Goal: Transaction & Acquisition: Subscribe to service/newsletter

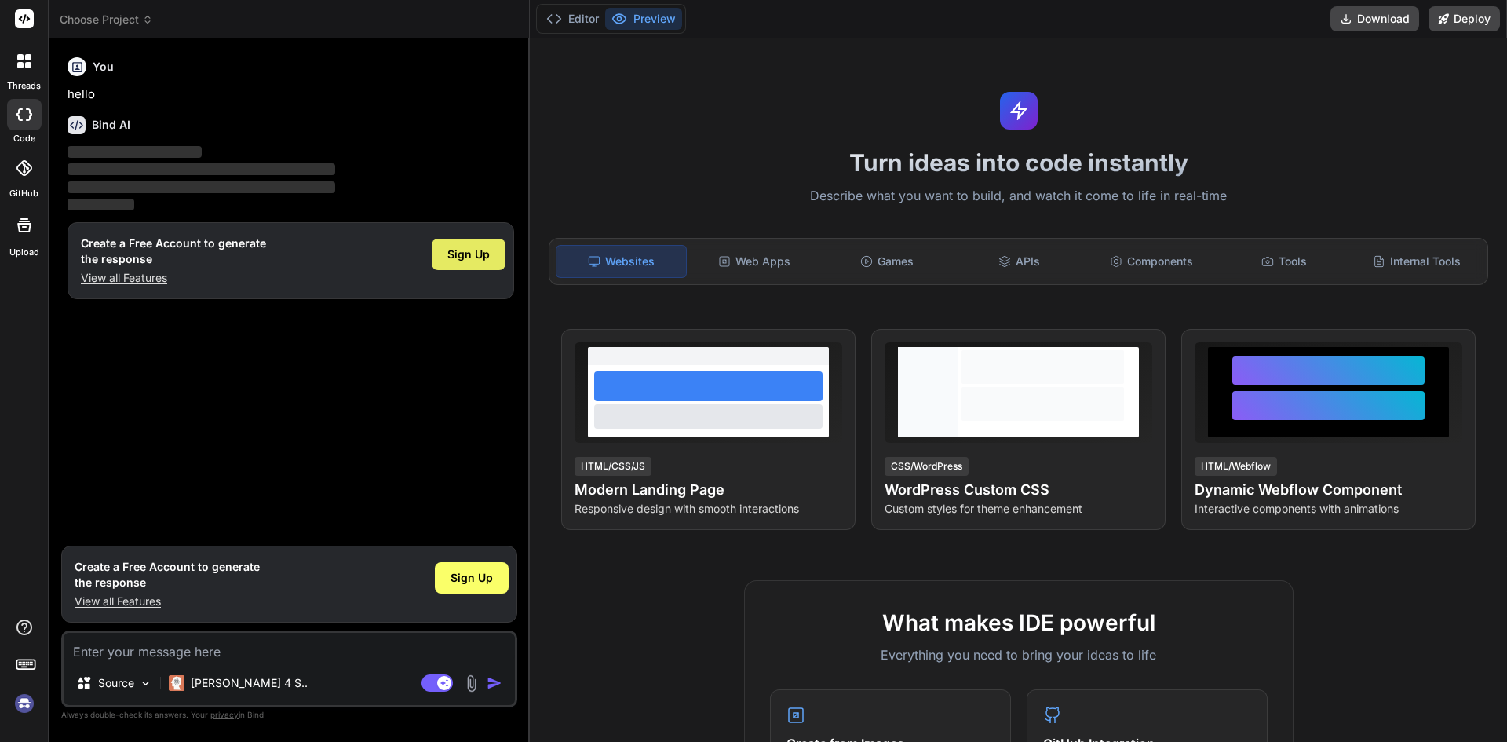
click at [462, 256] on span "Sign Up" at bounding box center [468, 254] width 42 height 16
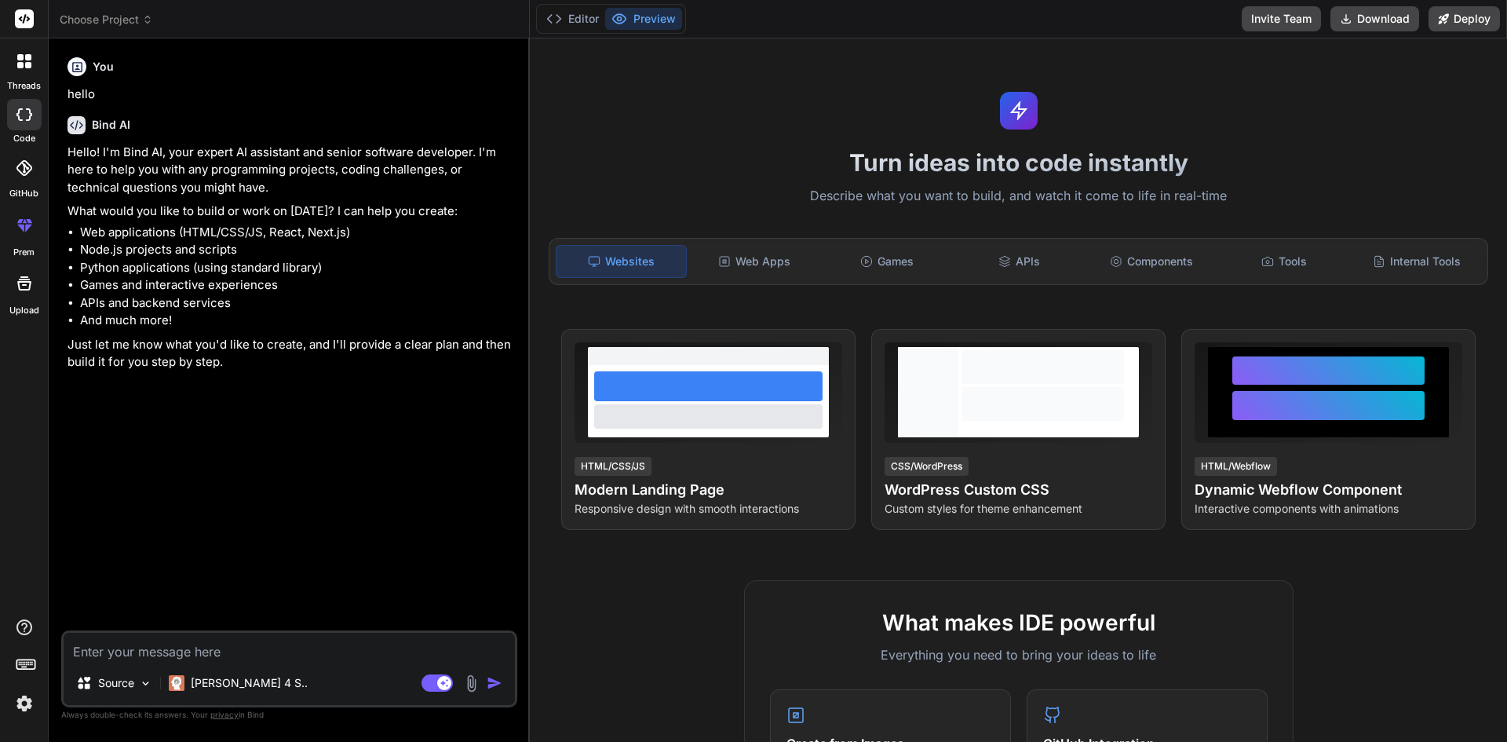
type textarea "x"
click at [126, 648] on textarea at bounding box center [289, 647] width 451 height 28
type textarea "H"
type textarea "x"
type textarea "Ho"
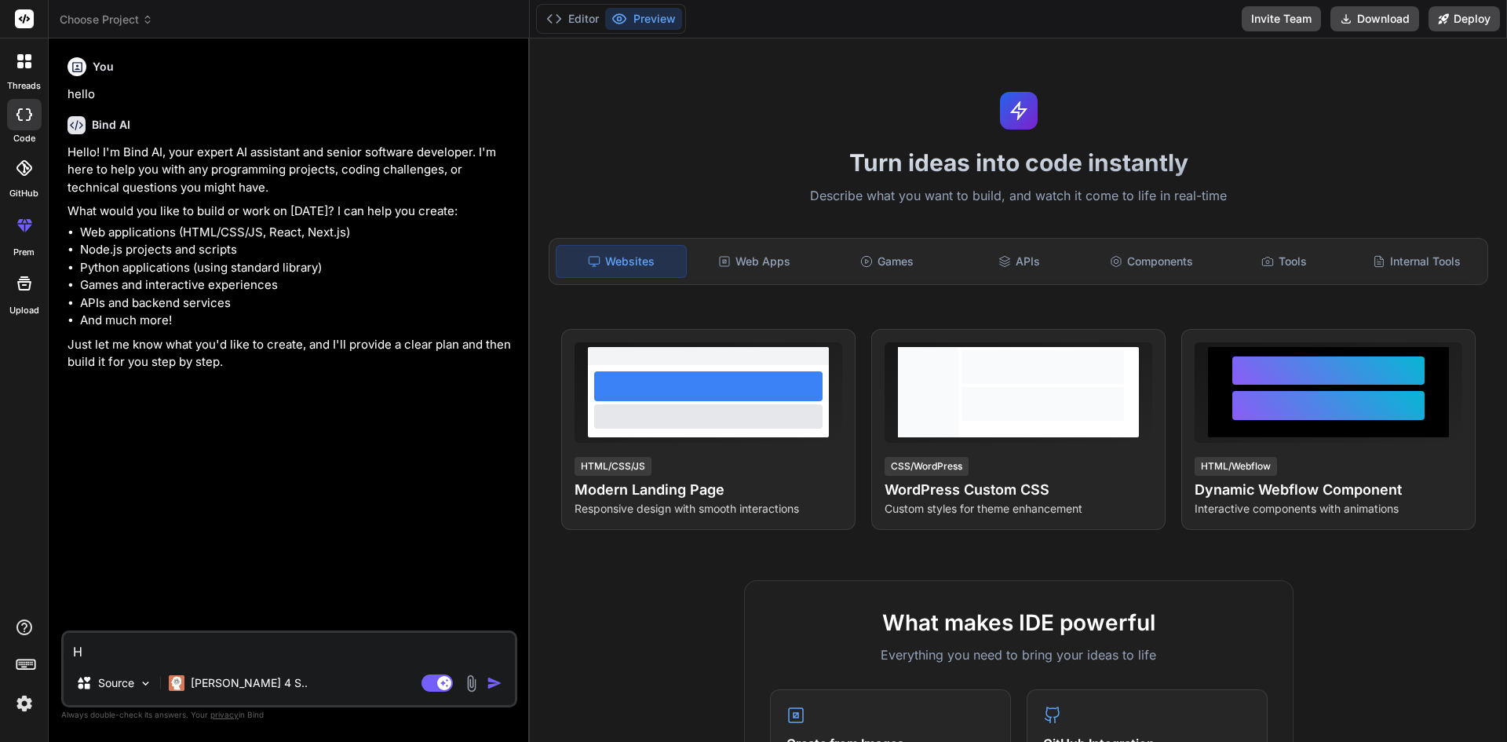
type textarea "x"
type textarea "How"
type textarea "x"
type textarea "How"
type textarea "x"
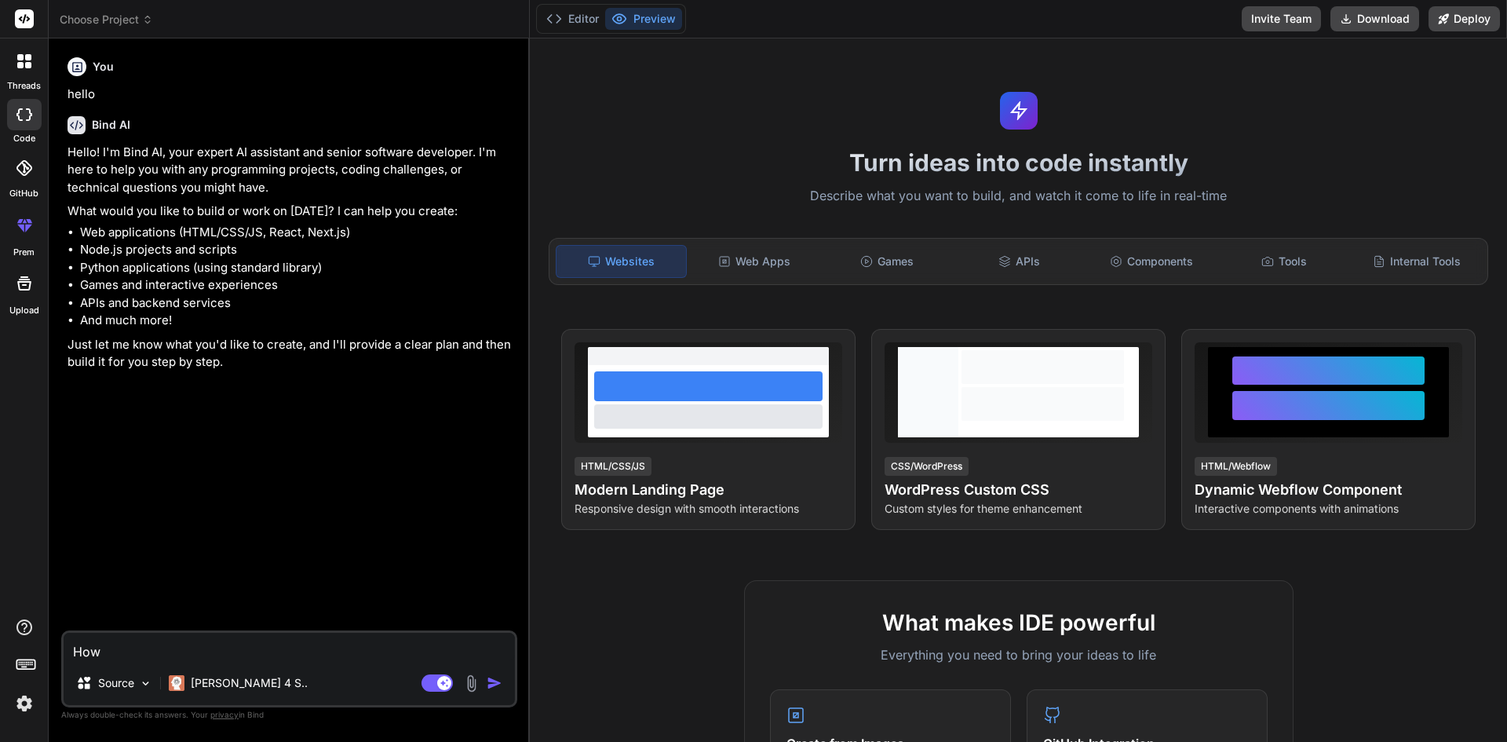
type textarea "How A"
type textarea "x"
type textarea "How"
type textarea "x"
type textarea "How a"
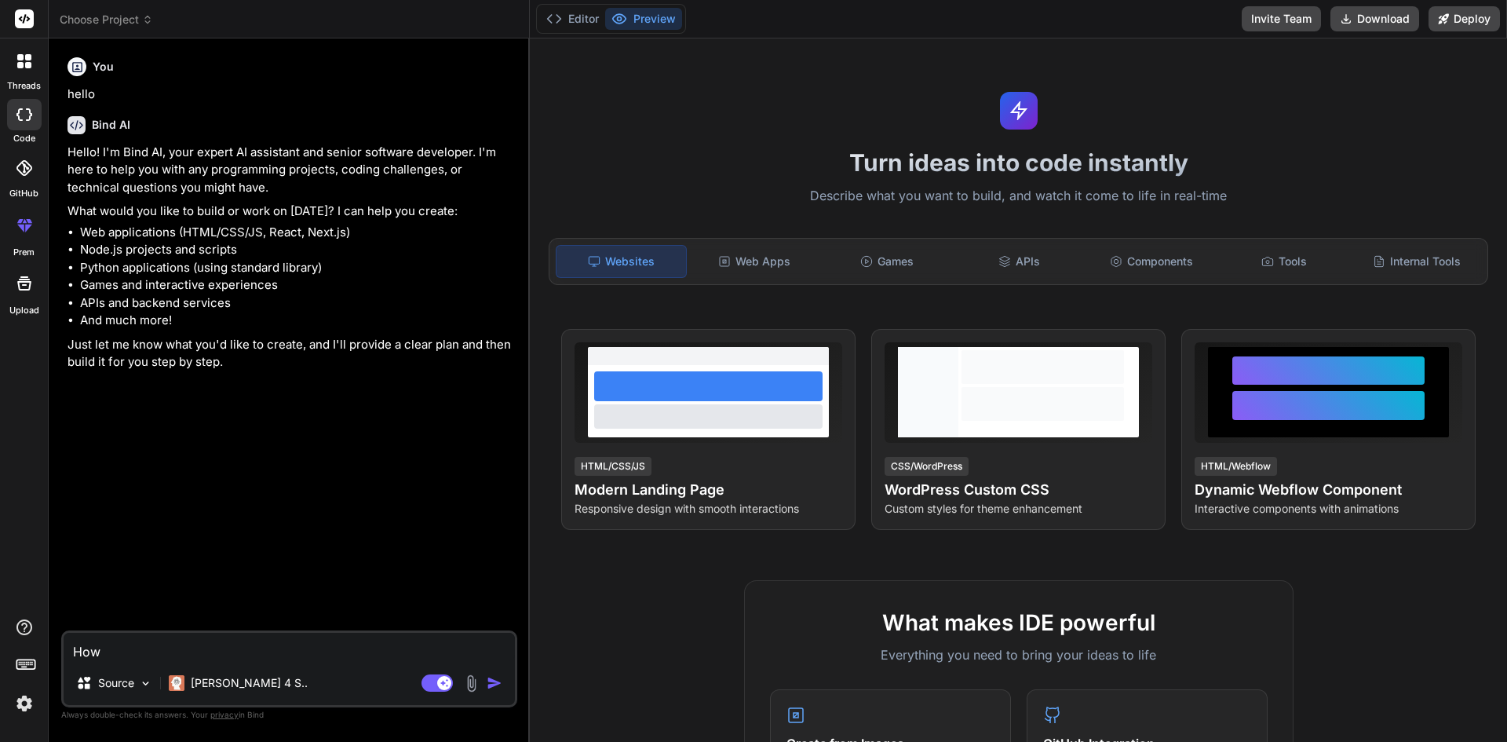
type textarea "x"
type textarea "How ar"
type textarea "x"
type textarea "How are"
type textarea "x"
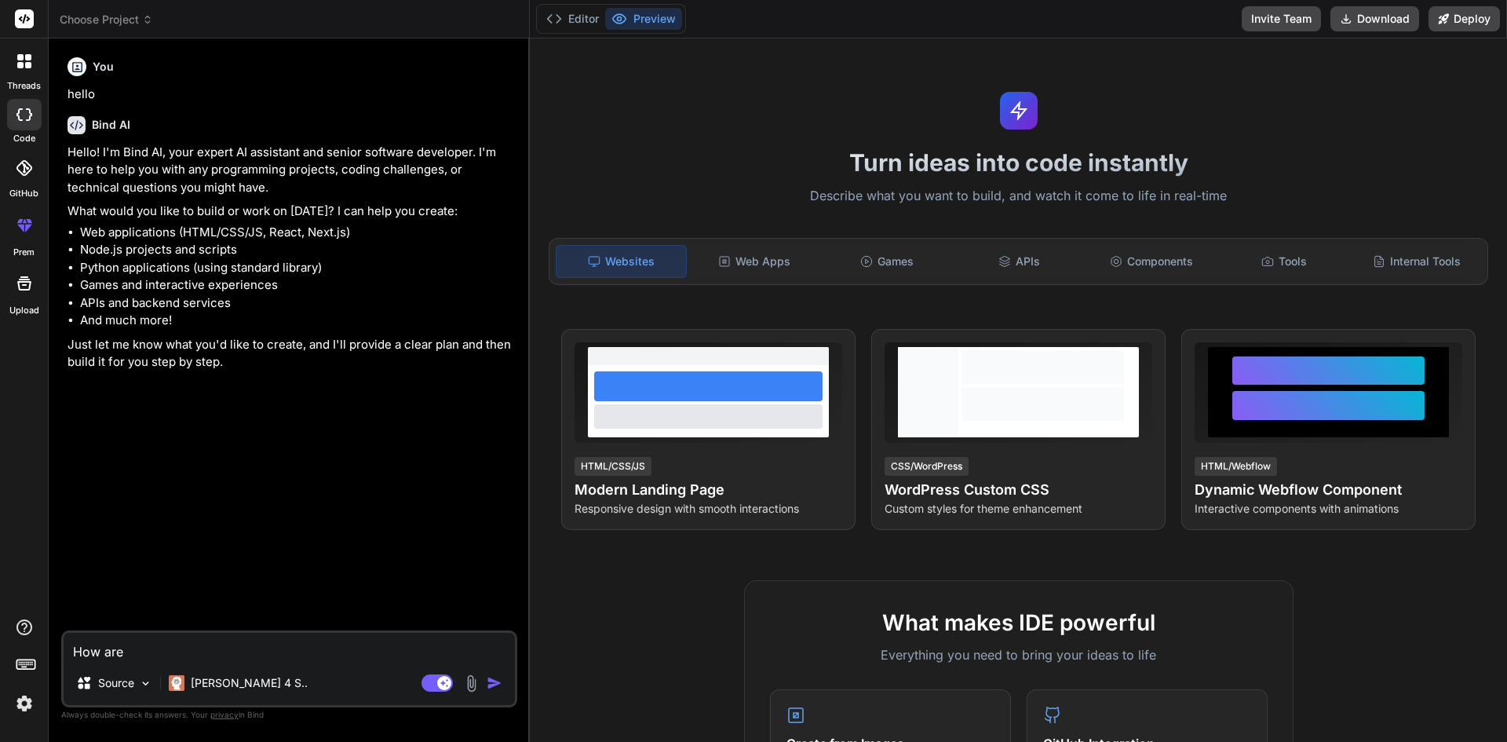
type textarea "How are"
type textarea "x"
type textarea "How are y"
type textarea "x"
type textarea "How are yo"
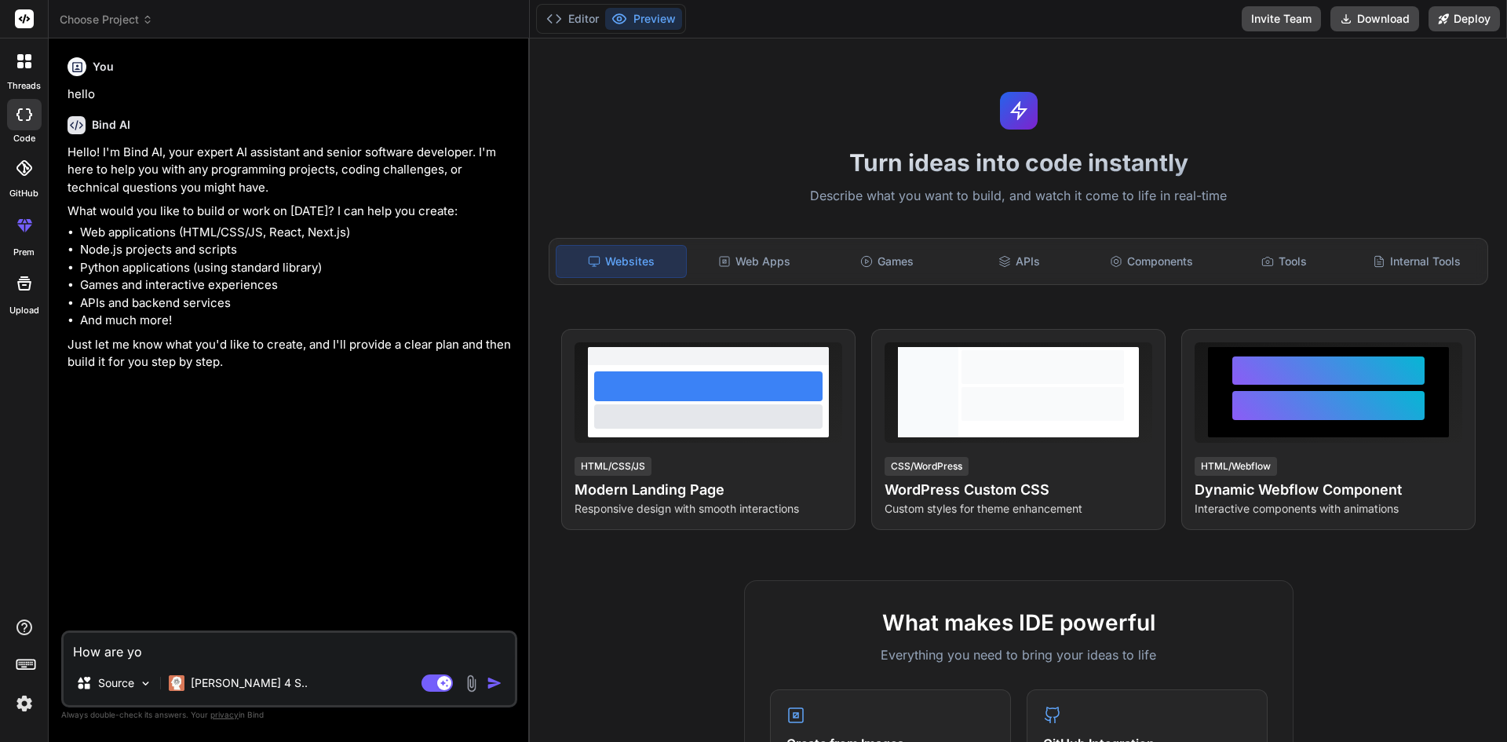
type textarea "x"
type textarea "How are you"
type textarea "x"
type textarea "How are you"
type textarea "x"
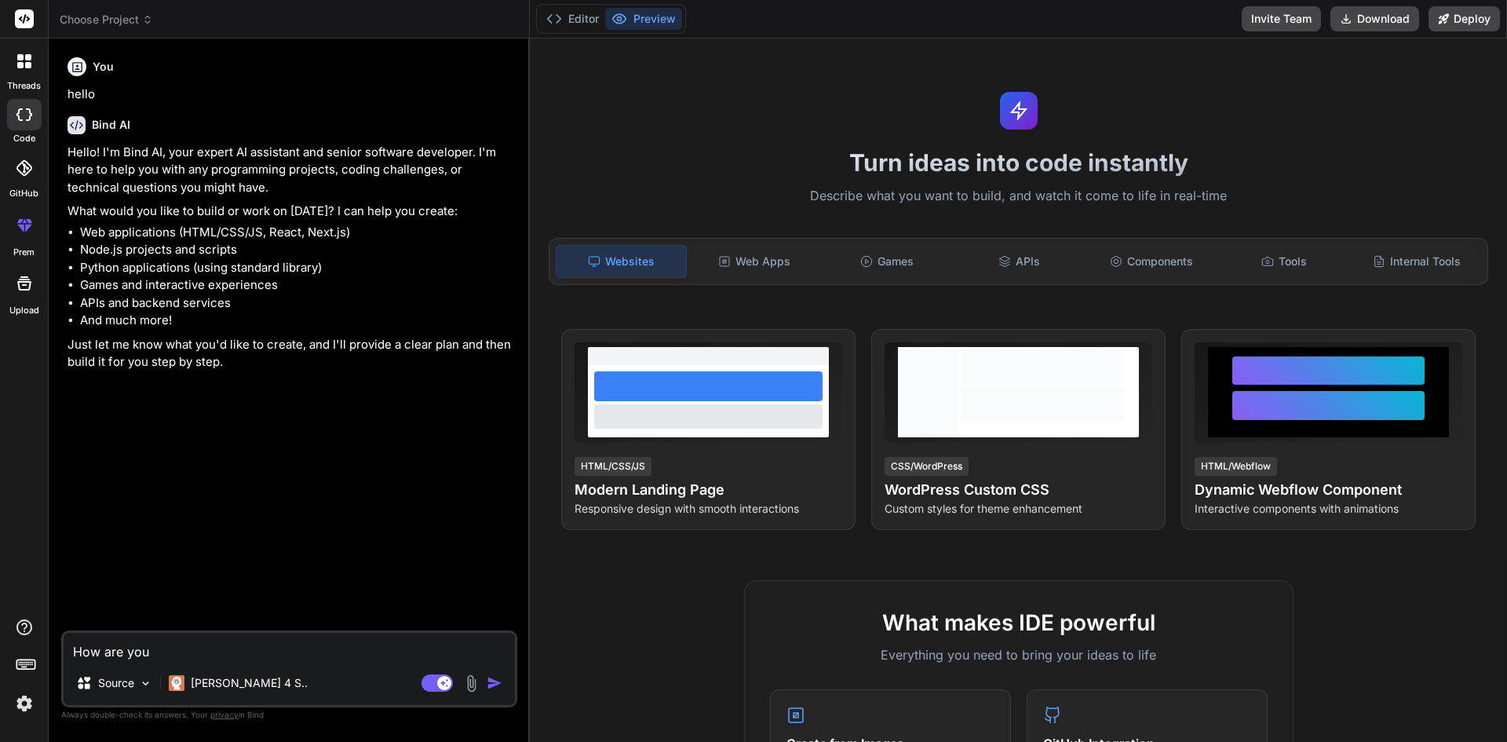
type textarea "How are you d"
type textarea "x"
type textarea "How are you do"
type textarea "x"
type textarea "How are you doi"
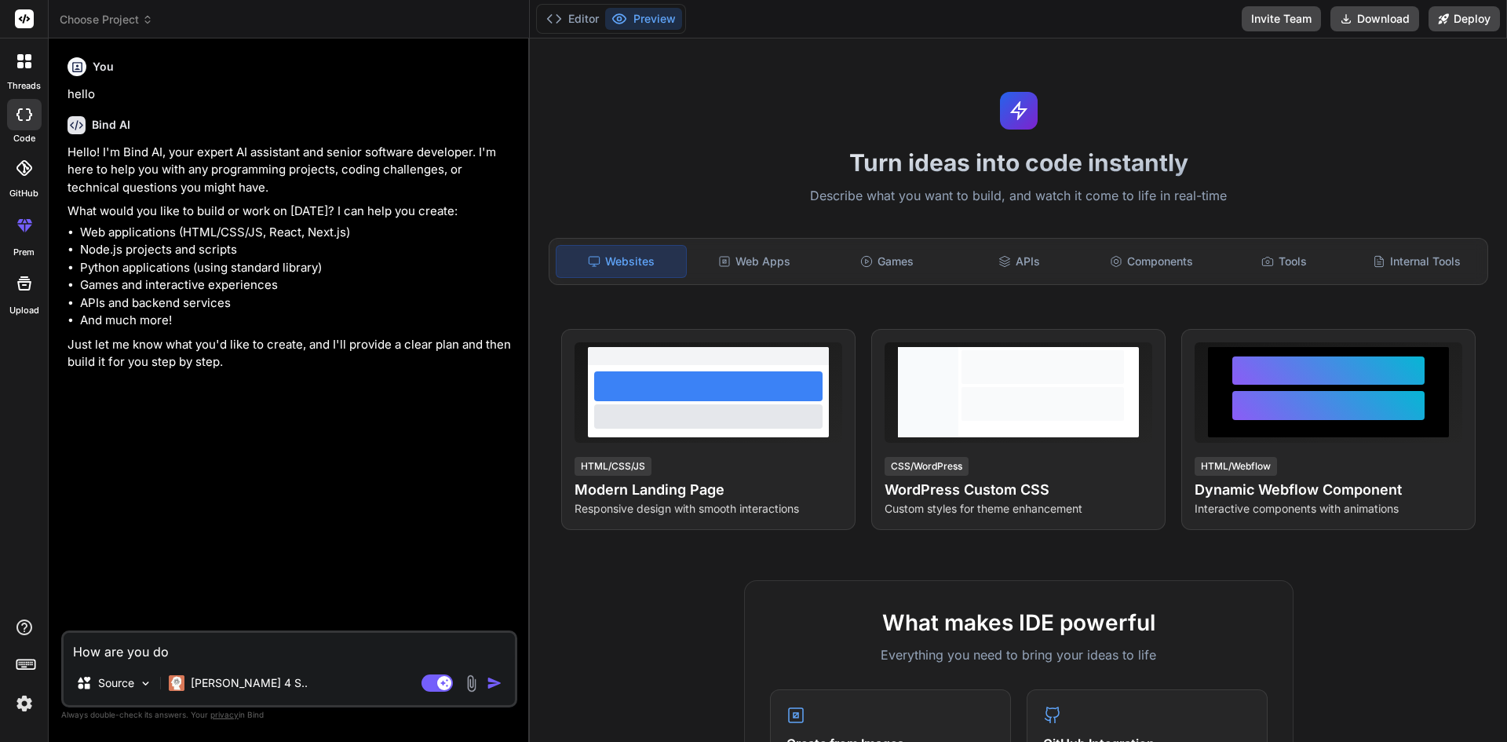
type textarea "x"
type textarea "How are you doin"
type textarea "x"
type textarea "How are you doing"
type textarea "x"
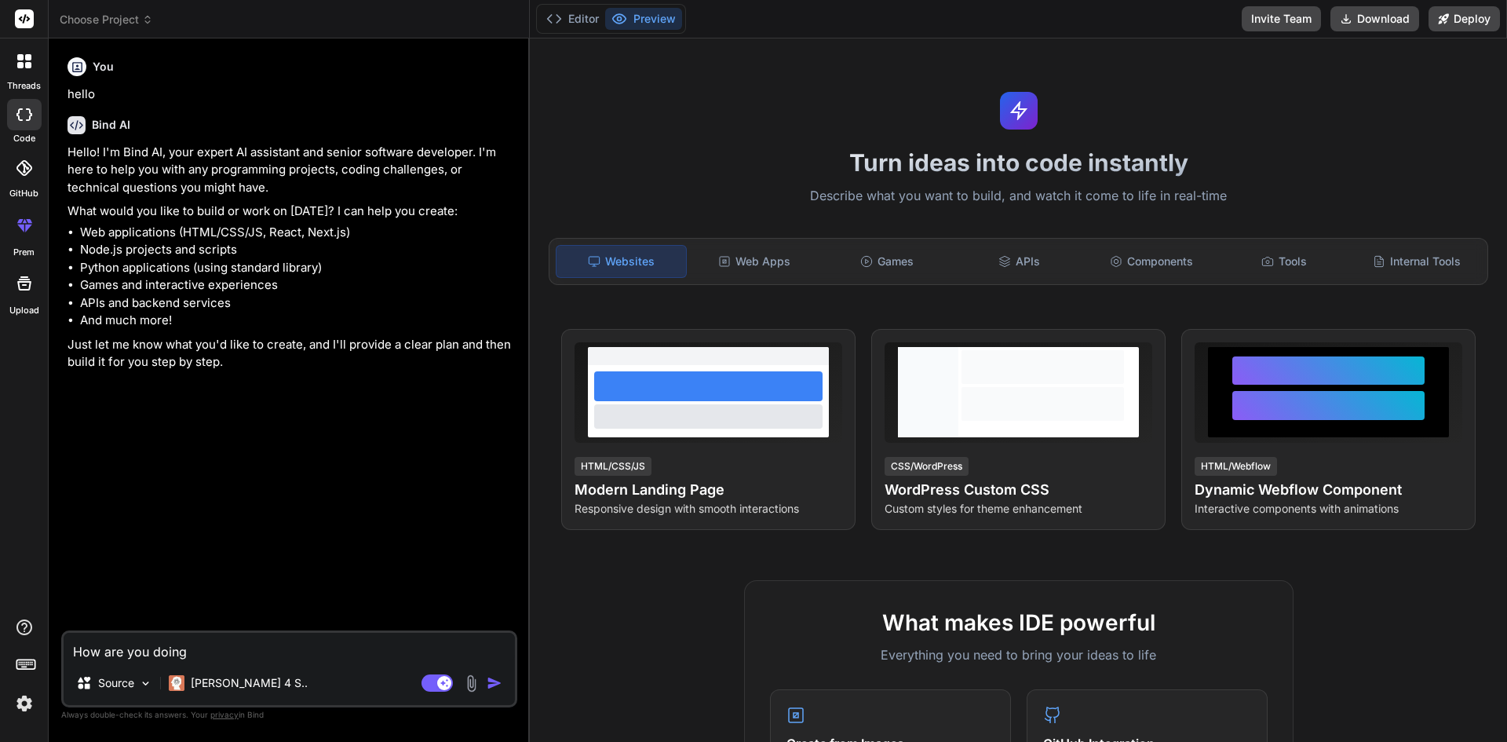
type textarea "How are you doing>"
type textarea "x"
type textarea "How are you doing"
type textarea "x"
type textarea "How are you doing?"
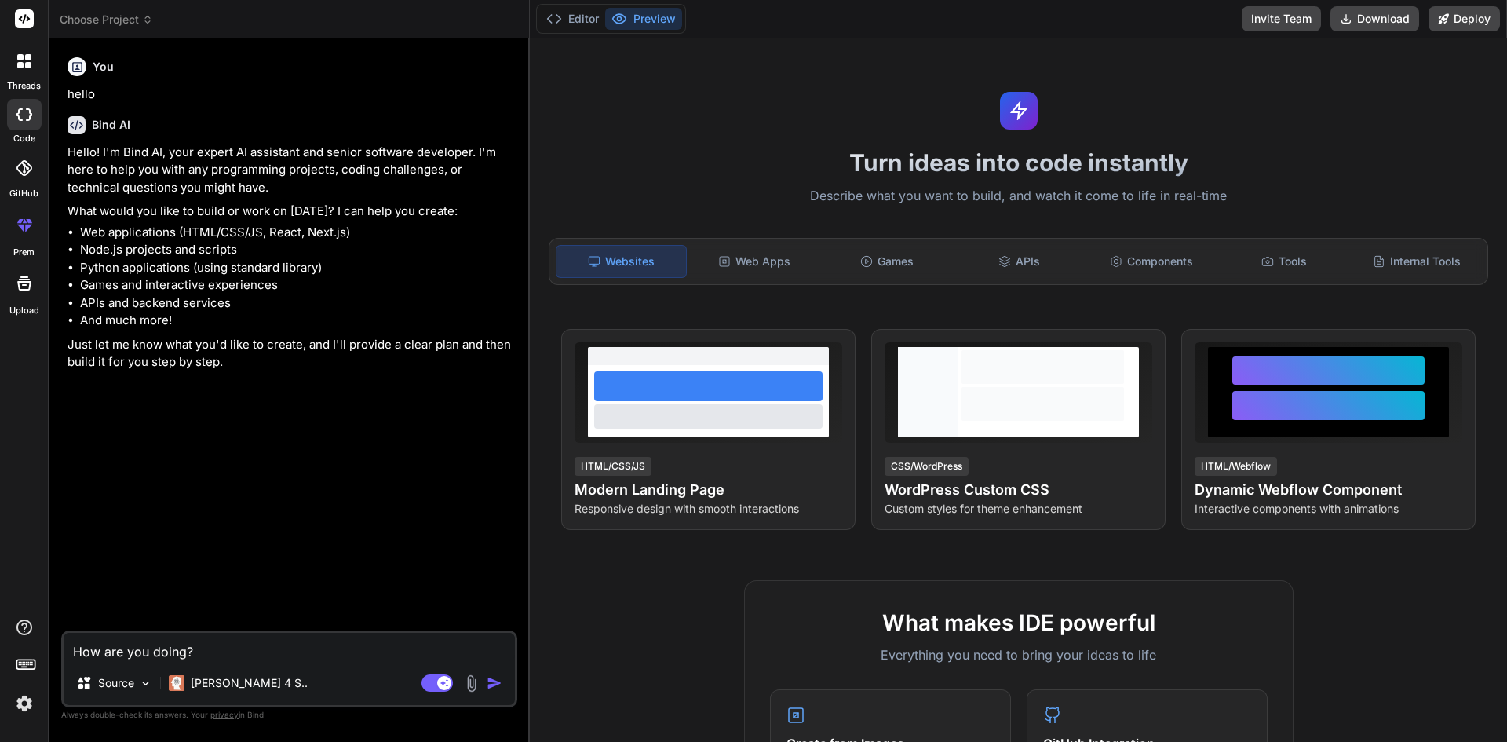
type textarea "x"
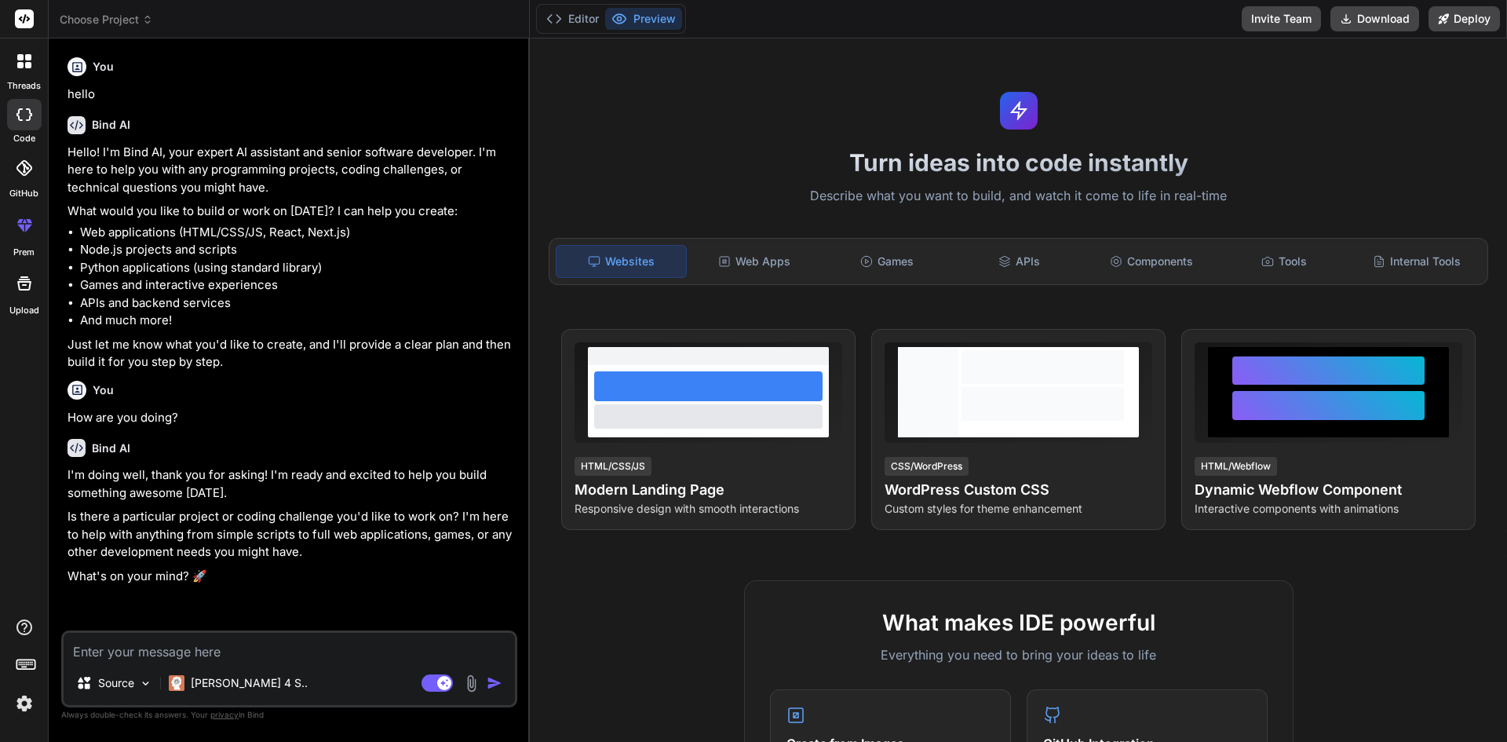
type textarea "x"
click at [192, 650] on textarea at bounding box center [289, 647] width 451 height 28
paste textarea "<Row> <Col xl={12} lg={12} md={12} sm={12} className="mb-2"> <Form> <div classN…"
type textarea "<Row> <Col xl={12} lg={12} md={12} sm={12} className="mb-2"> <Form> <div classN…"
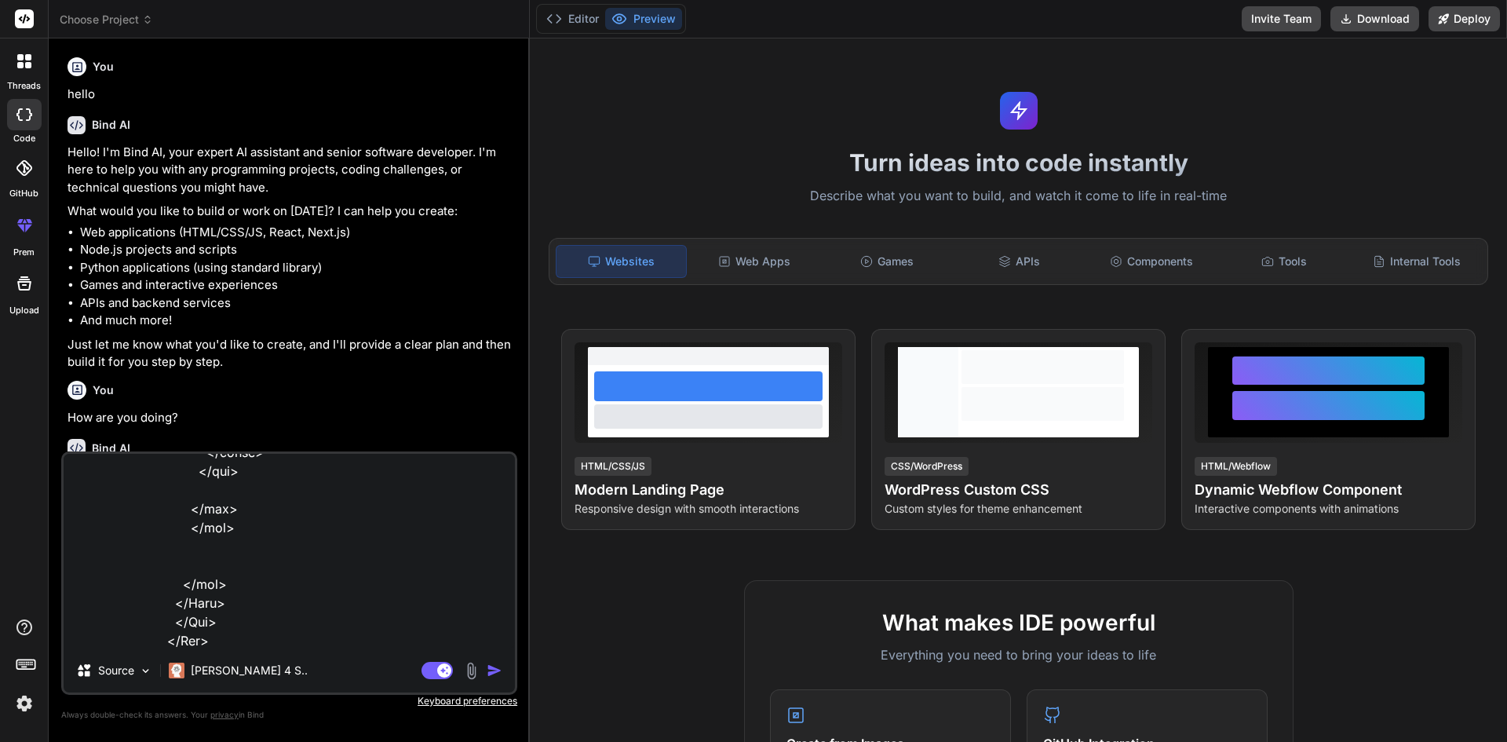
type textarea "x"
type textarea "<Row> <Col xl={12} lg={12} md={12} sm={12} className="mb-2"> <Form> <div classN…"
type textarea "x"
type textarea "<Row> <Col xl={12} lg={12} md={12} sm={12} className="mb-2"> <Form> <div classN…"
type textarea "x"
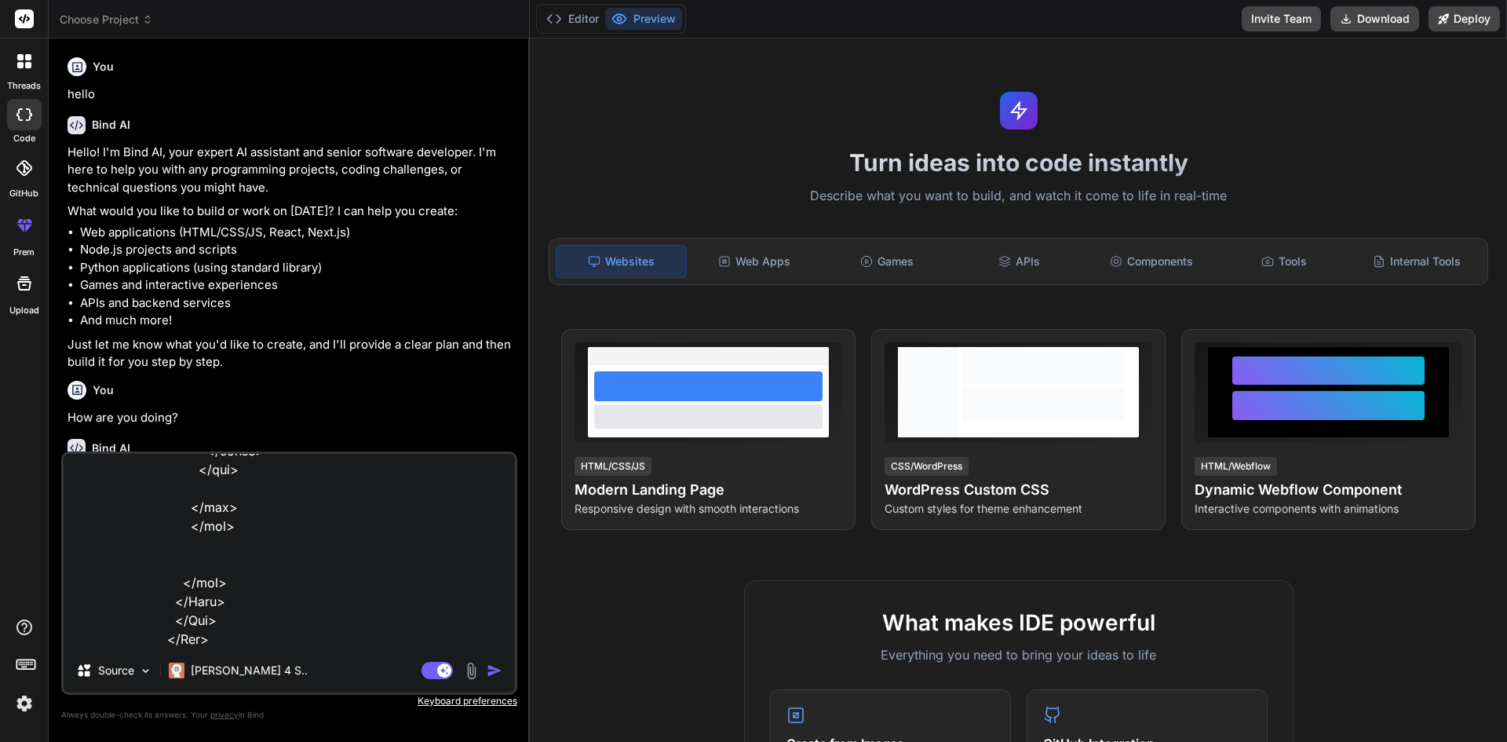
scroll to position [2339, 0]
type textarea "<Row> <Col xl={12} lg={12} md={12} sm={12} className="mb-2"> <Form> <div classN…"
type textarea "x"
type textarea "<Row> <Col xl={12} lg={12} md={12} sm={12} className="mb-2"> <Form> <div classN…"
type textarea "x"
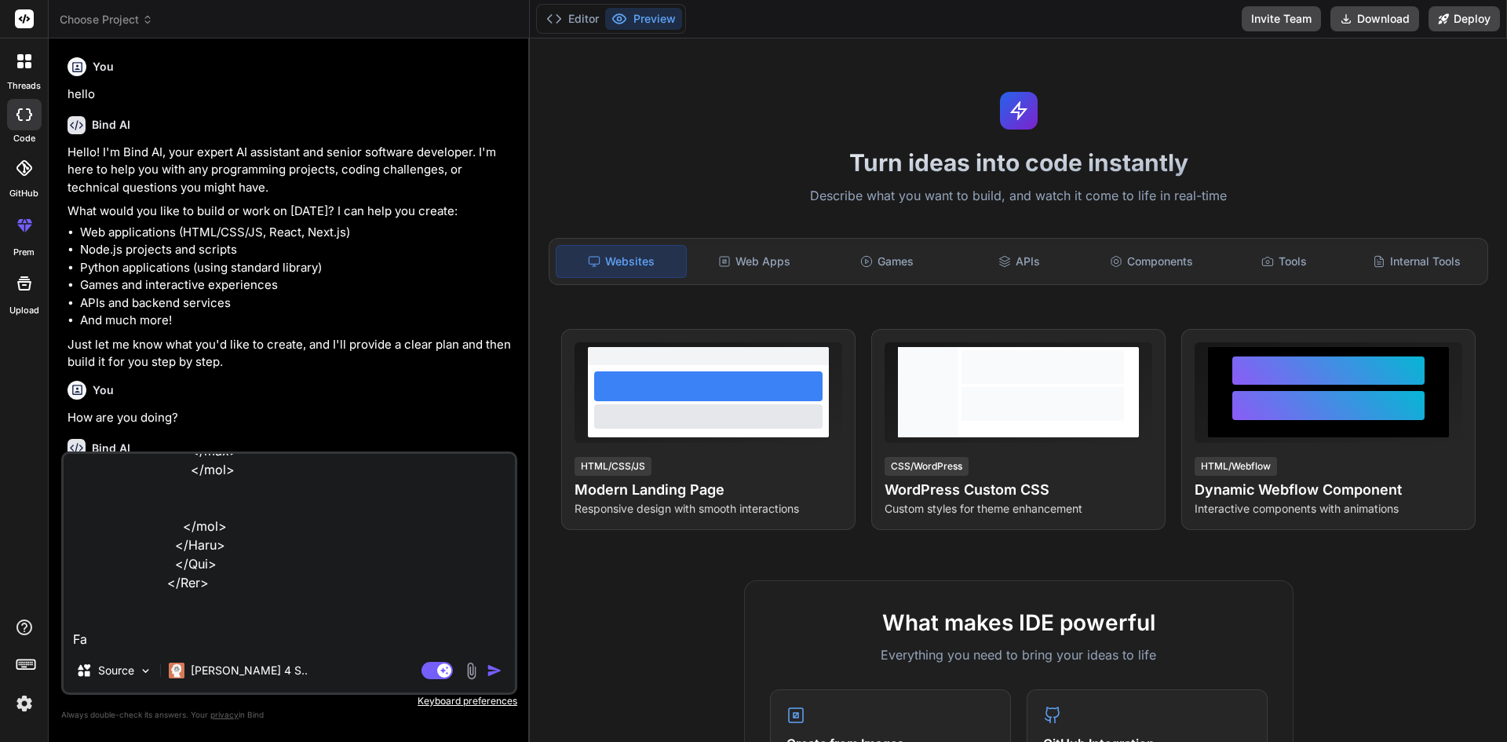
type textarea "<Row> <Col xl={12} lg={12} md={12} sm={12} className="mb-2"> <Form> <div classN…"
type textarea "x"
type textarea "<Row> <Col xl={12} lg={12} md={12} sm={12} className="mb-2"> <Form> <div classN…"
type textarea "x"
type textarea "<Row> <Col xl={12} lg={12} md={12} sm={12} className="mb-2"> <Form> <div classN…"
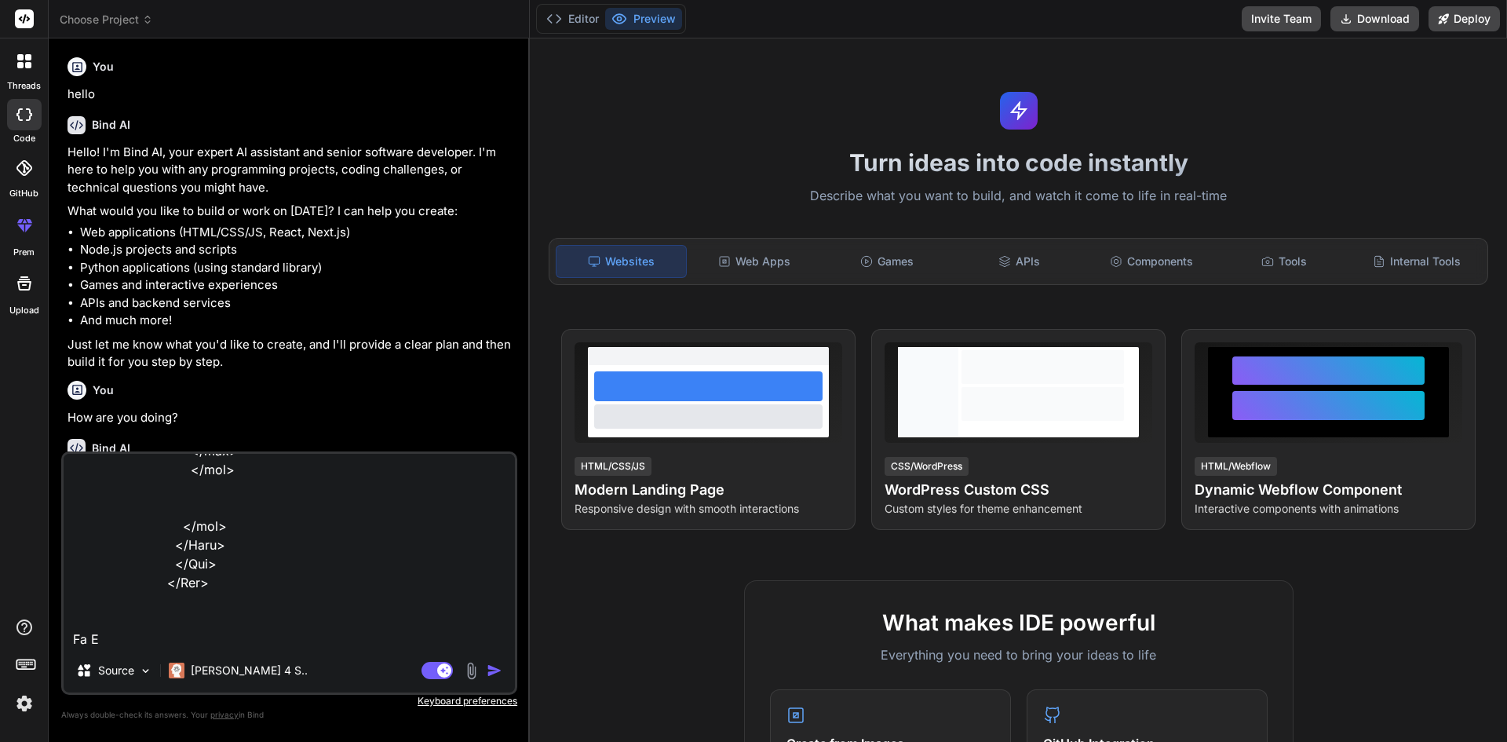
type textarea "x"
type textarea "<Row> <Col xl={12} lg={12} md={12} sm={12} className="mb-2"> <Form> <div classN…"
type textarea "x"
type textarea "<Row> <Col xl={12} lg={12} md={12} sm={12} className="mb-2"> <Form> <div classN…"
type textarea "x"
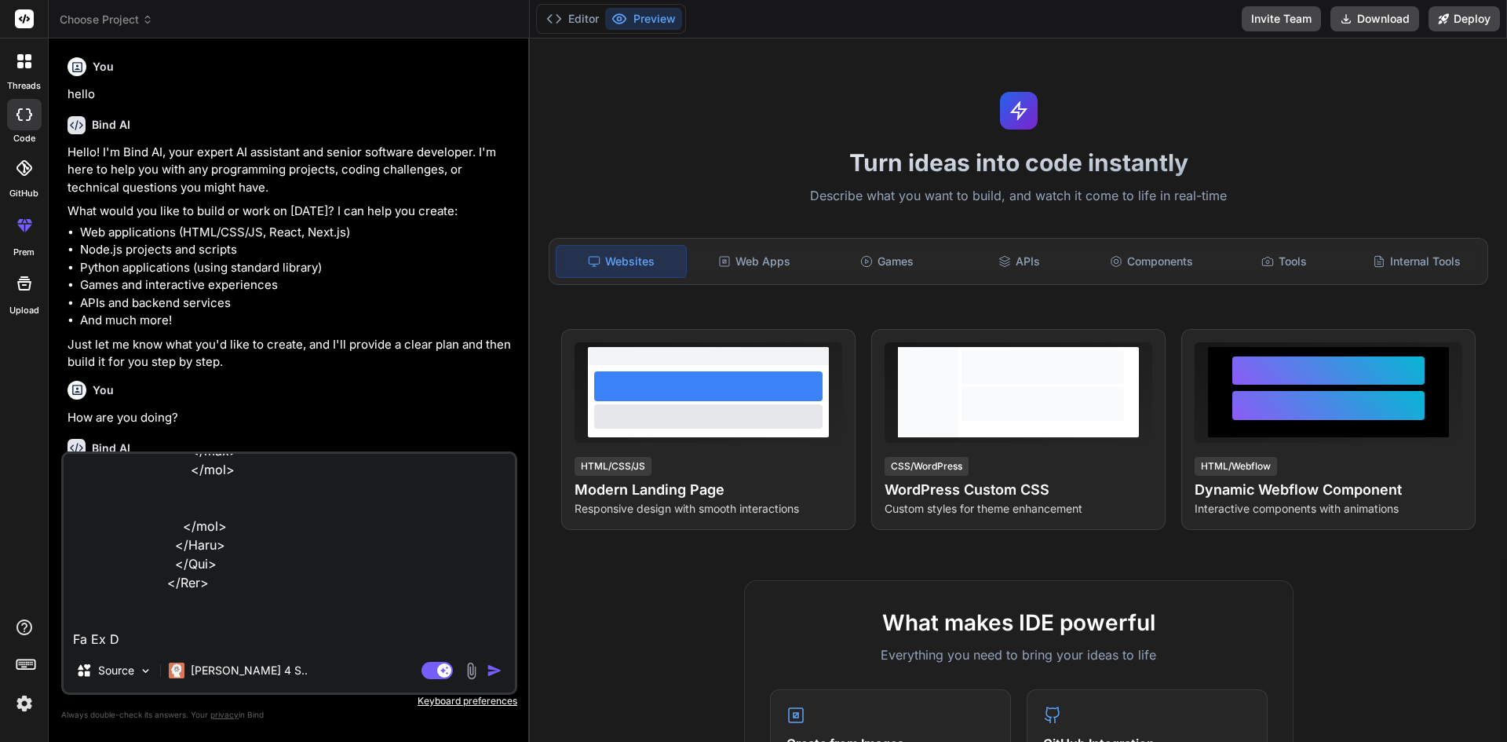
type textarea "<Row> <Col xl={12} lg={12} md={12} sm={12} className="mb-2"> <Form> <div classN…"
type textarea "x"
type textarea "<Row> <Col xl={12} lg={12} md={12} sm={12} className="mb-2"> <Form> <div classN…"
type textarea "x"
type textarea "<Row> <Col xl={12} lg={12} md={12} sm={12} className="mb-2"> <Form> <div classN…"
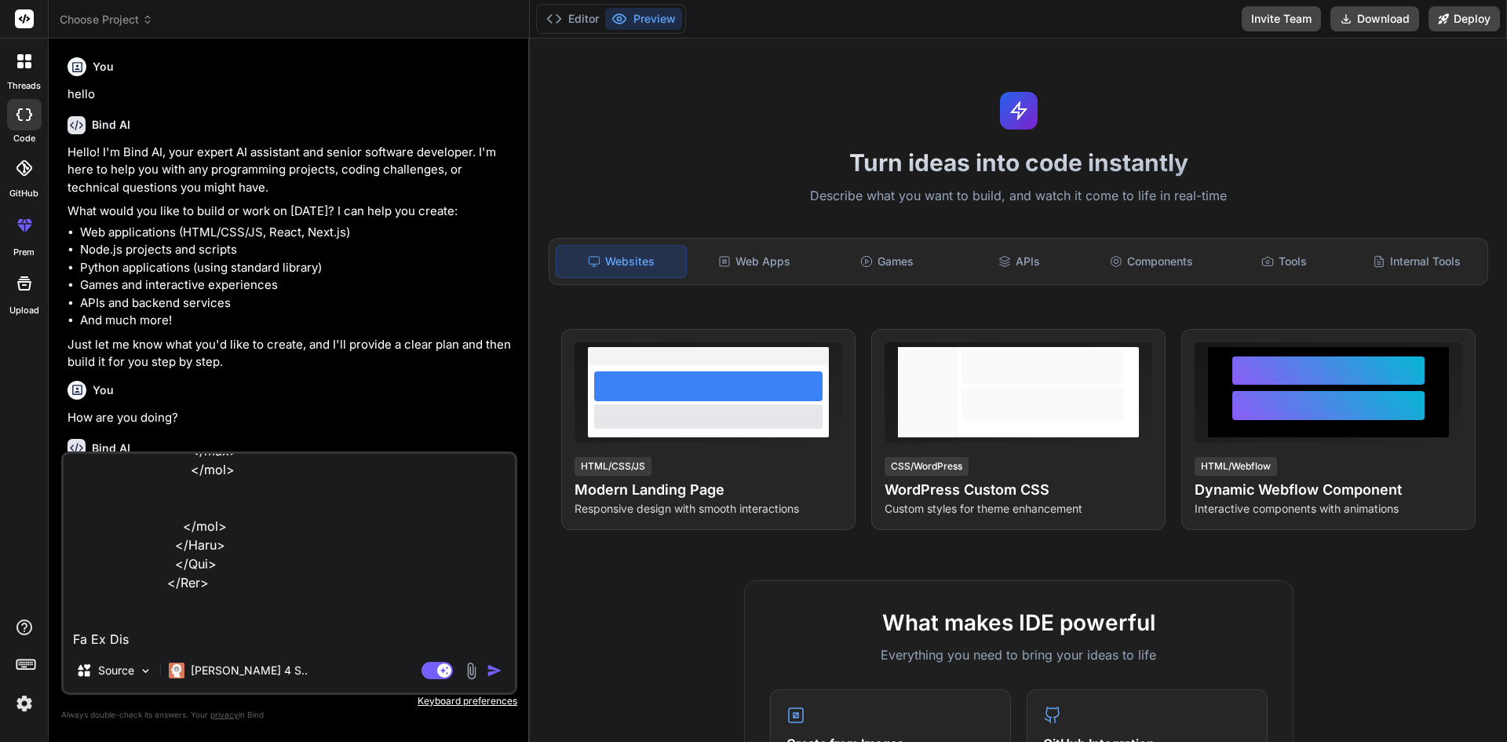
type textarea "x"
type textarea "<Row> <Col xl={12} lg={12} md={12} sm={12} className="mb-2"> <Form> <div classN…"
type textarea "x"
type textarea "<Row> <Col xl={12} lg={12} md={12} sm={12} className="mb-2"> <Form> <div classN…"
type textarea "x"
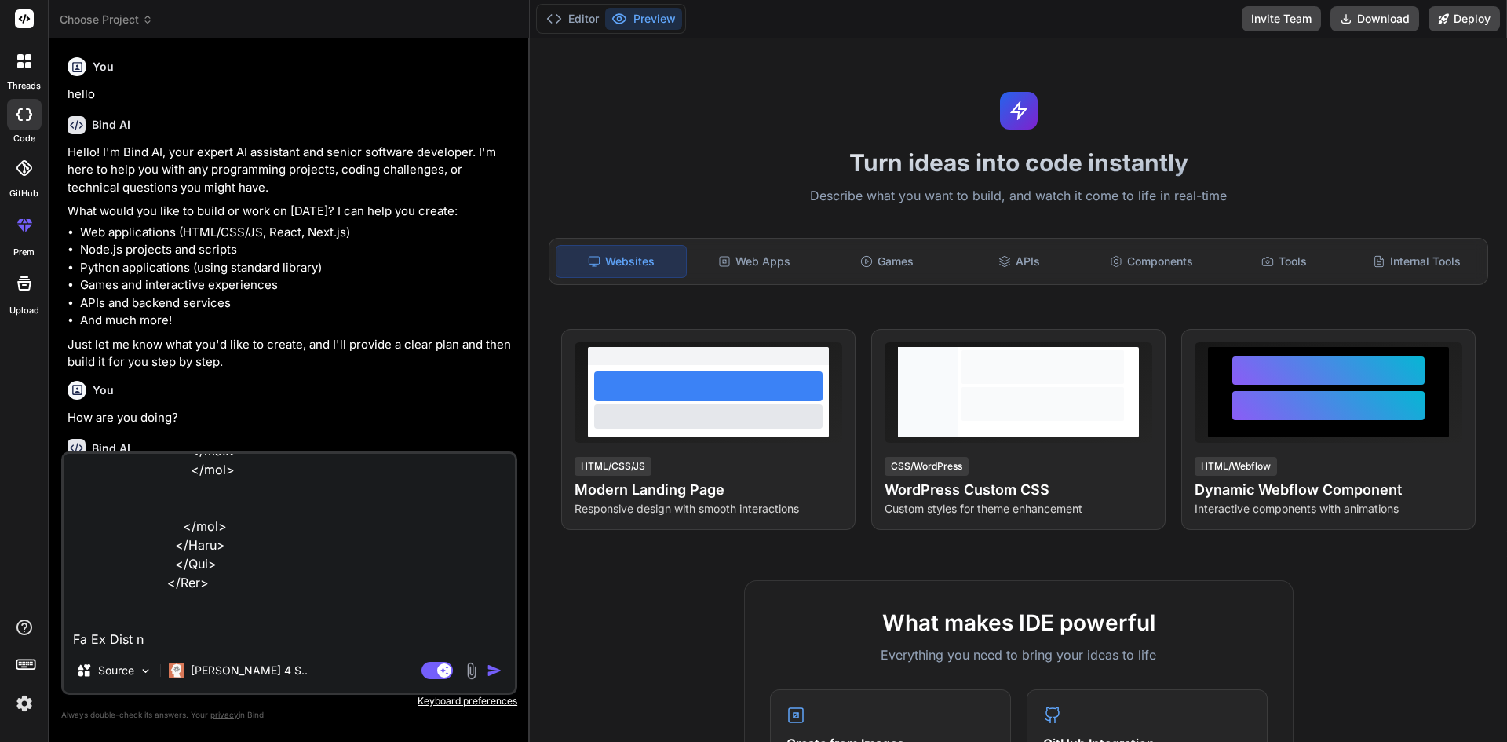
type textarea "<Row> <Col xl={12} lg={12} md={12} sm={12} className="mb-2"> <Form> <div classN…"
type textarea "x"
type textarea "<Row> <Col xl={12} lg={12} md={12} sm={12} className="mb-2"> <Form> <div classN…"
type textarea "x"
type textarea "<Row> <Col xl={12} lg={12} md={12} sm={12} className="mb-2"> <Form> <div classN…"
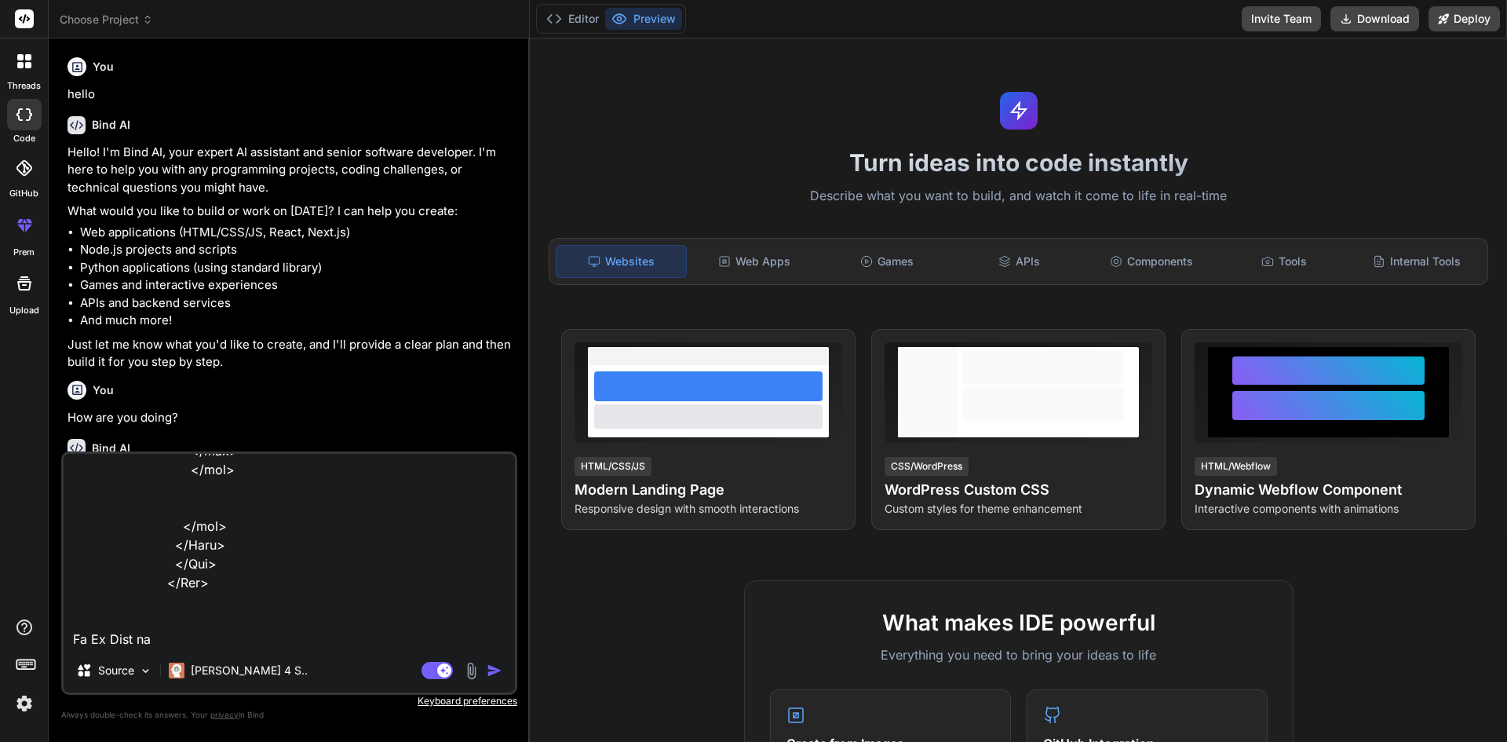
type textarea "x"
type textarea "<Row> <Col xl={12} lg={12} md={12} sm={12} className="mb-2"> <Form> <div classN…"
type textarea "x"
type textarea "<Row> <Col xl={12} lg={12} md={12} sm={12} className="mb-2"> <Form> <div classN…"
type textarea "x"
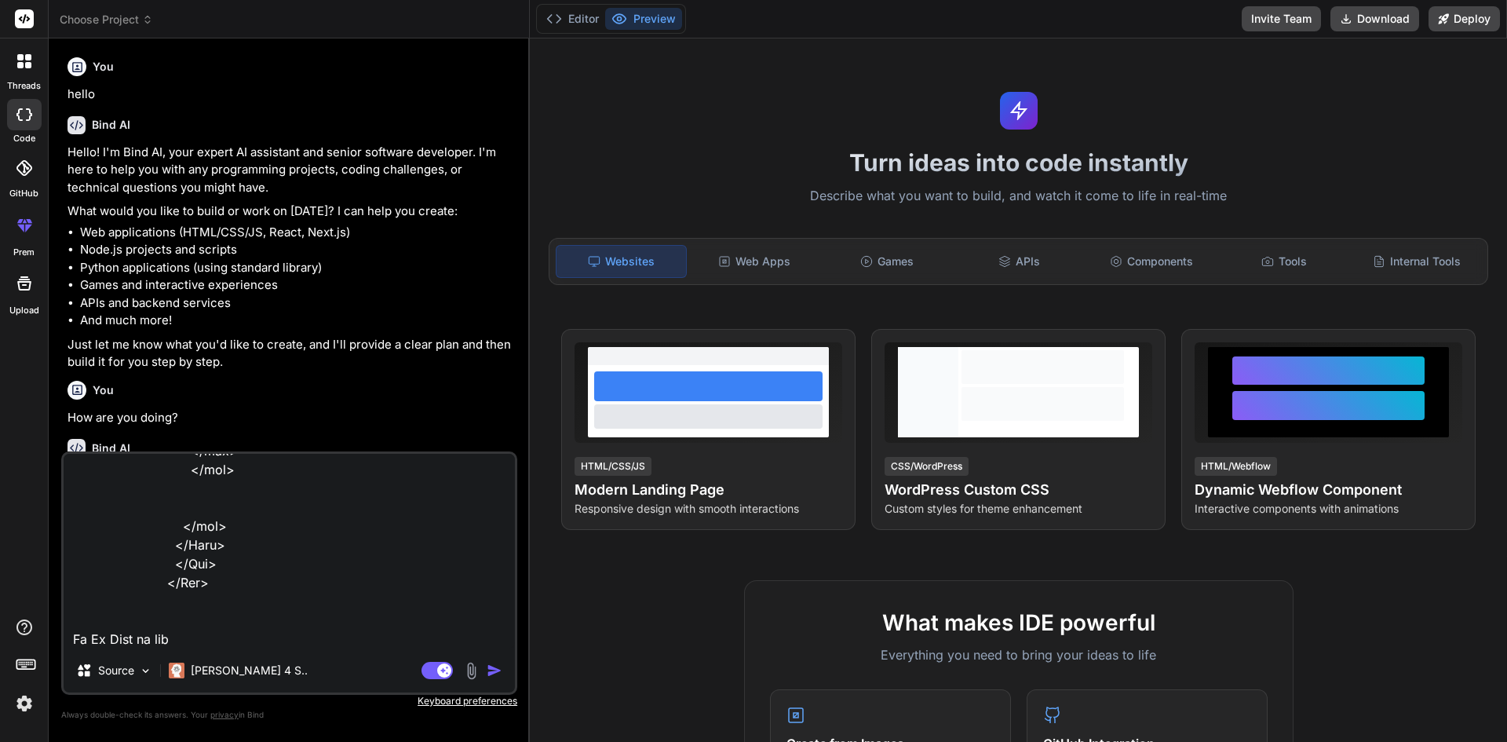
type textarea "<Row> <Col xl={12} lg={12} md={12} sm={12} className="mb-2"> <Form> <div classN…"
type textarea "x"
type textarea "<Row> <Col xl={12} lg={12} md={12} sm={12} className="mb-2"> <Form> <div classN…"
type textarea "x"
type textarea "<Row> <Col xl={12} lg={12} md={12} sm={12} className="mb-2"> <Form> <div classN…"
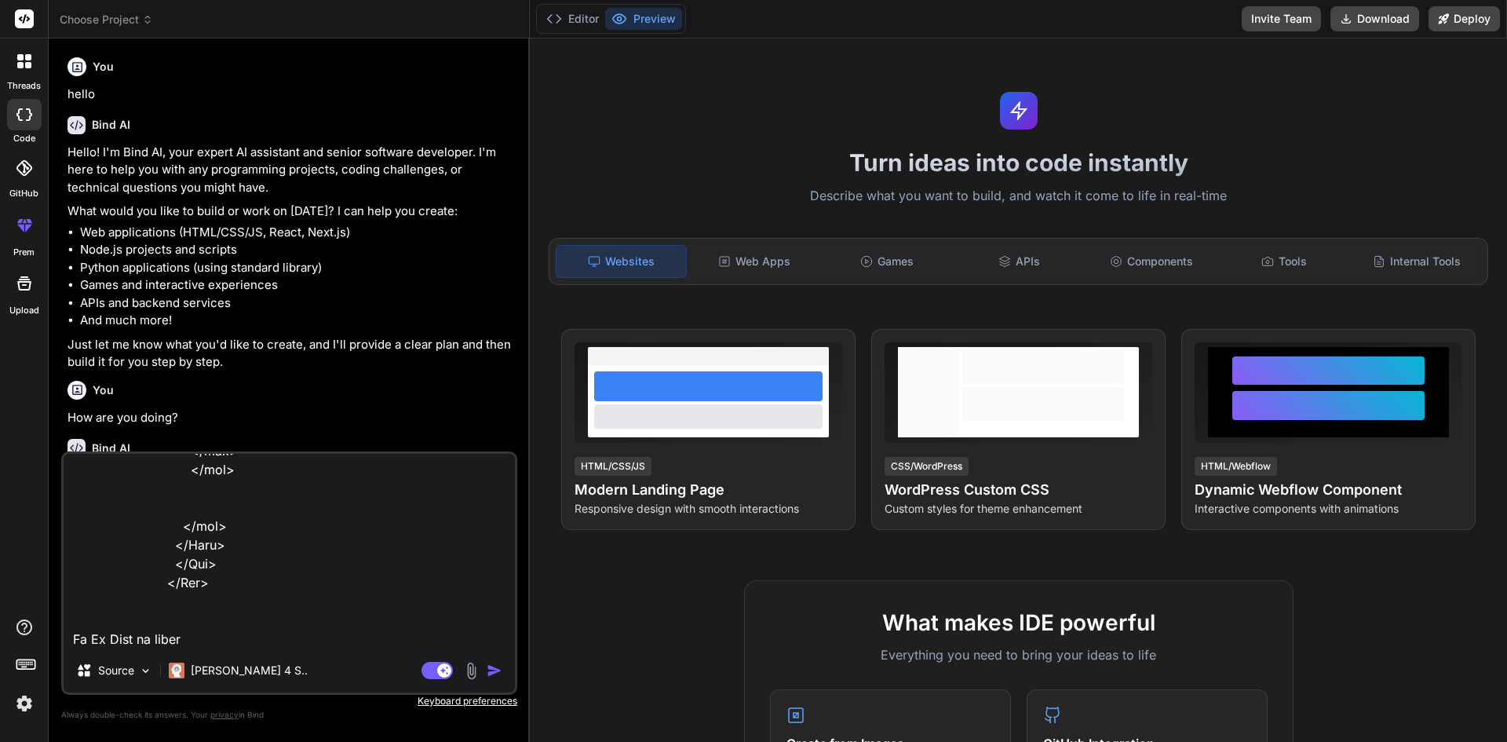
type textarea "x"
type textarea "<Row> <Col xl={12} lg={12} md={12} sm={12} className="mb-2"> <Form> <div classN…"
type textarea "x"
type textarea "<Row> <Col xl={12} lg={12} md={12} sm={12} className="mb-2"> <Form> <div classN…"
type textarea "x"
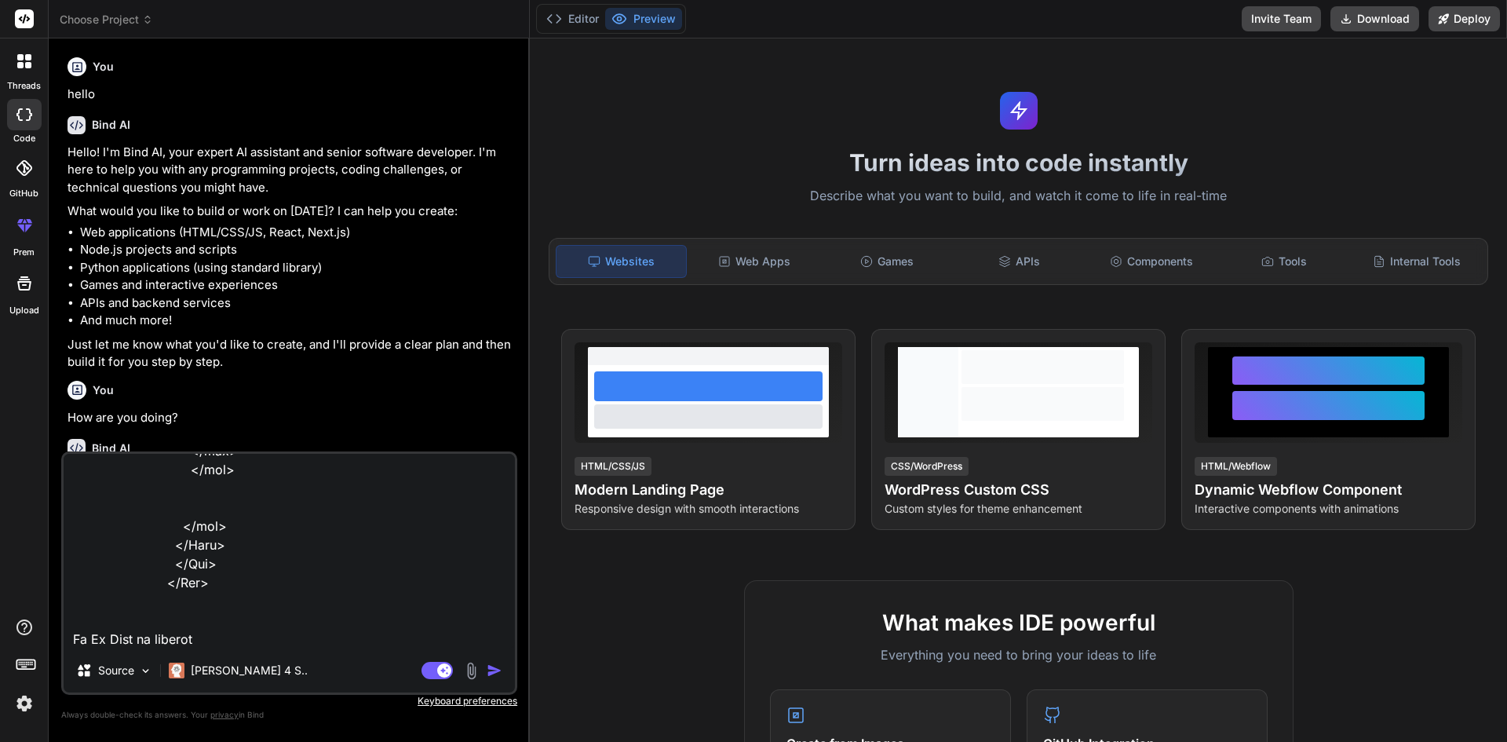
type textarea "<Row> <Col xl={12} lg={12} md={12} sm={12} className="mb-2"> <Form> <div classN…"
type textarea "x"
type textarea "<Row> <Col xl={12} lg={12} md={12} sm={12} className="mb-2"> <Form> <div classN…"
type textarea "x"
type textarea "<Row> <Col xl={12} lg={12} md={12} sm={12} className="mb-2"> <Form> <div classN…"
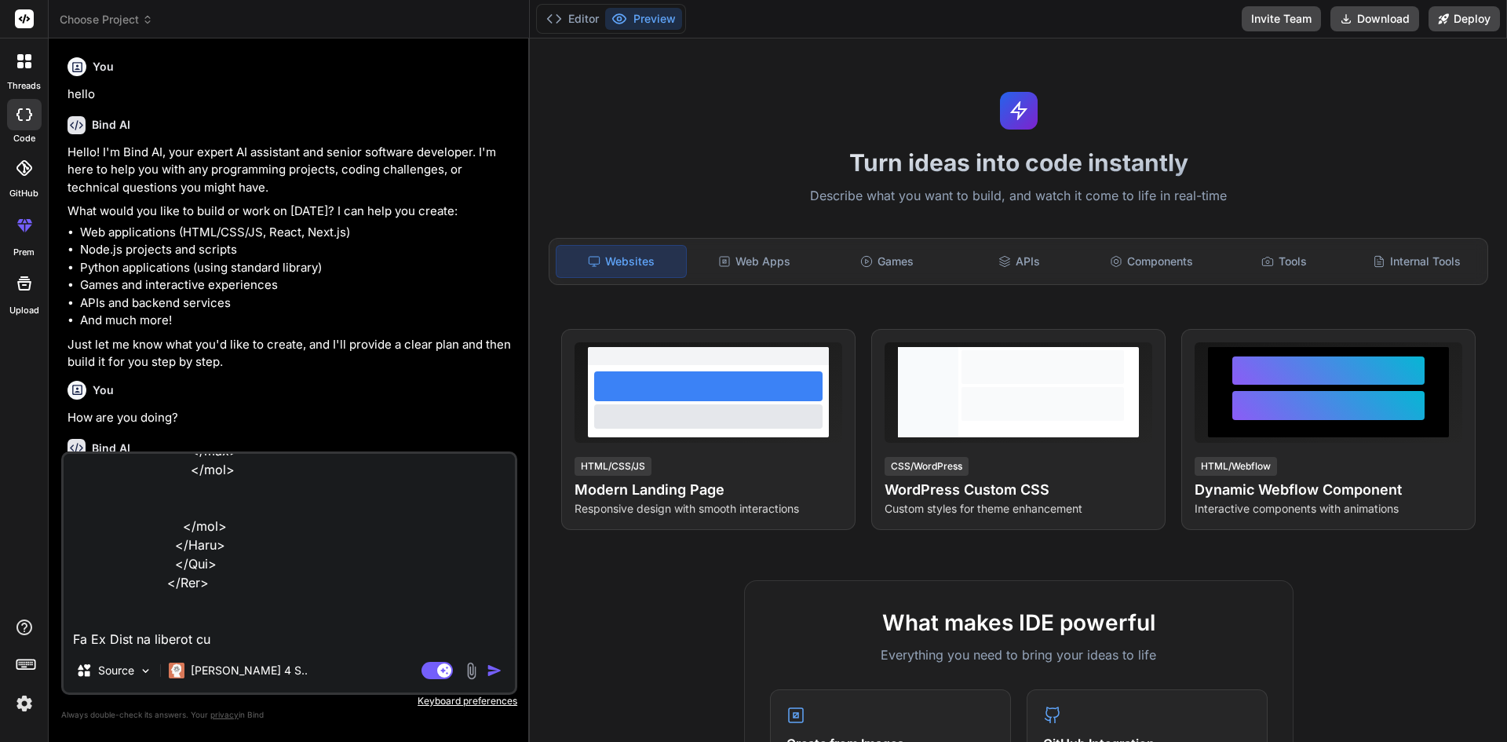
type textarea "x"
type textarea "<Row> <Col xl={12} lg={12} md={12} sm={12} className="mb-2"> <Form> <div classN…"
type textarea "x"
type textarea "<Row> <Col xl={12} lg={12} md={12} sm={12} className="mb-2"> <Form> <div classN…"
type textarea "x"
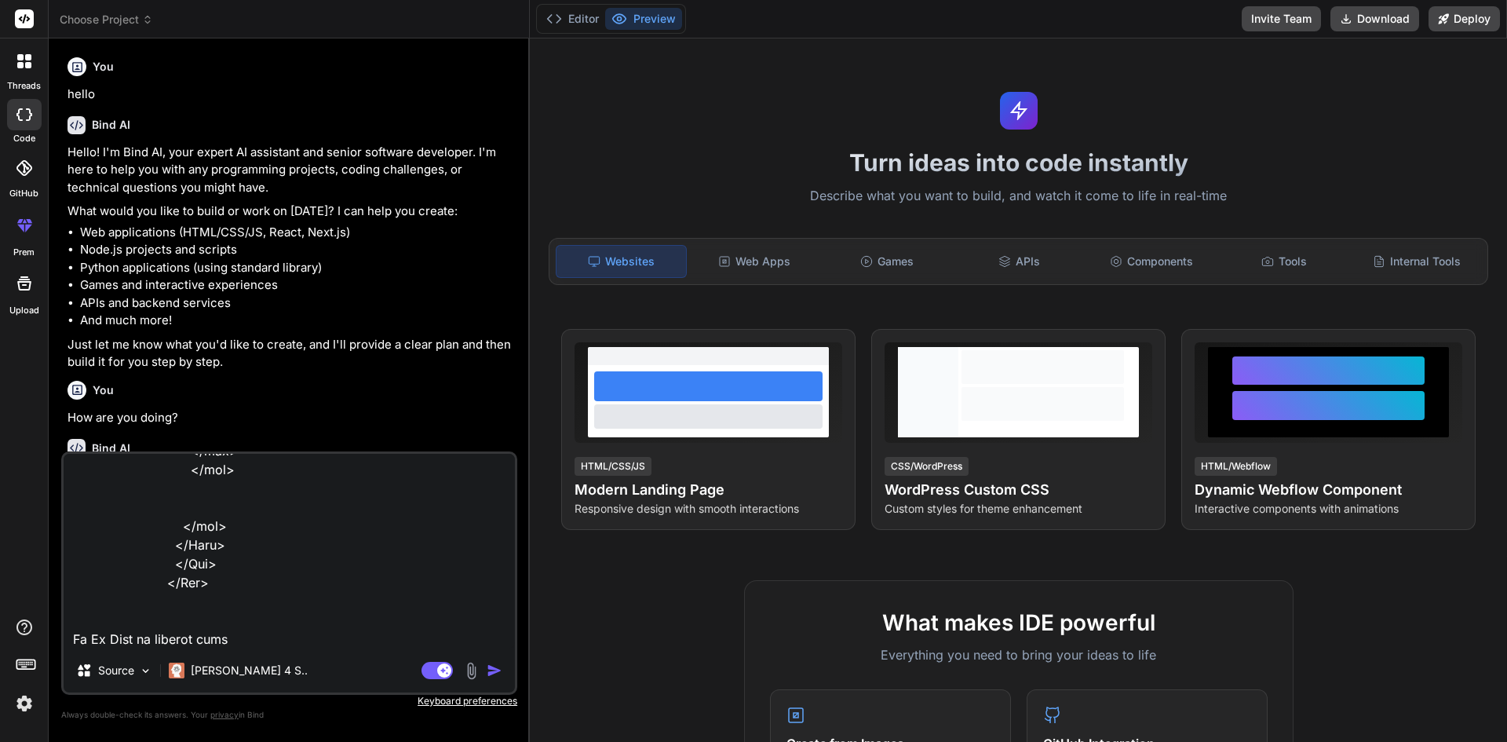
type textarea "<Row> <Col xl={12} lg={12} md={12} sm={12} className="mb-2"> <Form> <div classN…"
type textarea "x"
type textarea "<Row> <Col xl={12} lg={12} md={12} sm={12} className="mb-2"> <Form> <div classN…"
type textarea "x"
type textarea "<Row> <Col xl={12} lg={12} md={12} sm={12} className="mb-2"> <Form> <div classN…"
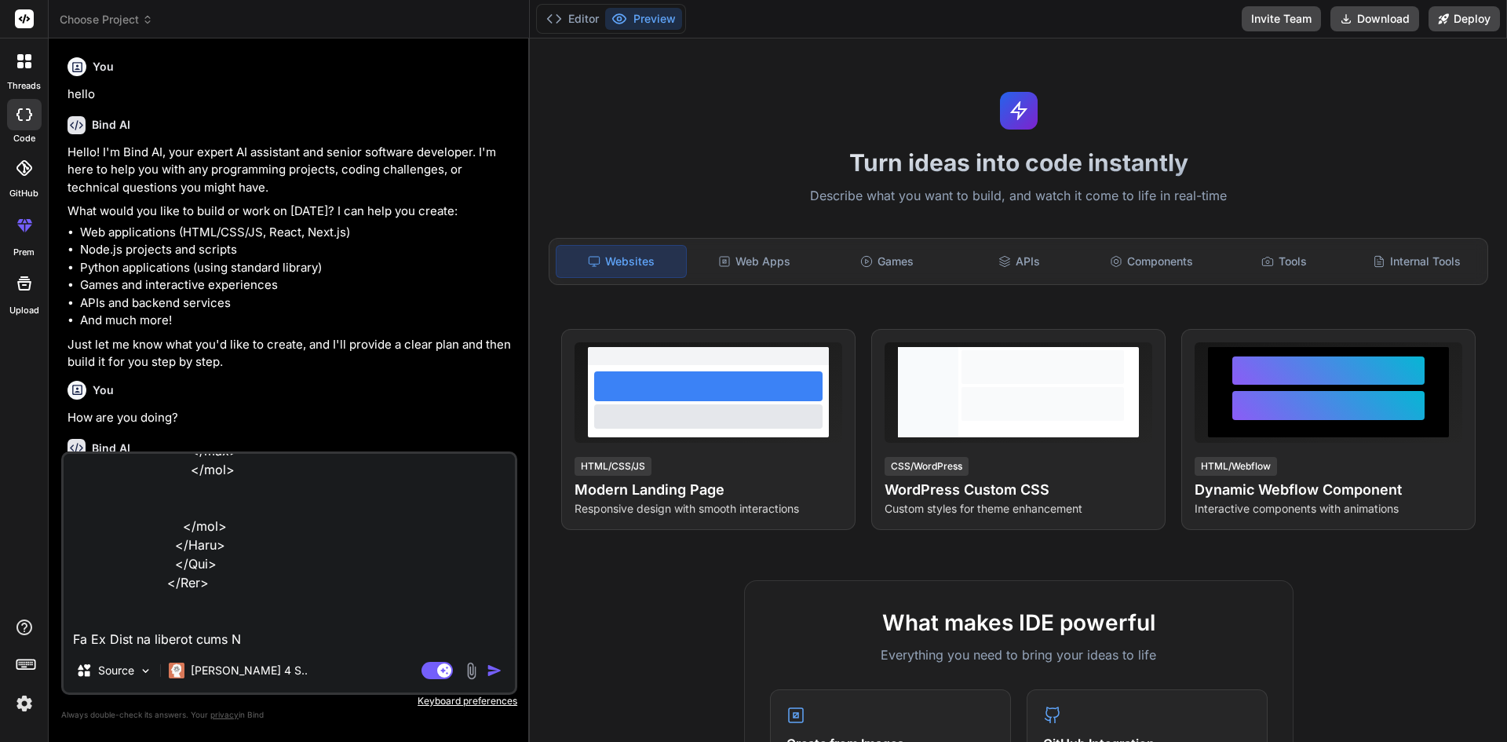
type textarea "x"
type textarea "<Row> <Col xl={12} lg={12} md={12} sm={12} className="mb-2"> <Form> <div classN…"
type textarea "x"
type textarea "<Row> <Col xl={12} lg={12} md={12} sm={12} className="mb-2"> <Form> <div classN…"
type textarea "x"
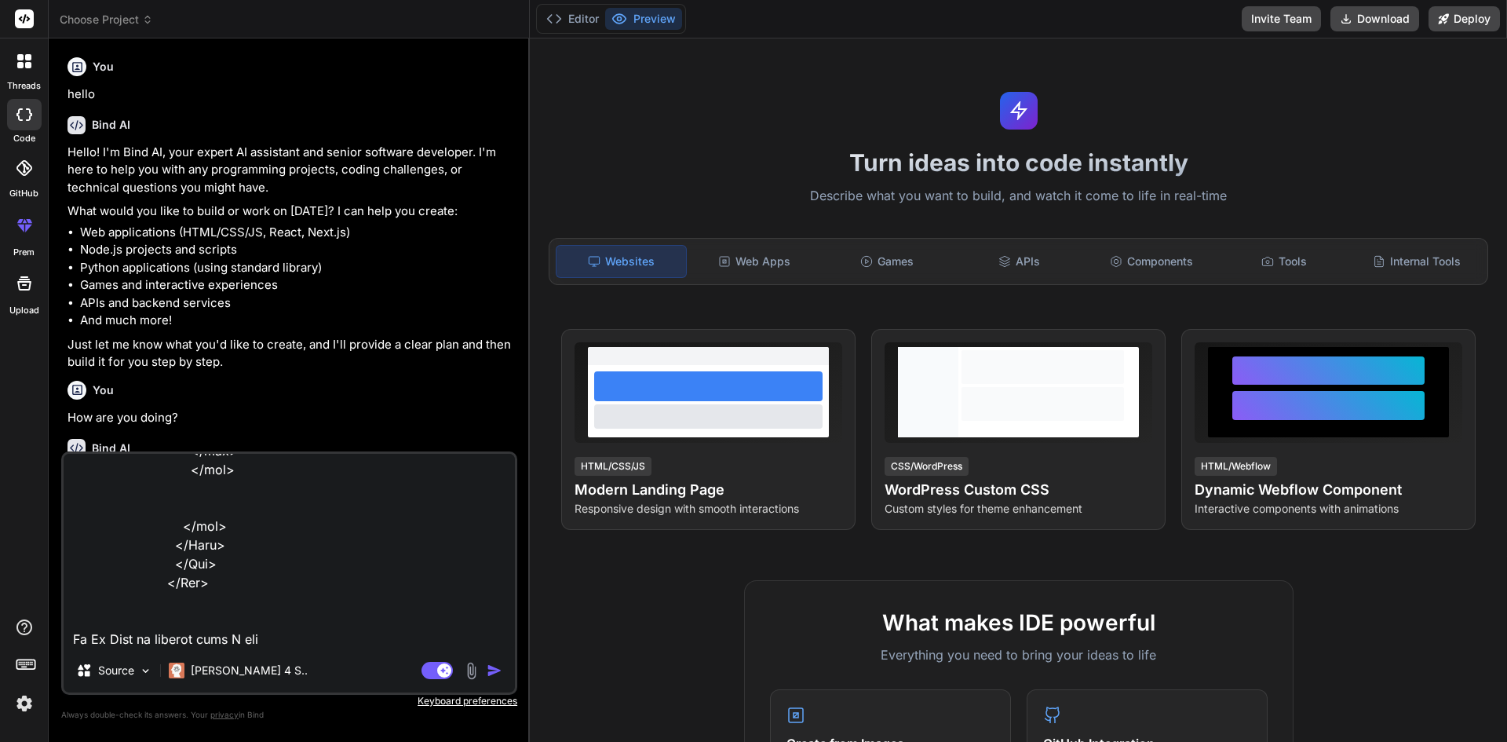
type textarea "<Row> <Col xl={12} lg={12} md={12} sm={12} className="mb-2"> <Form> <div classN…"
type textarea "x"
type textarea "<Row> <Col xl={12} lg={12} md={12} sm={12} className="mb-2"> <Form> <div classN…"
type textarea "x"
type textarea "<Row> <Col xl={12} lg={12} md={12} sm={12} className="mb-2"> <Form> <div classN…"
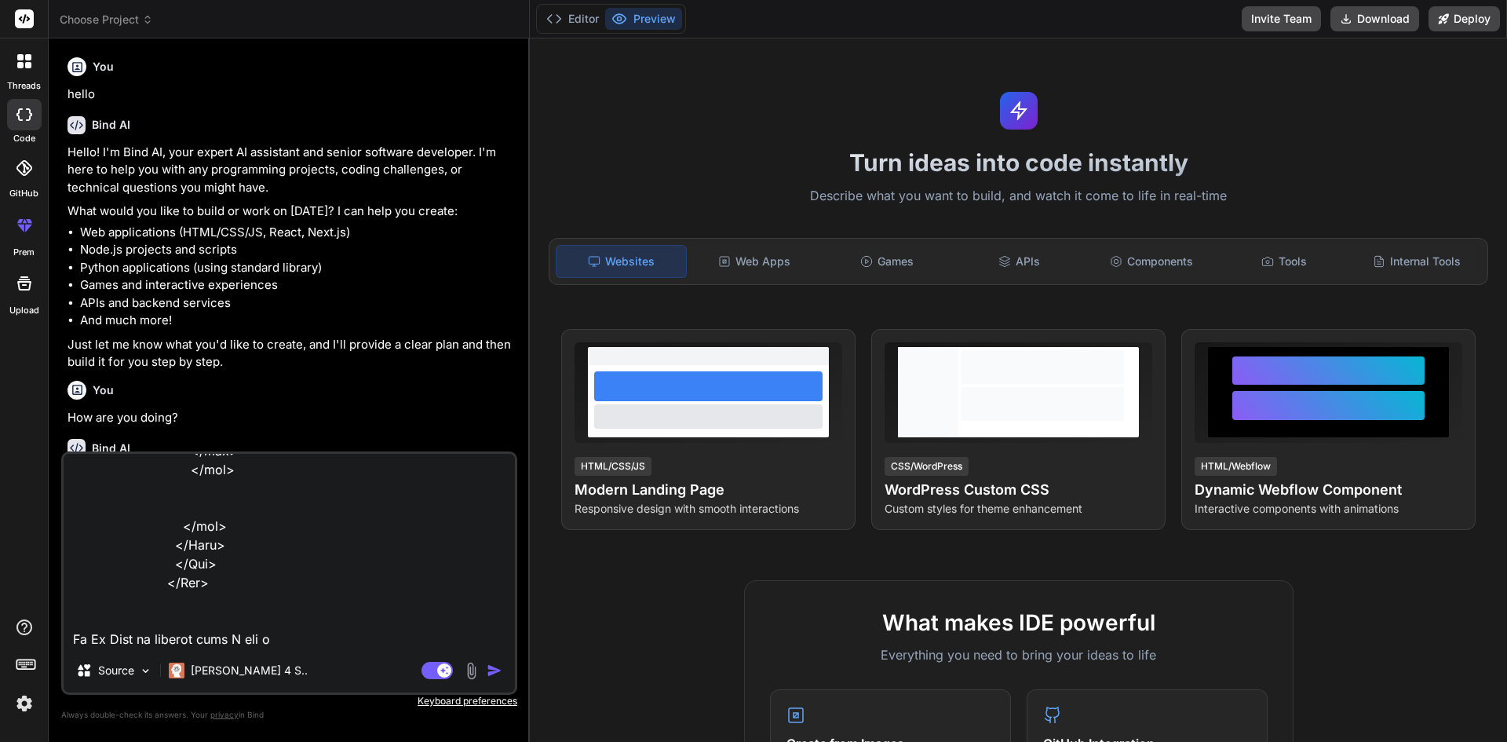
type textarea "x"
type textarea "<Row> <Col xl={12} lg={12} md={12} sm={12} className="mb-2"> <Form> <div classN…"
type textarea "x"
type textarea "<Row> <Col xl={12} lg={12} md={12} sm={12} className="mb-2"> <Form> <div classN…"
type textarea "x"
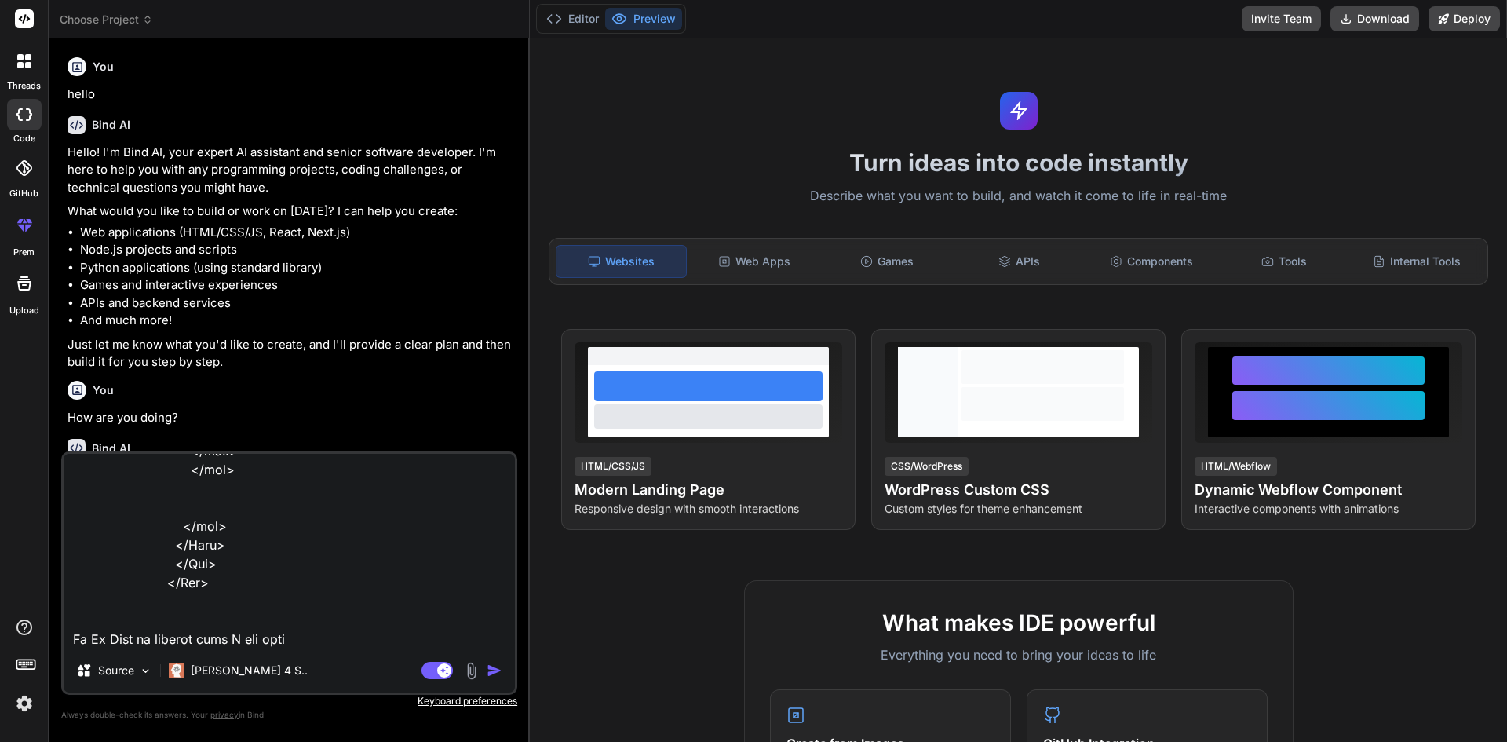
type textarea "<Row> <Col xl={12} lg={12} md={12} sm={12} className="mb-2"> <Form> <div classN…"
type textarea "x"
type textarea "<Row> <Col xl={12} lg={12} md={12} sm={12} className="mb-2"> <Form> <div classN…"
type textarea "x"
type textarea "<Row> <Col xl={12} lg={12} md={12} sm={12} className="mb-2"> <Form> <div classN…"
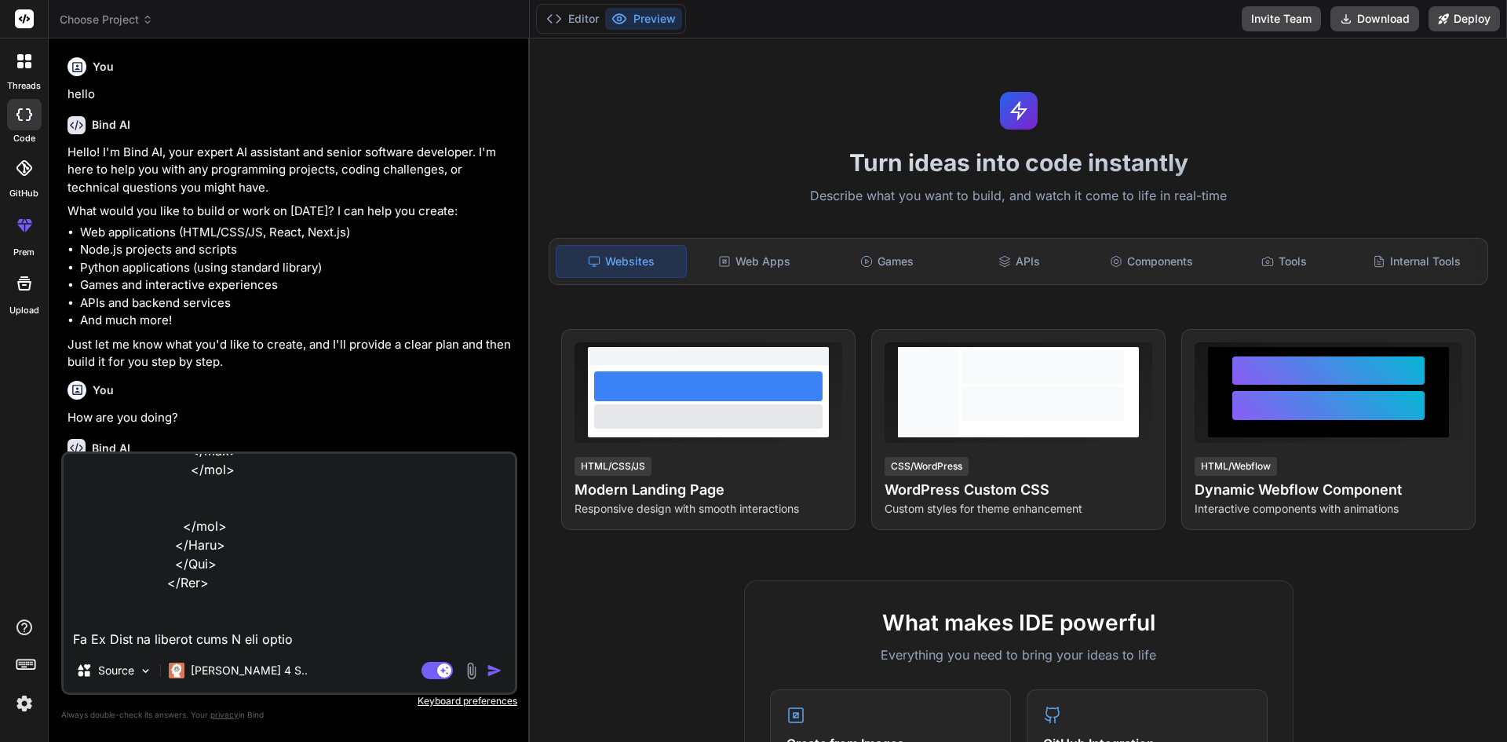
type textarea "x"
type textarea "<Row> <Col xl={12} lg={12} md={12} sm={12} className="mb-2"> <Form> <div classN…"
type textarea "x"
type textarea "<Row> <Col xl={12} lg={12} md={12} sm={12} className="mb-2"> <Form> <div classN…"
type textarea "x"
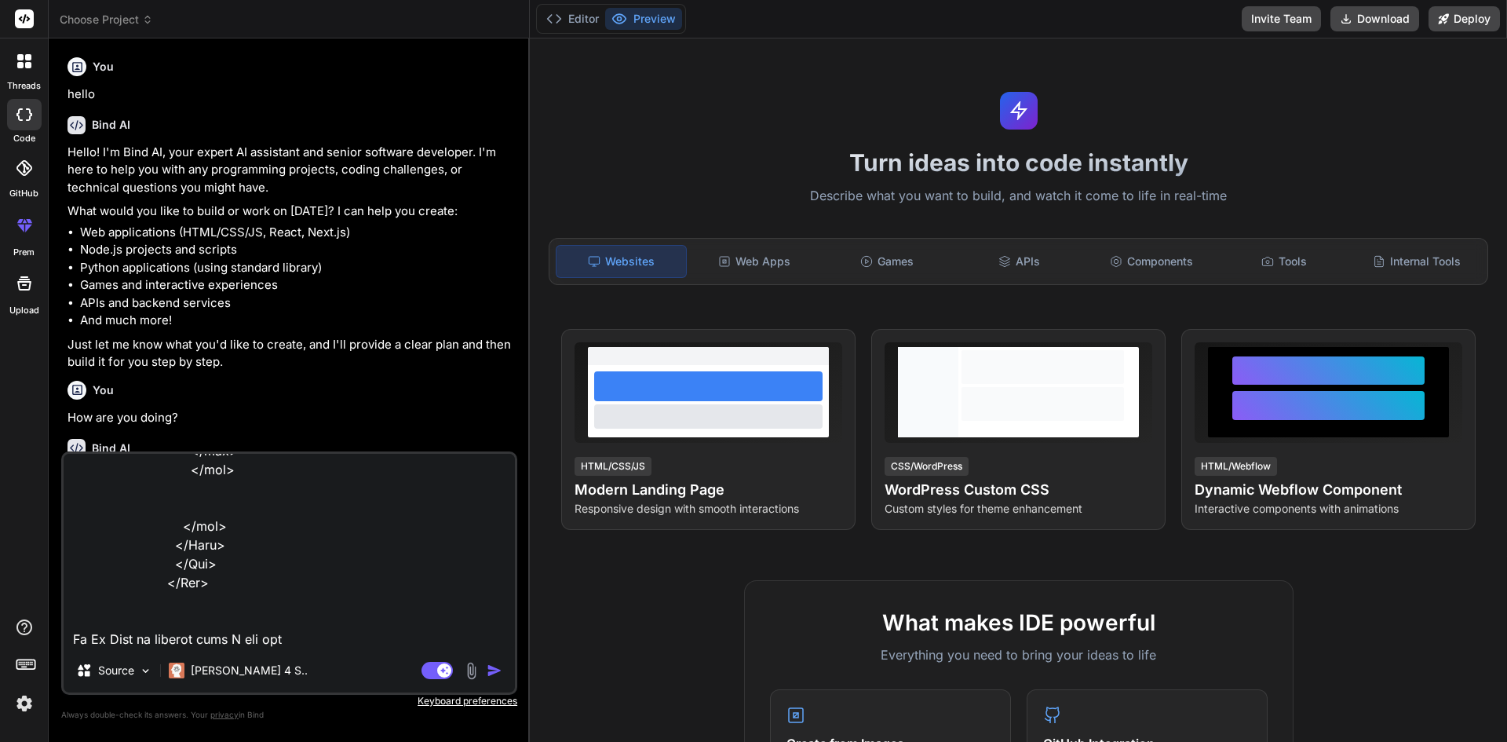
type textarea "<Row> <Col xl={12} lg={12} md={12} sm={12} className="mb-2"> <Form> <div classN…"
type textarea "x"
type textarea "<Row> <Col xl={12} lg={12} md={12} sm={12} className="mb-2"> <Form> <div classN…"
type textarea "x"
type textarea "<Row> <Col xl={12} lg={12} md={12} sm={12} className="mb-2"> <Form> <div classN…"
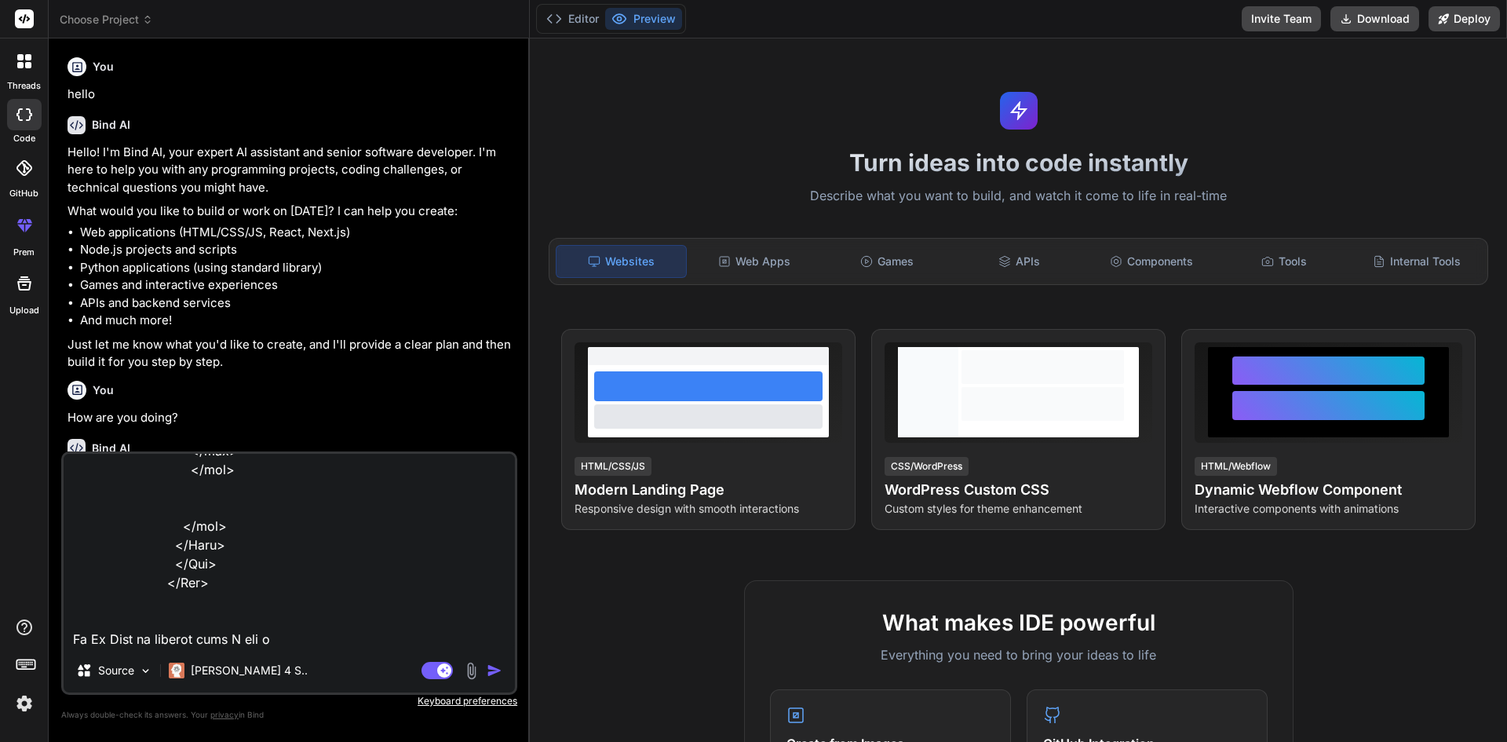
type textarea "x"
type textarea "<Row> <Col xl={12} lg={12} md={12} sm={12} className="mb-2"> <Form> <div classN…"
type textarea "x"
type textarea "<Row> <Col xl={12} lg={12} md={12} sm={12} className="mb-2"> <Form> <div classN…"
type textarea "x"
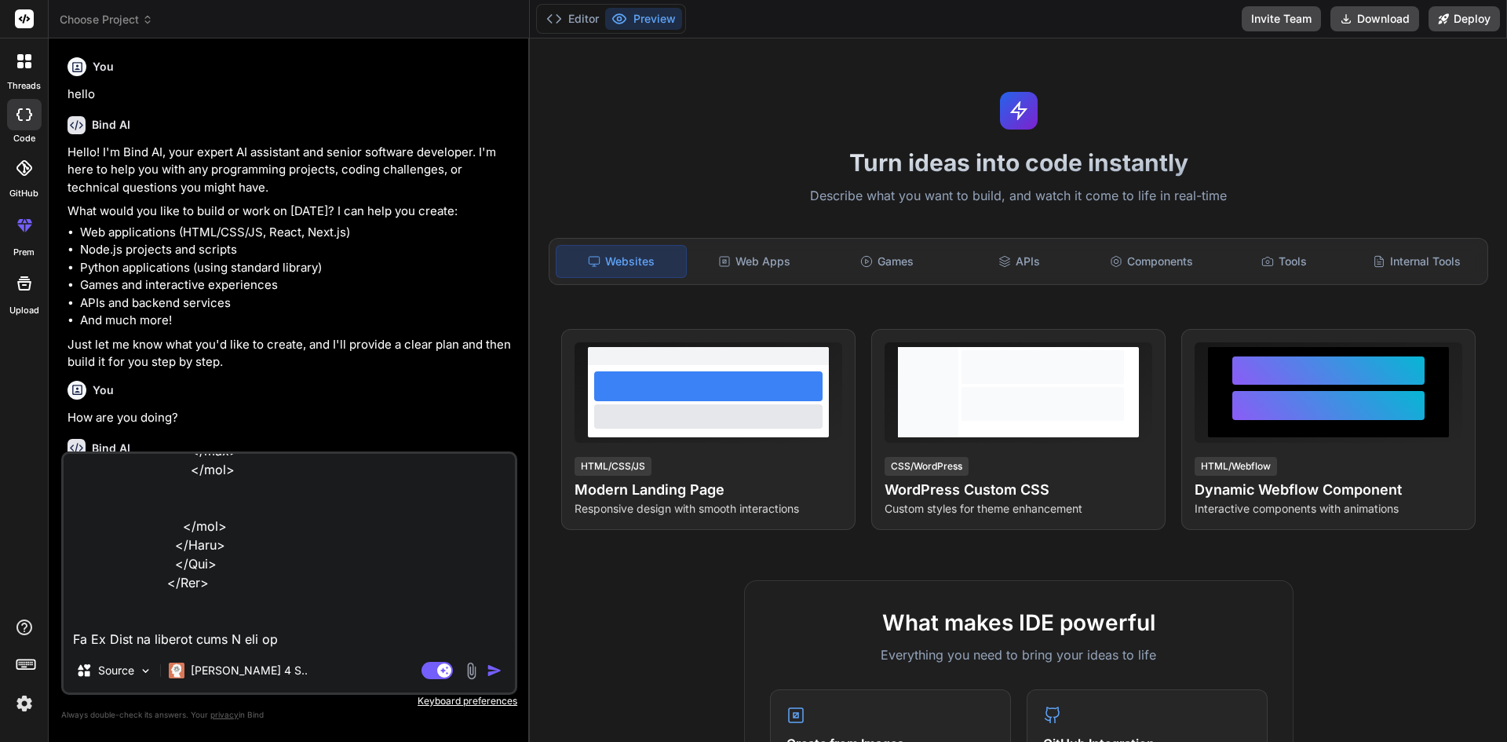
type textarea "<Row> <Col xl={12} lg={12} md={12} sm={12} className="mb-2"> <Form> <div classN…"
type textarea "x"
type textarea "<Row> <Col xl={12} lg={12} md={12} sm={12} className="mb-2"> <Form> <div classN…"
type textarea "x"
type textarea "<Row> <Col xl={12} lg={12} md={12} sm={12} className="mb-2"> <Form> <div classN…"
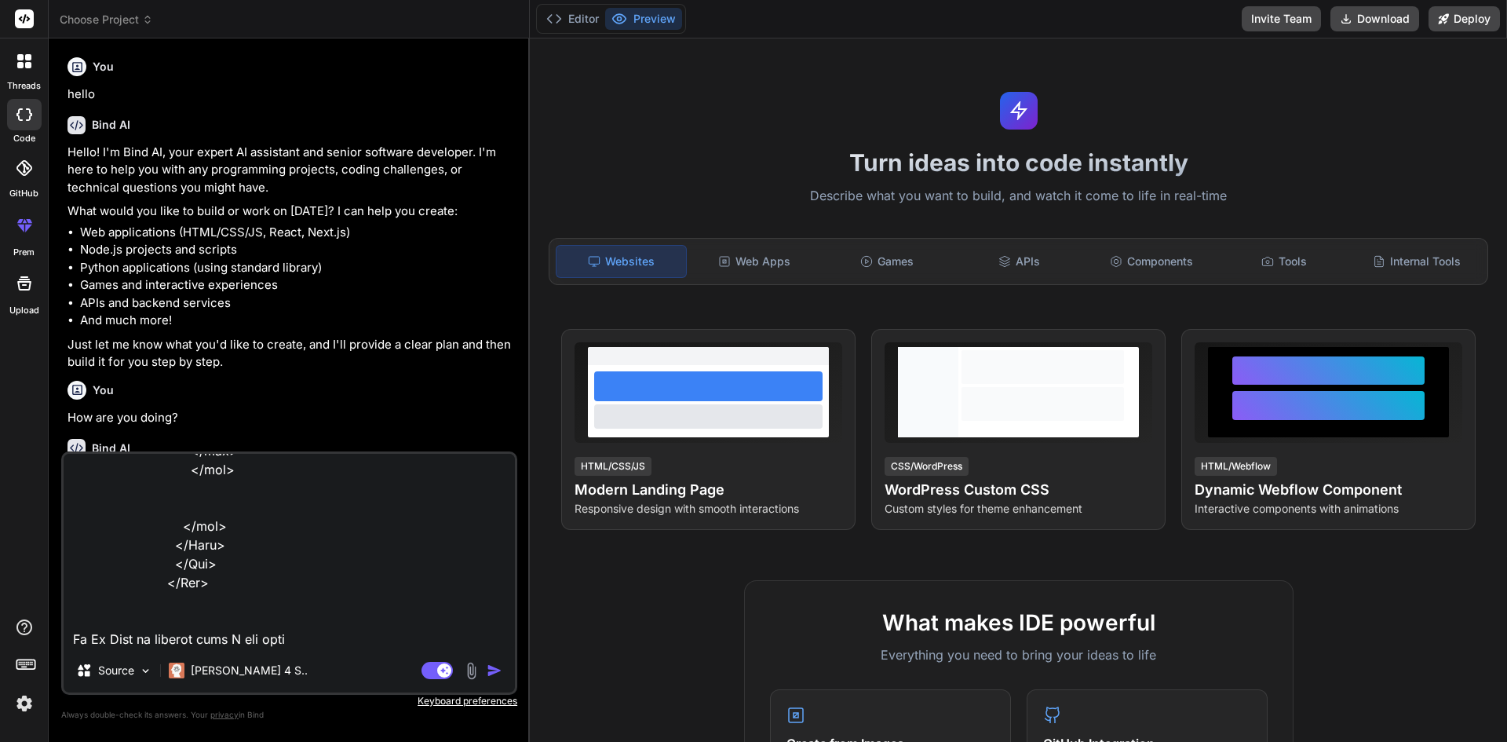
type textarea "x"
type textarea "<Row> <Col xl={12} lg={12} md={12} sm={12} className="mb-2"> <Form> <div classN…"
type textarea "x"
type textarea "<Row> <Col xl={12} lg={12} md={12} sm={12} className="mb-2"> <Form> <div classN…"
type textarea "x"
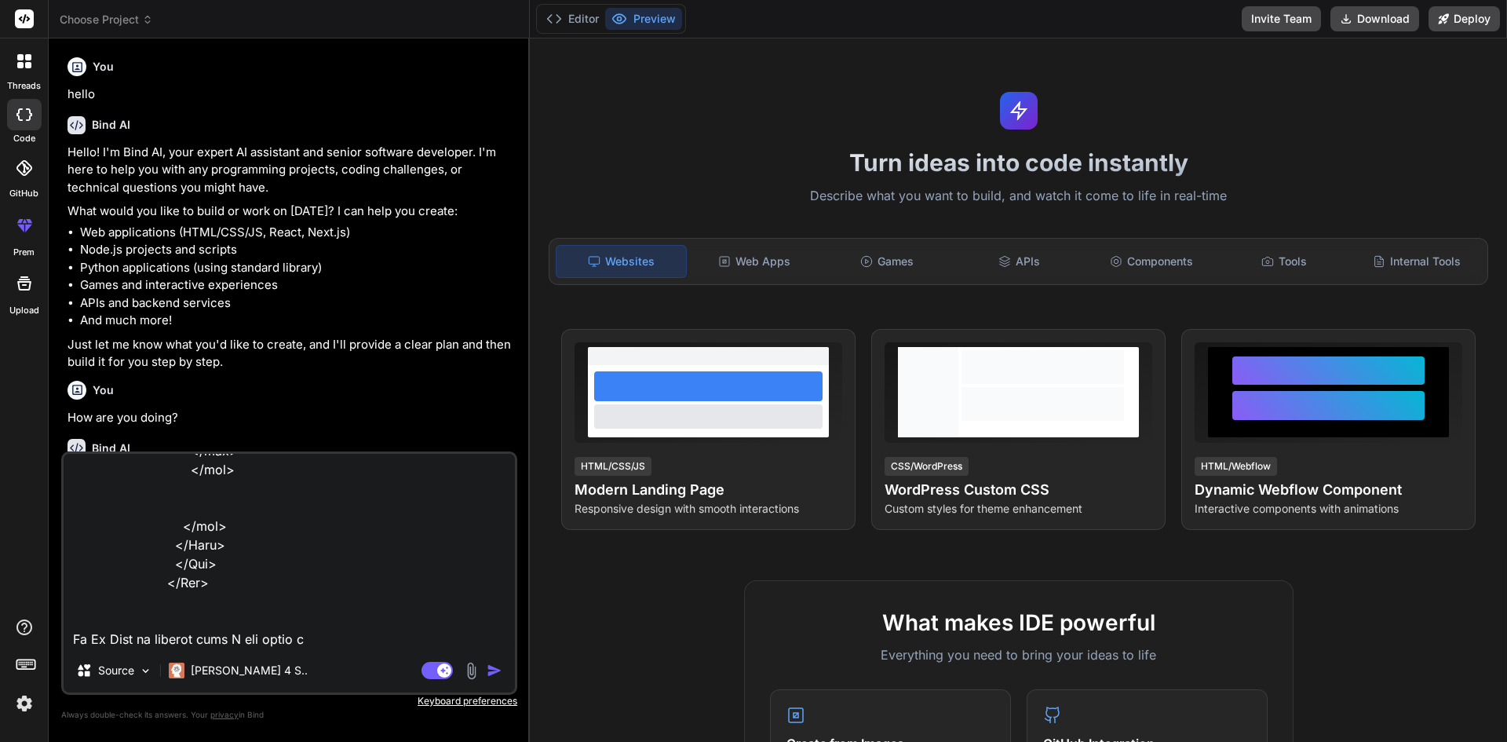
type textarea "<Row> <Col xl={12} lg={12} md={12} sm={12} className="mb-2"> <Form> <div classN…"
type textarea "x"
type textarea "<Row> <Col xl={12} lg={12} md={12} sm={12} className="mb-2"> <Form> <div classN…"
type textarea "x"
type textarea "<Row> <Col xl={12} lg={12} md={12} sm={12} className="mb-2"> <Form> <div classN…"
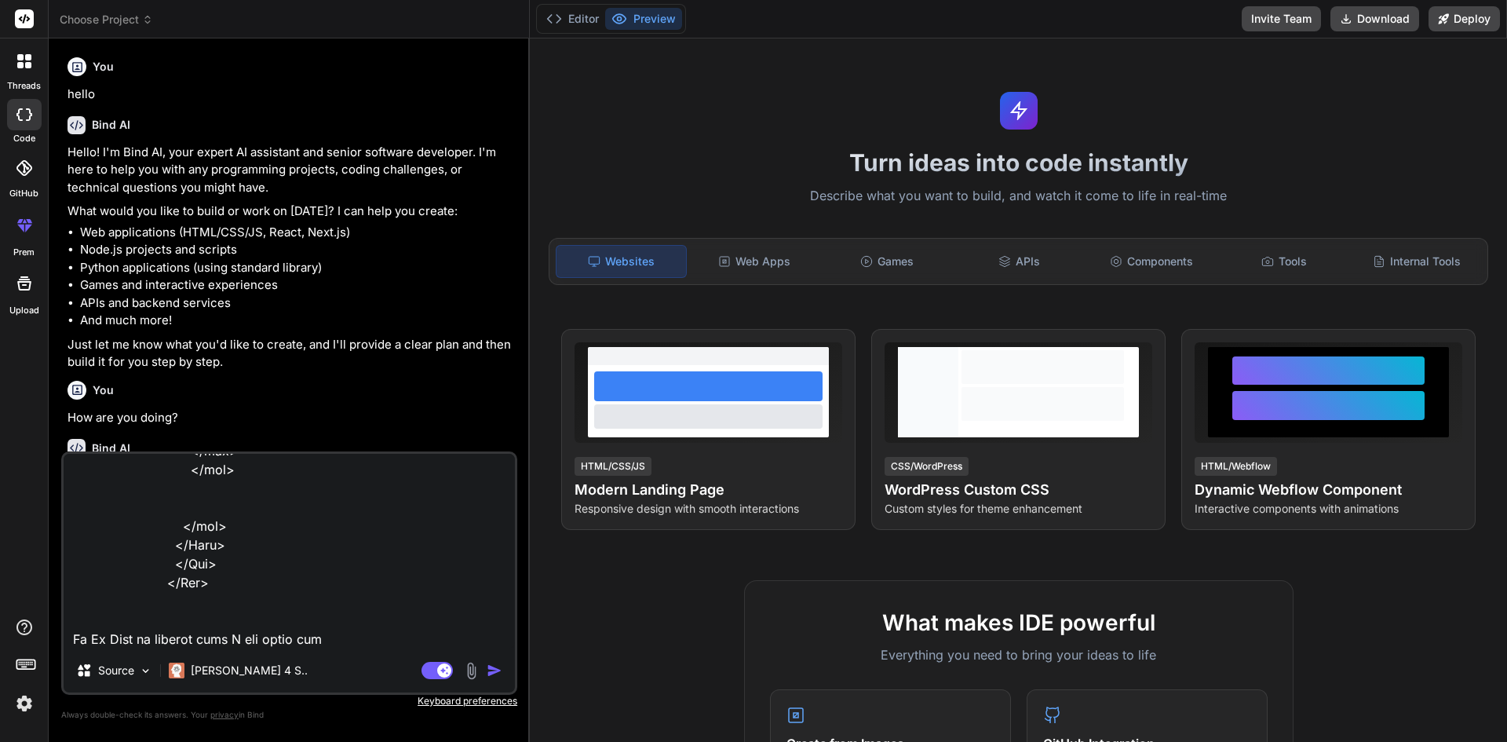
type textarea "x"
type textarea "<Row> <Col xl={12} lg={12} md={12} sm={12} className="mb-2"> <Form> <div classN…"
type textarea "x"
type textarea "<Row> <Col xl={12} lg={12} md={12} sm={12} className="mb-2"> <Form> <div classN…"
type textarea "x"
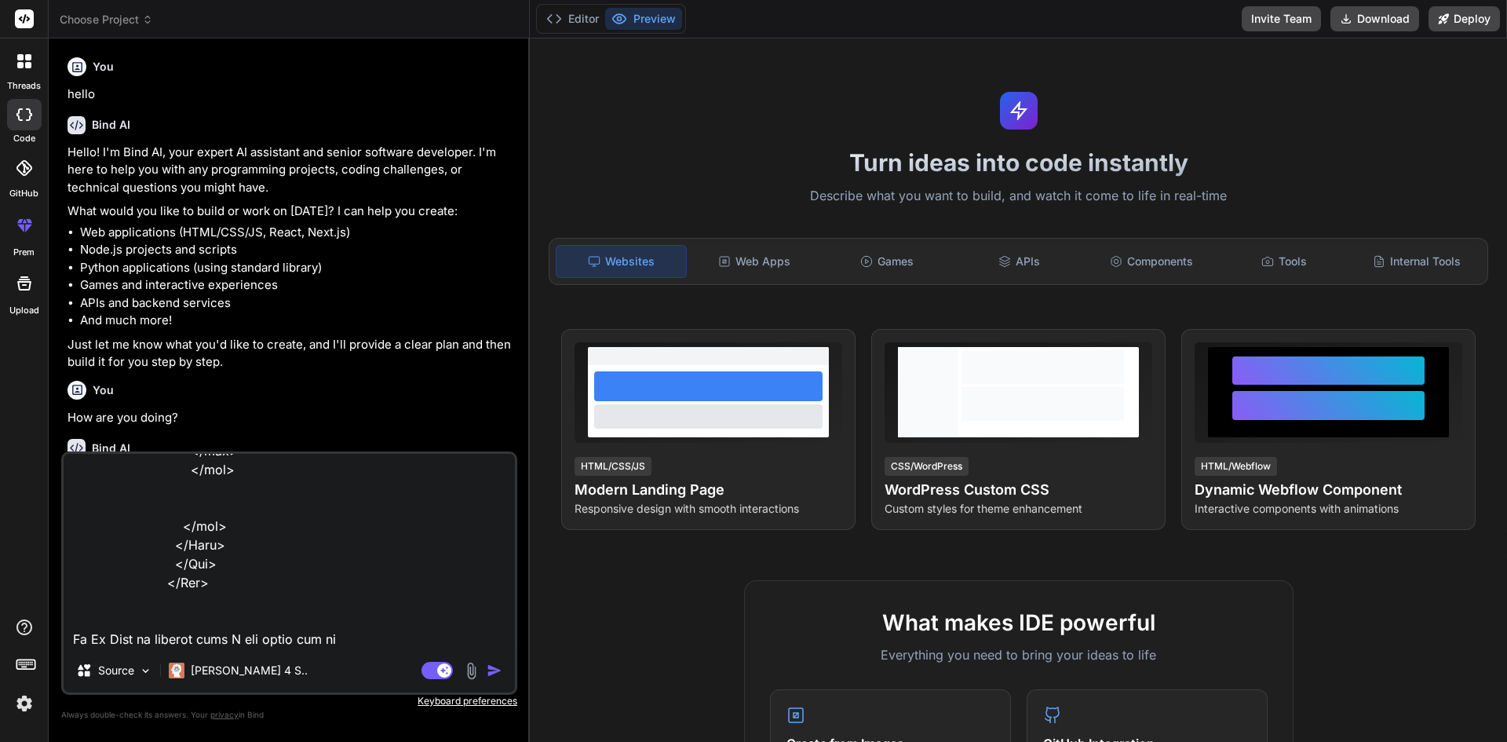
type textarea "<Row> <Col xl={12} lg={12} md={12} sm={12} className="mb-2"> <Form> <div classN…"
type textarea "x"
type textarea "<Row> <Col xl={12} lg={12} md={12} sm={12} className="mb-2"> <Form> <div classN…"
type textarea "x"
type textarea "<Row> <Col xl={12} lg={12} md={12} sm={12} className="mb-2"> <Form> <div classN…"
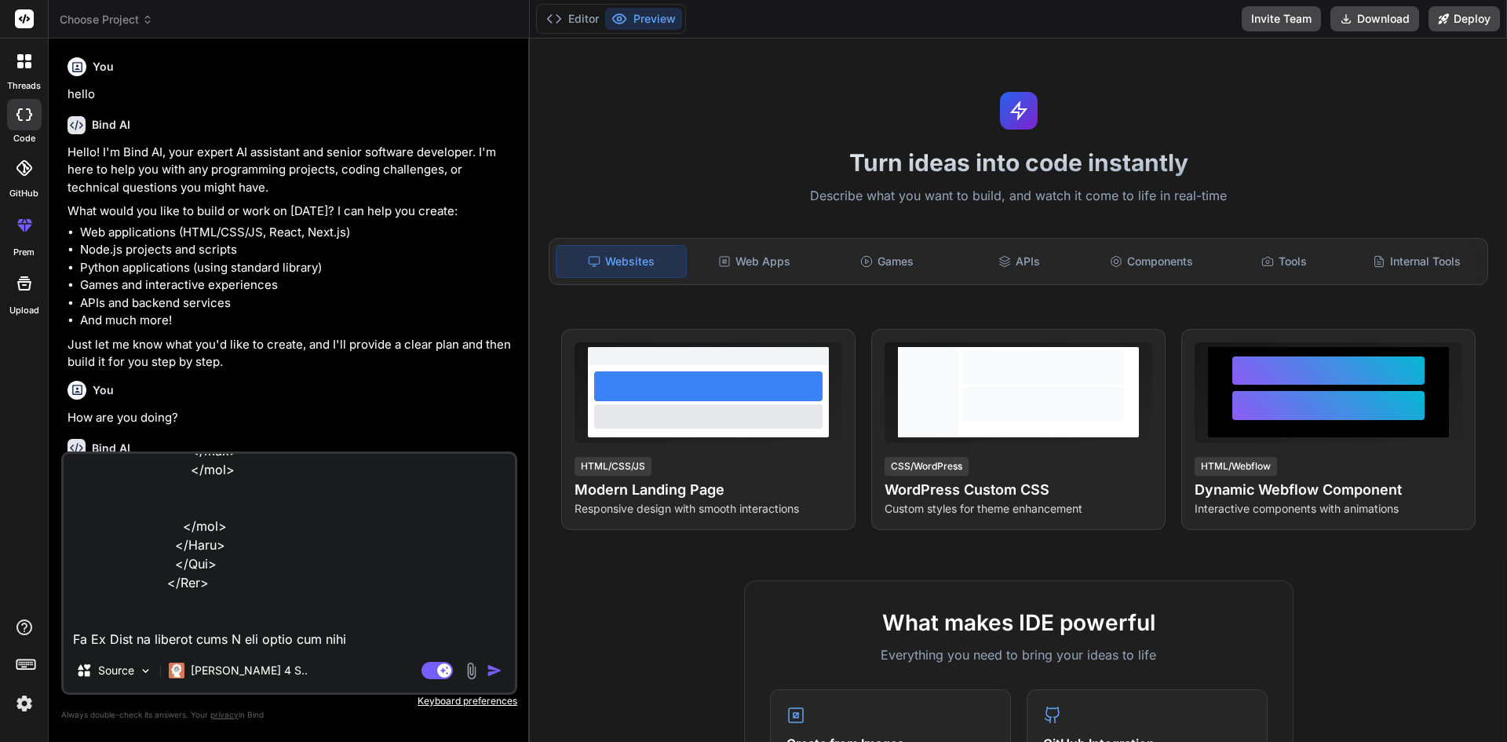
type textarea "x"
type textarea "<Row> <Col xl={12} lg={12} md={12} sm={12} className="mb-2"> <Form> <div classN…"
type textarea "x"
type textarea "<Row> <Col xl={12} lg={12} md={12} sm={12} className="mb-2"> <Form> <div classN…"
type textarea "x"
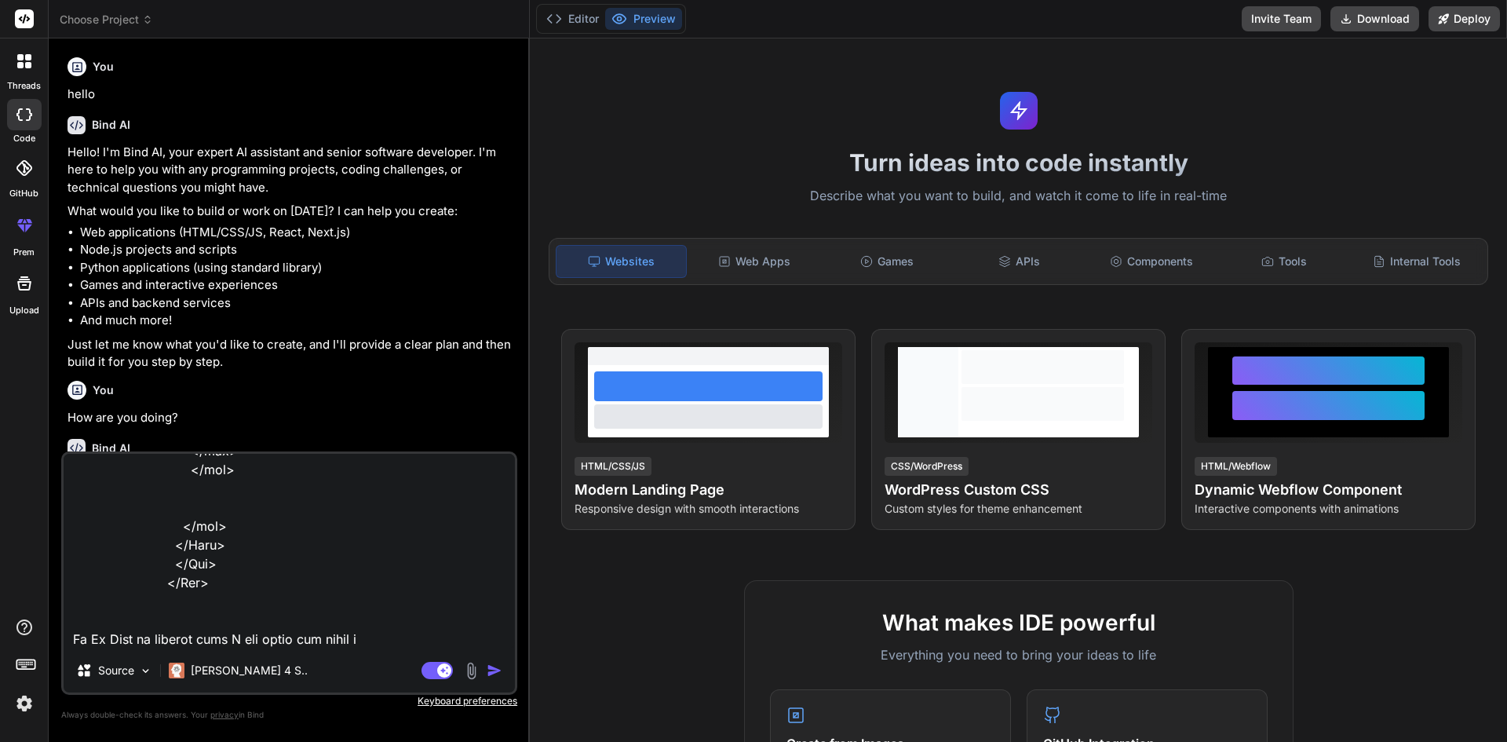
type textarea "<Row> <Col xl={12} lg={12} md={12} sm={12} className="mb-2"> <Form> <div classN…"
type textarea "x"
type textarea "<Row> <Col xl={12} lg={12} md={12} sm={12} className="mb-2"> <Form> <div classN…"
type textarea "x"
type textarea "<Row> <Col xl={12} lg={12} md={12} sm={12} className="mb-2"> <Form> <div classN…"
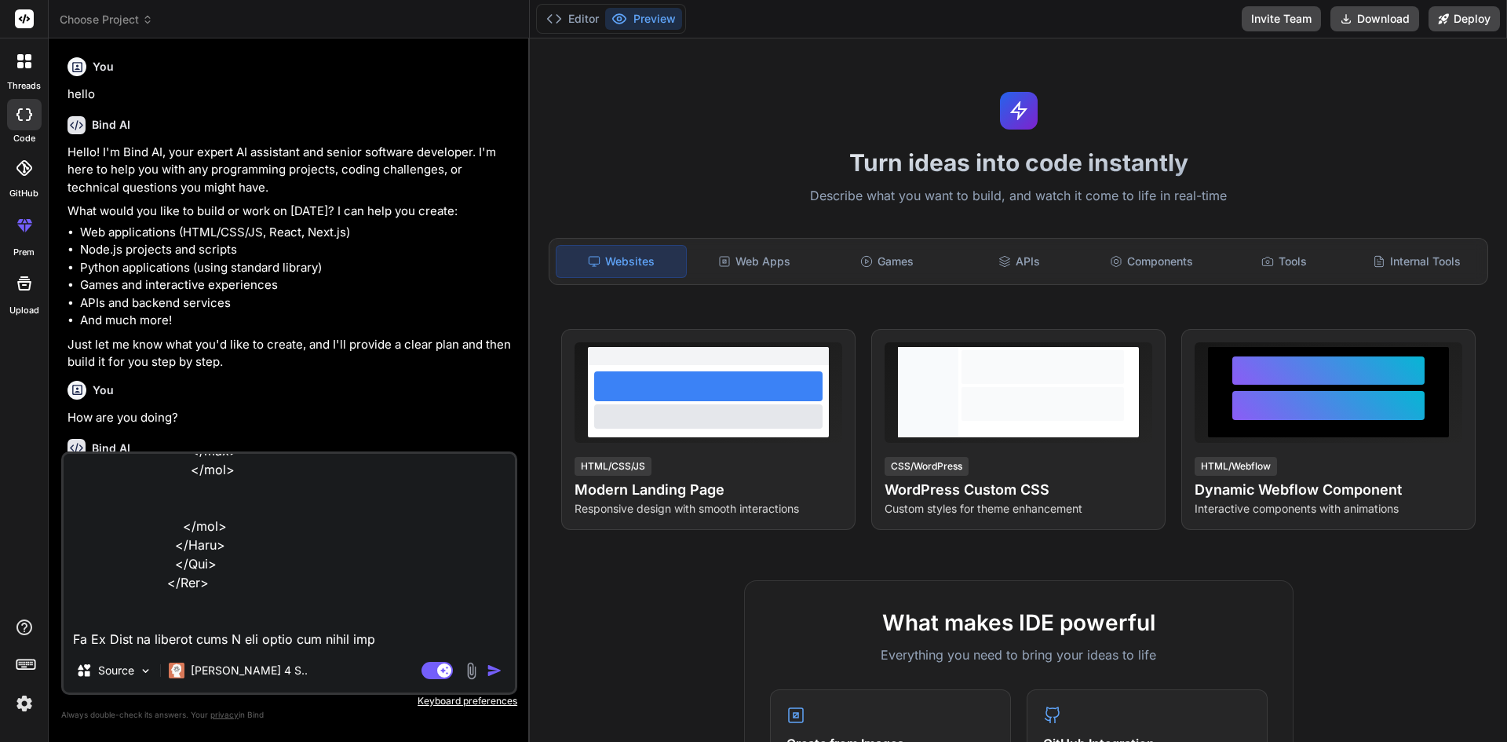
type textarea "x"
type textarea "<Row> <Col xl={12} lg={12} md={12} sm={12} className="mb-2"> <Form> <div classN…"
type textarea "x"
type textarea "<Row> <Col xl={12} lg={12} md={12} sm={12} className="mb-2"> <Form> <div classN…"
type textarea "x"
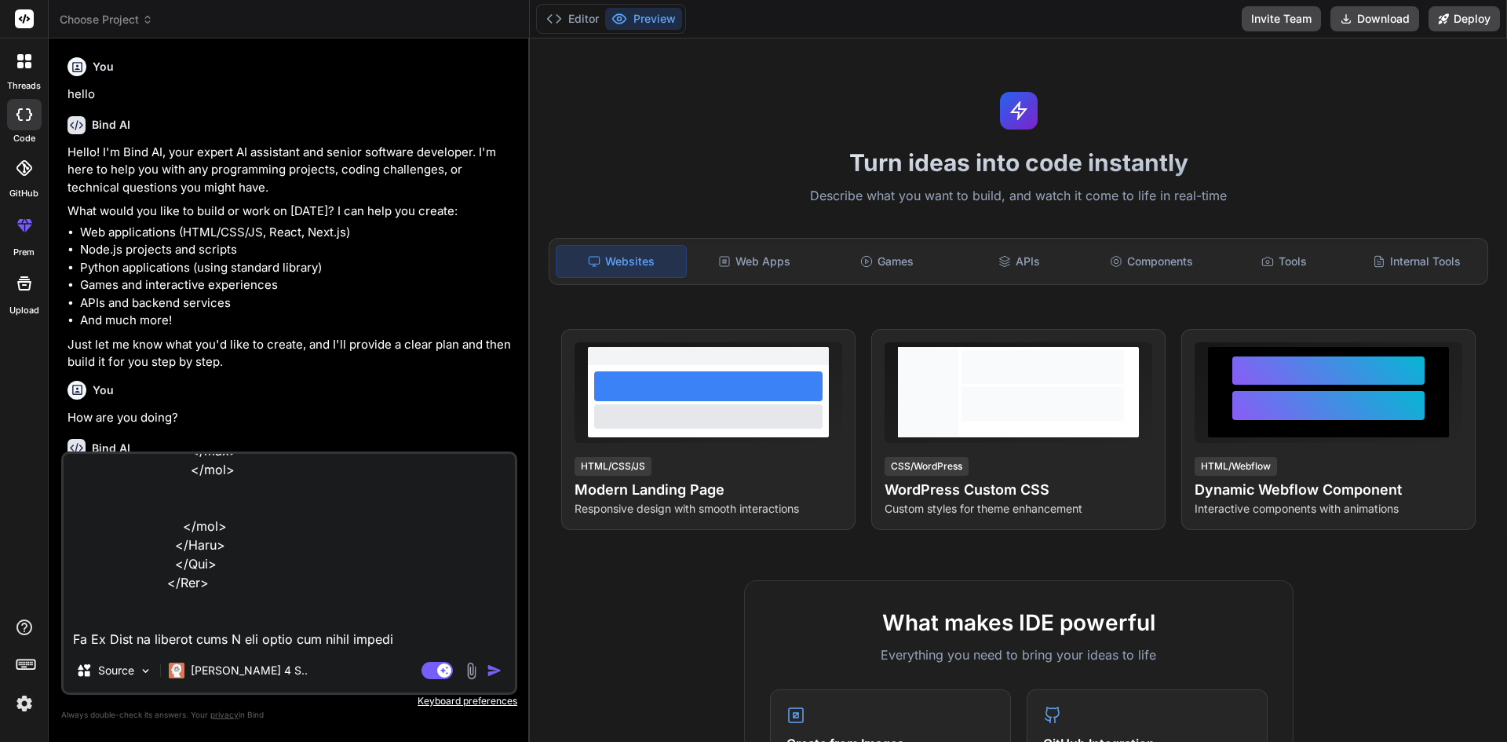
type textarea "<Row> <Col xl={12} lg={12} md={12} sm={12} className="mb-2"> <Form> <div classN…"
type textarea "x"
type textarea "<Row> <Col xl={12} lg={12} md={12} sm={12} className="mb-2"> <Form> <div classN…"
type textarea "x"
type textarea "<Row> <Col xl={12} lg={12} md={12} sm={12} className="mb-2"> <Form> <div classN…"
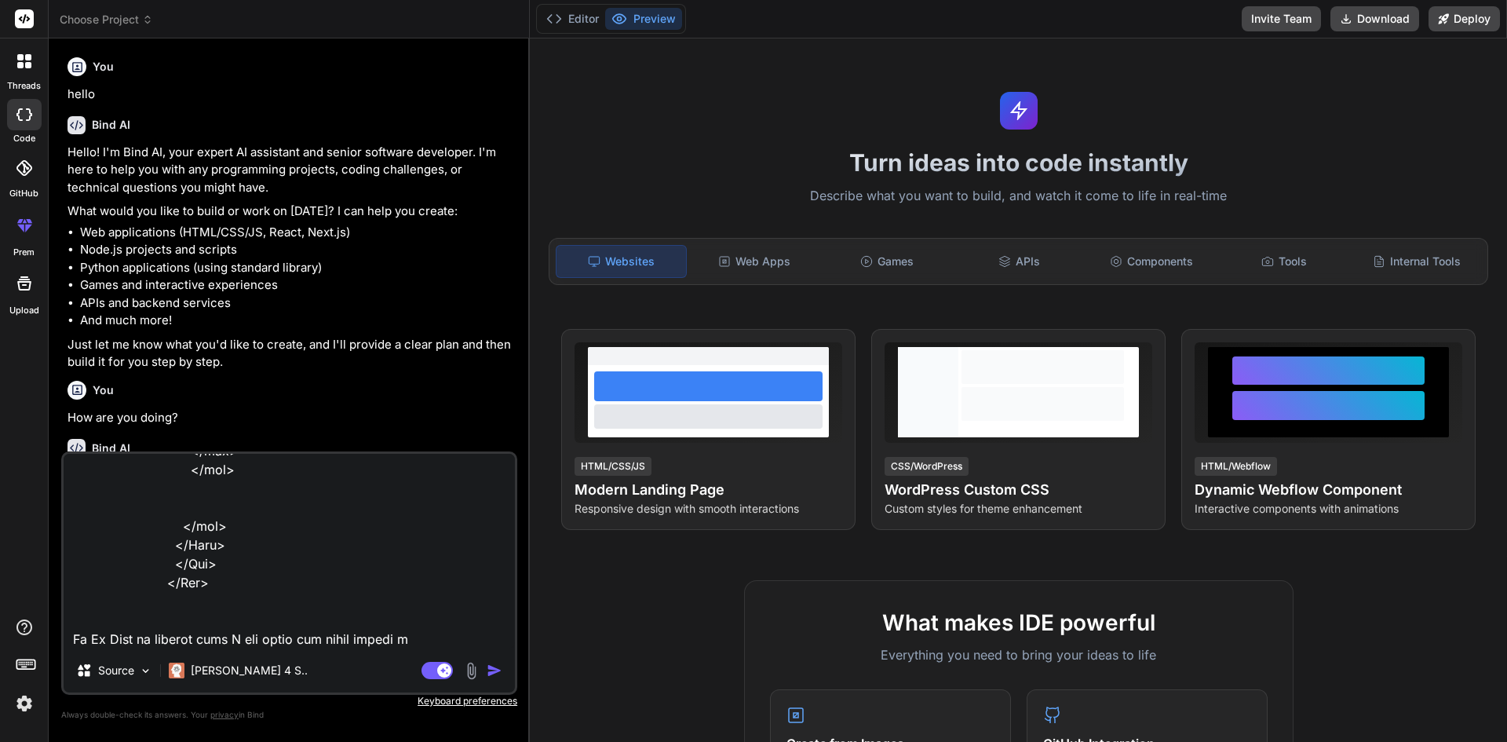
type textarea "x"
type textarea "<Row> <Col xl={12} lg={12} md={12} sm={12} className="mb-2"> <Form> <div classN…"
type textarea "x"
type textarea "<Row> <Col xl={12} lg={12} md={12} sm={12} className="mb-2"> <Form> <div classN…"
type textarea "x"
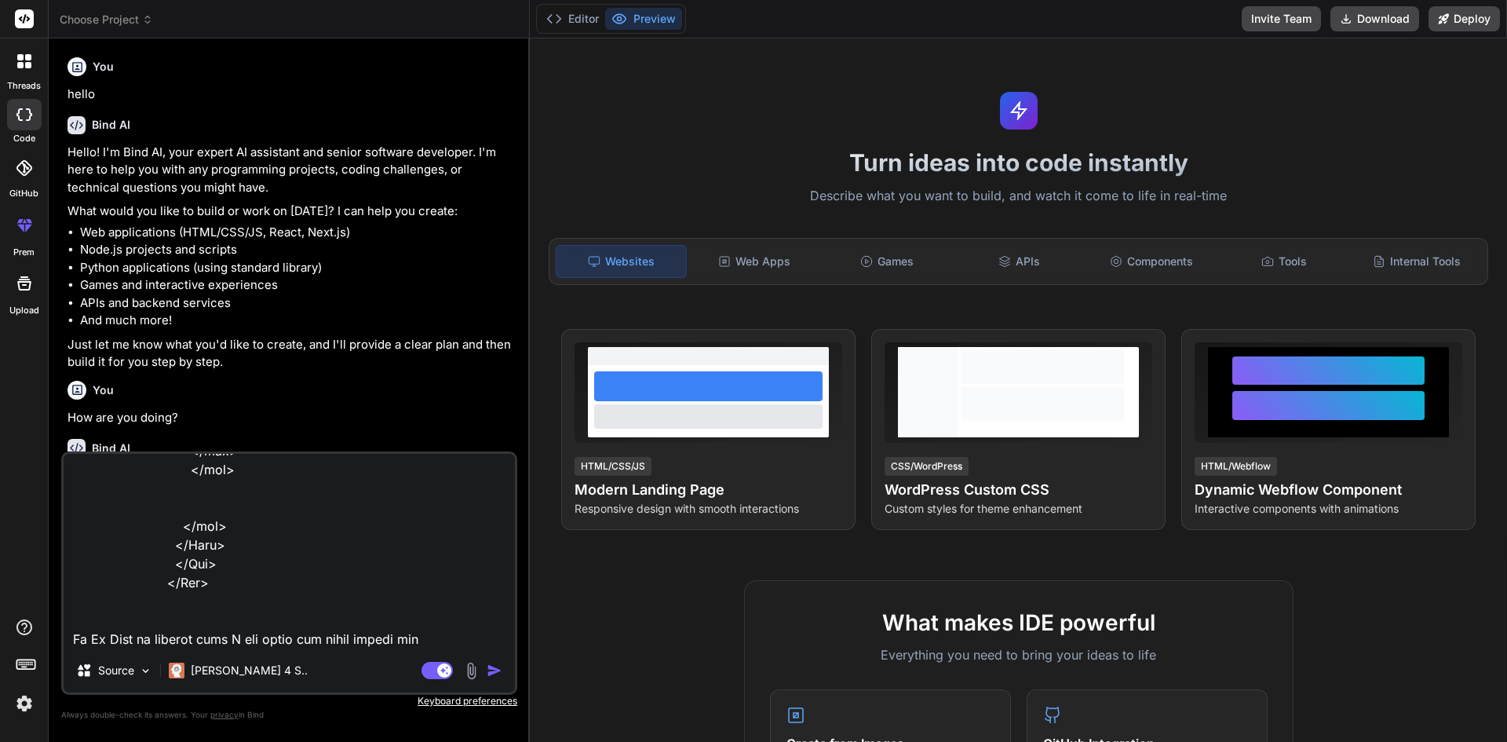
type textarea "<Row> <Col xl={12} lg={12} md={12} sm={12} className="mb-2"> <Form> <div classN…"
type textarea "x"
type textarea "<Row> <Col xl={12} lg={12} md={12} sm={12} className="mb-2"> <Form> <div classN…"
click at [294, 646] on textarea at bounding box center [289, 551] width 451 height 195
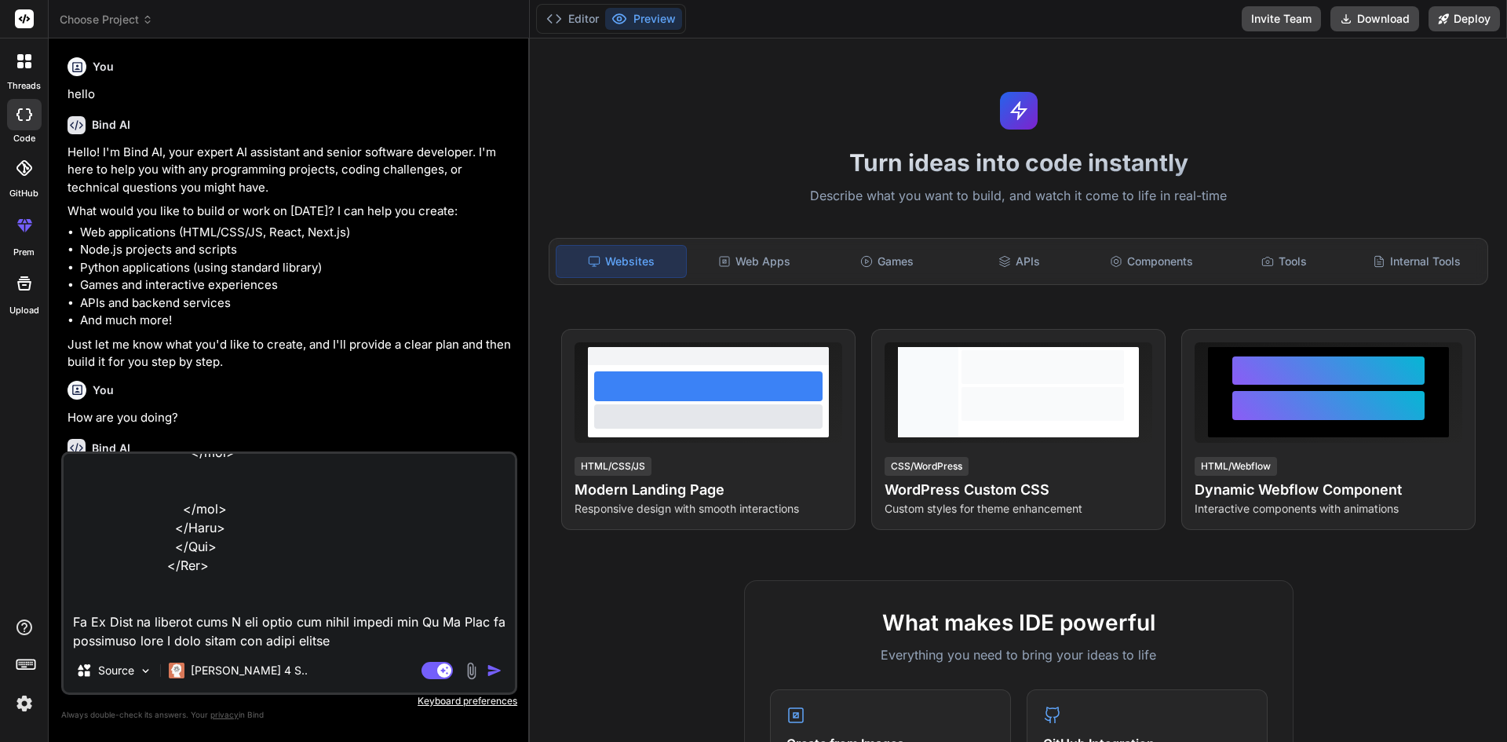
click at [75, 608] on textarea at bounding box center [289, 551] width 451 height 195
click at [490, 670] on img "button" at bounding box center [495, 670] width 16 height 16
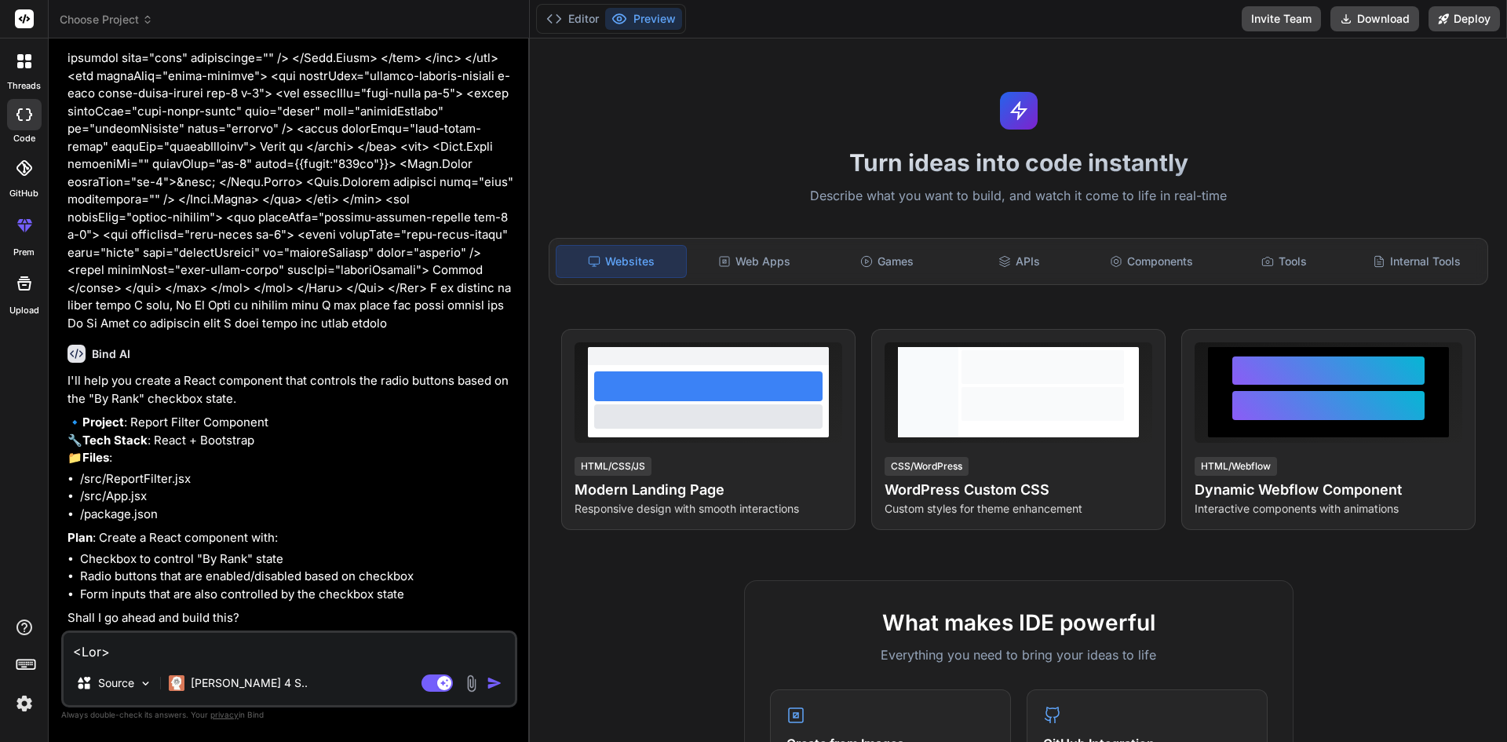
scroll to position [908, 0]
click at [184, 640] on textarea at bounding box center [289, 647] width 451 height 28
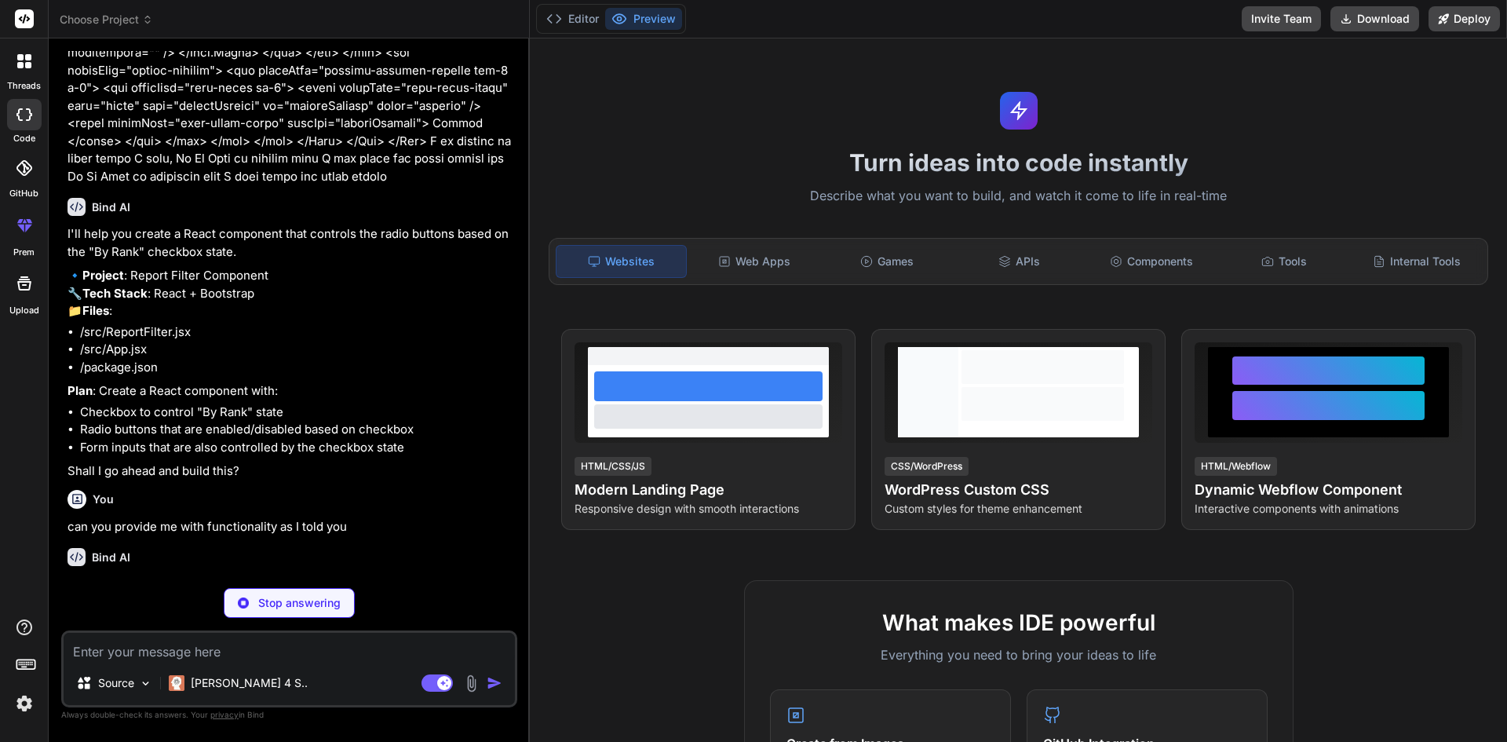
scroll to position [1071, 0]
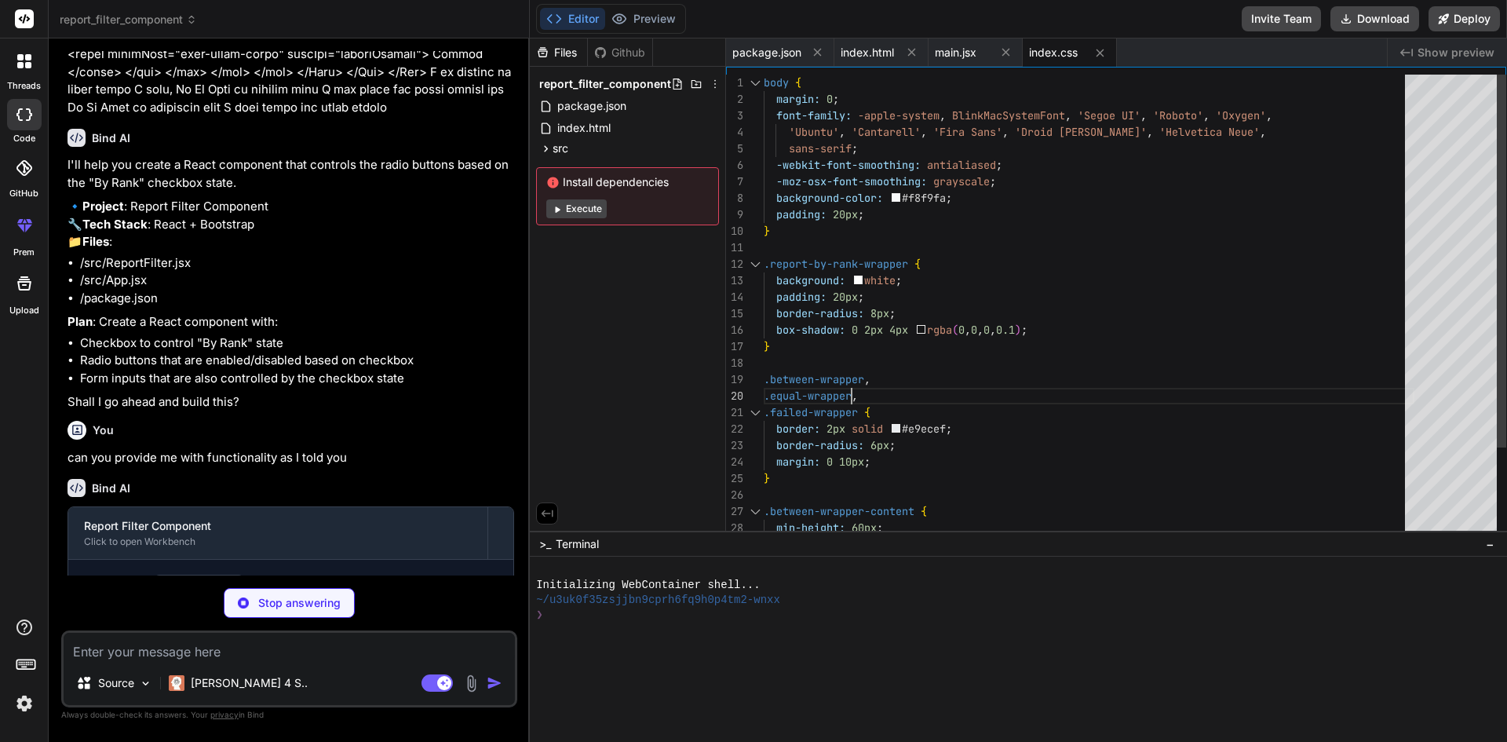
click at [953, 392] on div "body { margin: 0 ; font-family: -apple-system , BlinkMacSystemFont , 'Segoe UI'…" at bounding box center [1089, 363] width 651 height 577
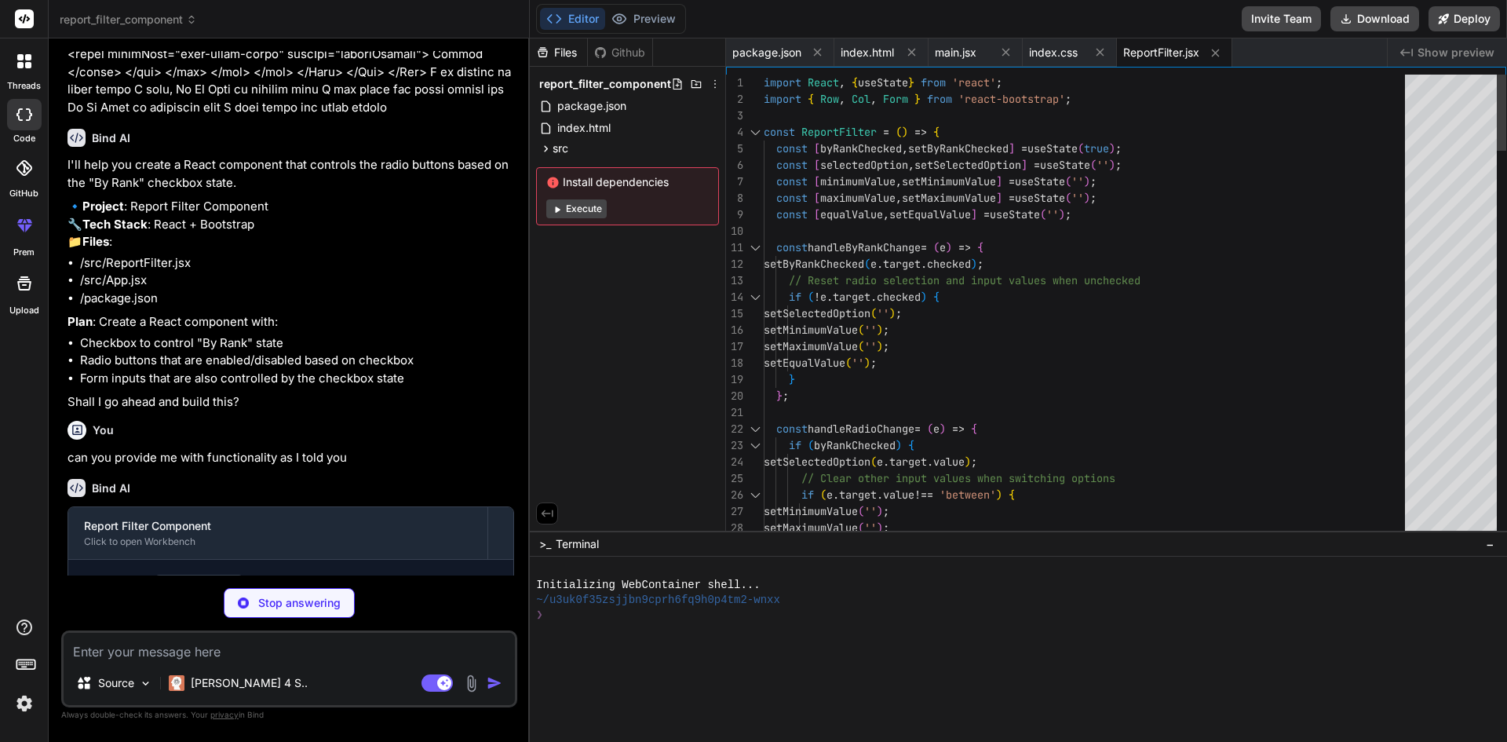
click at [568, 209] on button "Execute" at bounding box center [576, 208] width 60 height 19
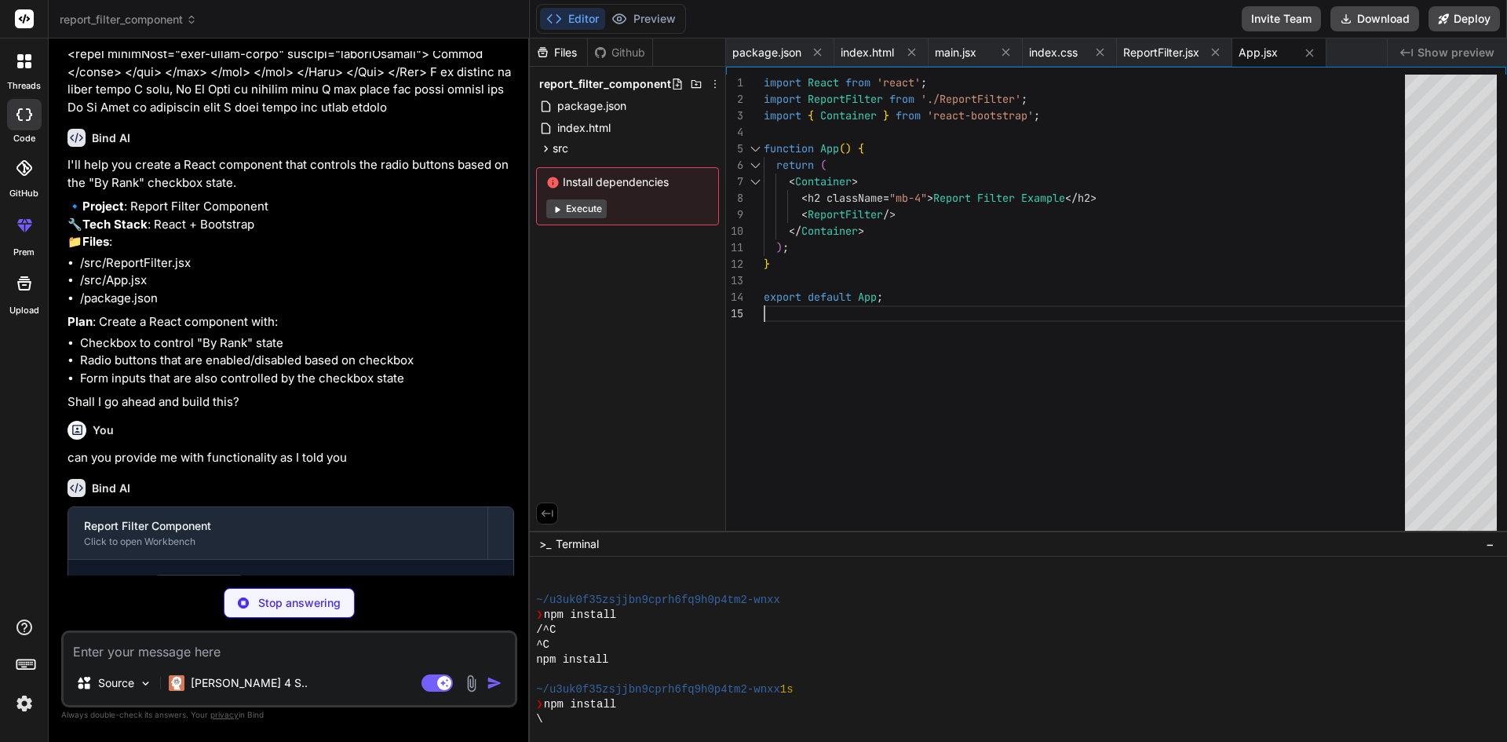
click at [1004, 313] on div "< Container > < h2 className = "mb-4" > Report Filter Example </ h2 > < ReportF…" at bounding box center [1089, 307] width 651 height 464
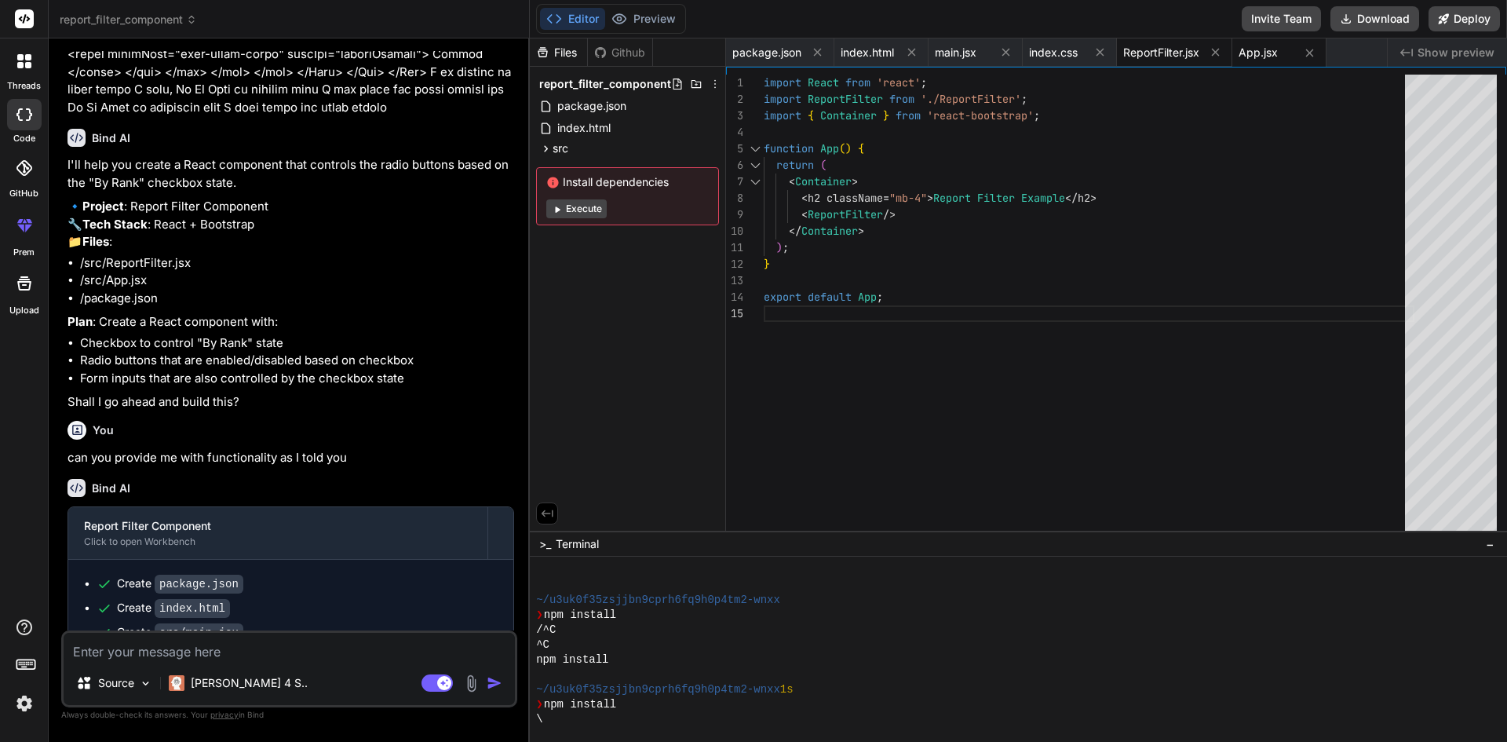
click at [1139, 48] on span "ReportFilter.jsx" at bounding box center [1161, 53] width 76 height 16
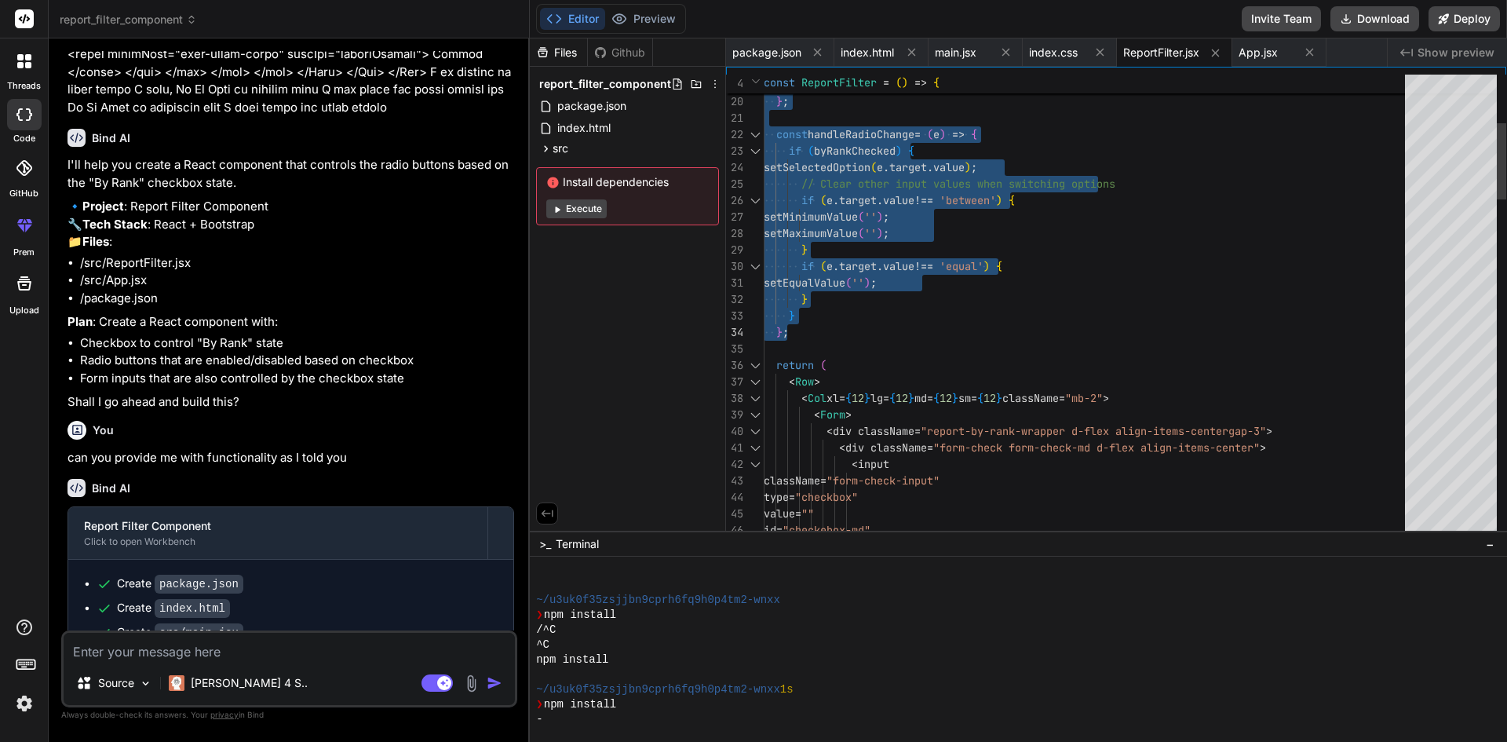
drag, startPoint x: 777, startPoint y: 107, endPoint x: 848, endPoint y: 319, distance: 223.6
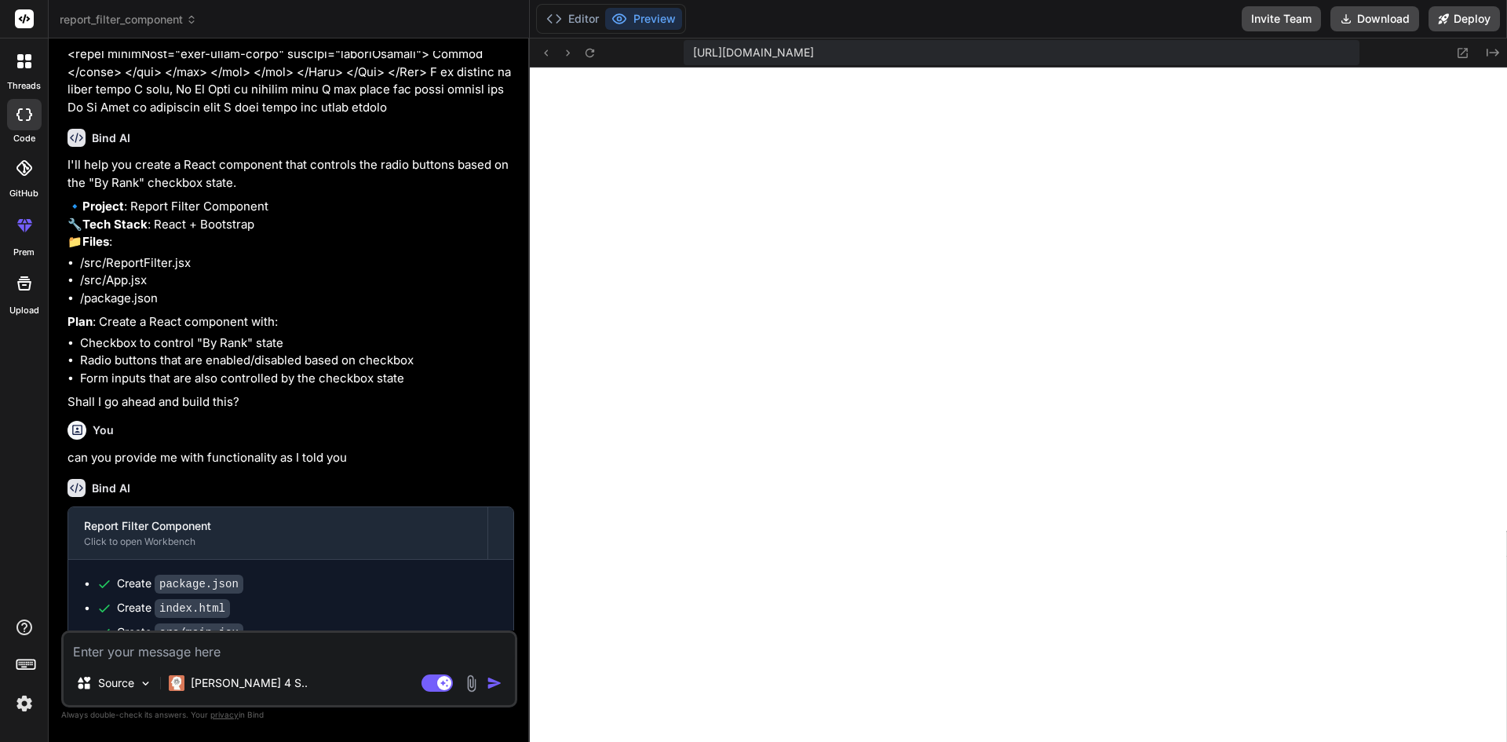
scroll to position [582, 0]
click at [575, 16] on button "Editor" at bounding box center [572, 19] width 65 height 22
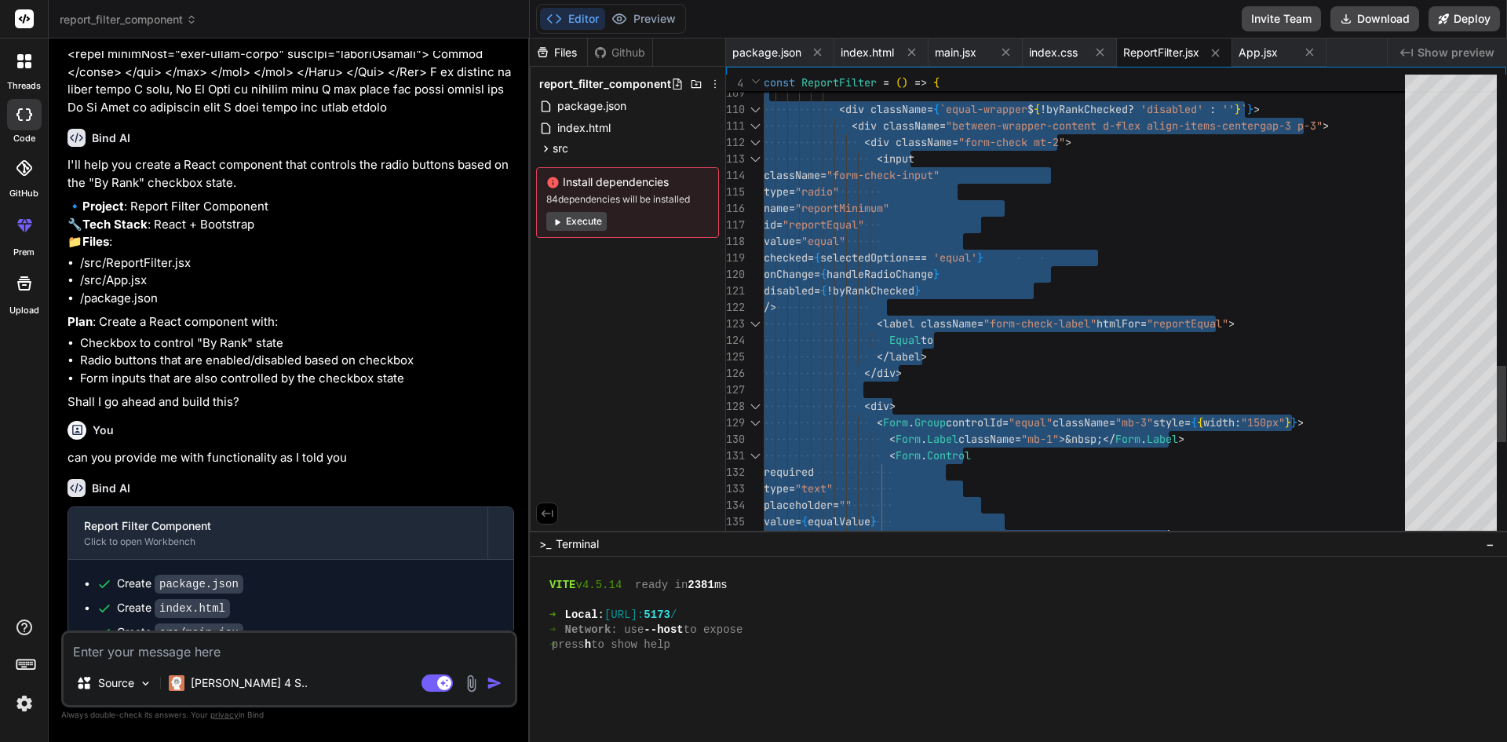
drag, startPoint x: 790, startPoint y: 126, endPoint x: 885, endPoint y: 553, distance: 437.4
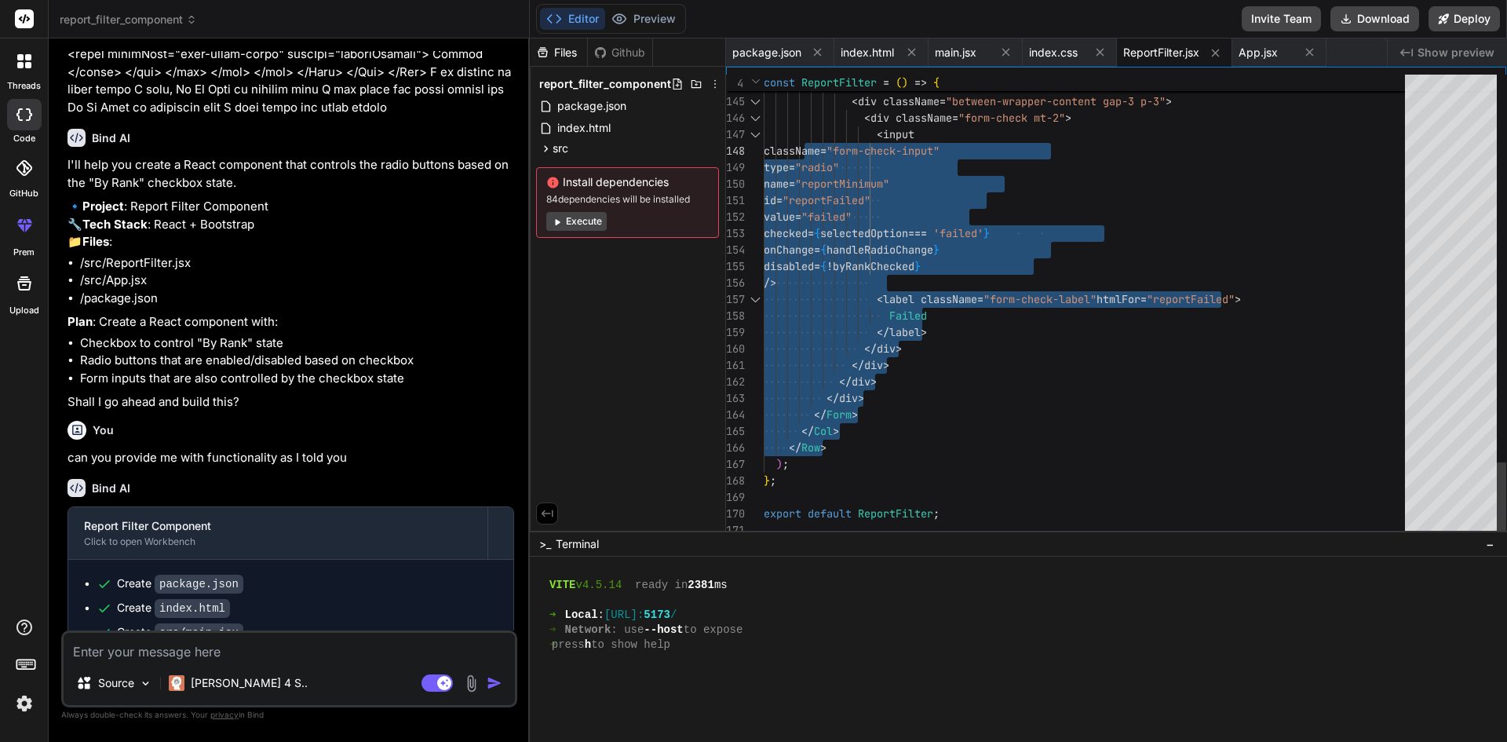
drag, startPoint x: 836, startPoint y: 447, endPoint x: 806, endPoint y: 146, distance: 302.9
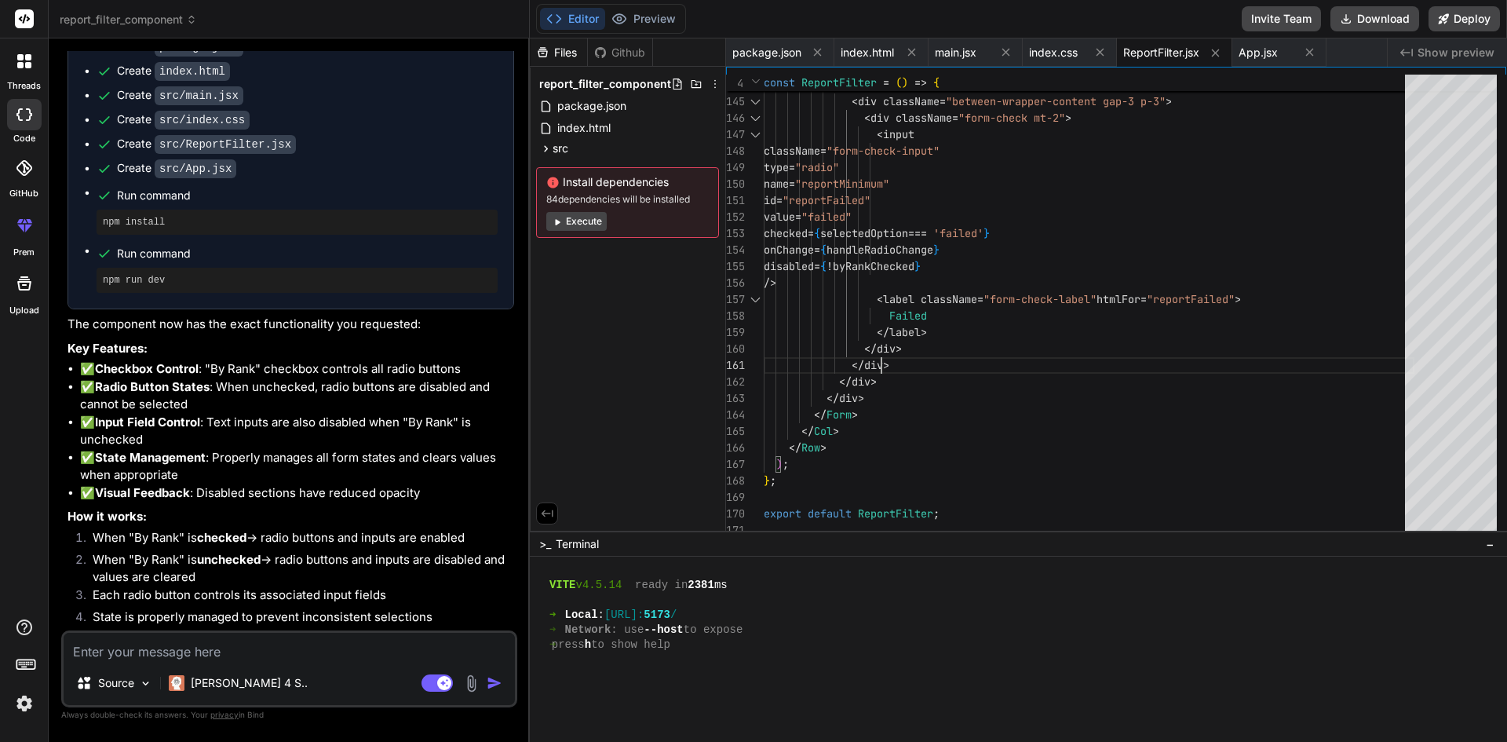
click at [196, 648] on textarea at bounding box center [289, 647] width 451 height 28
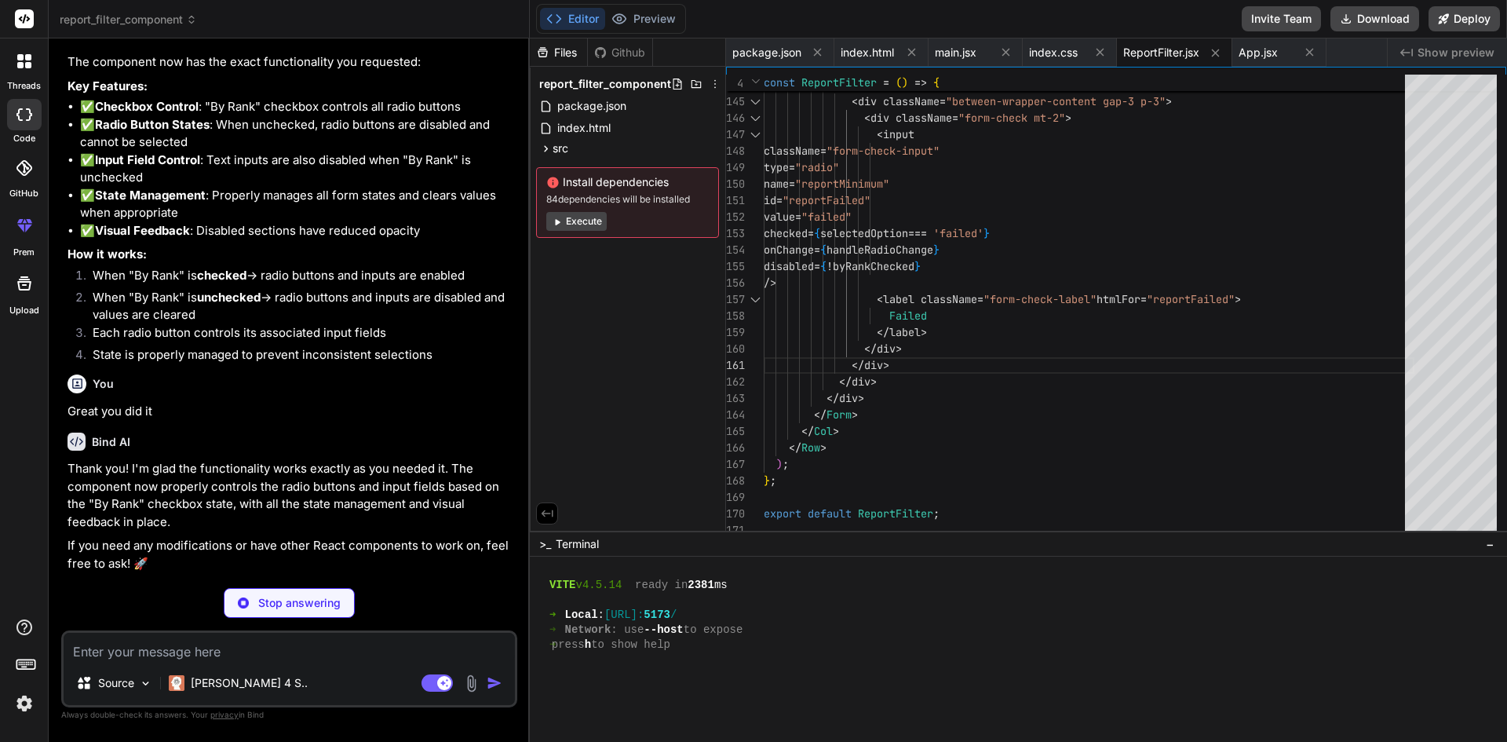
scroll to position [1869, 0]
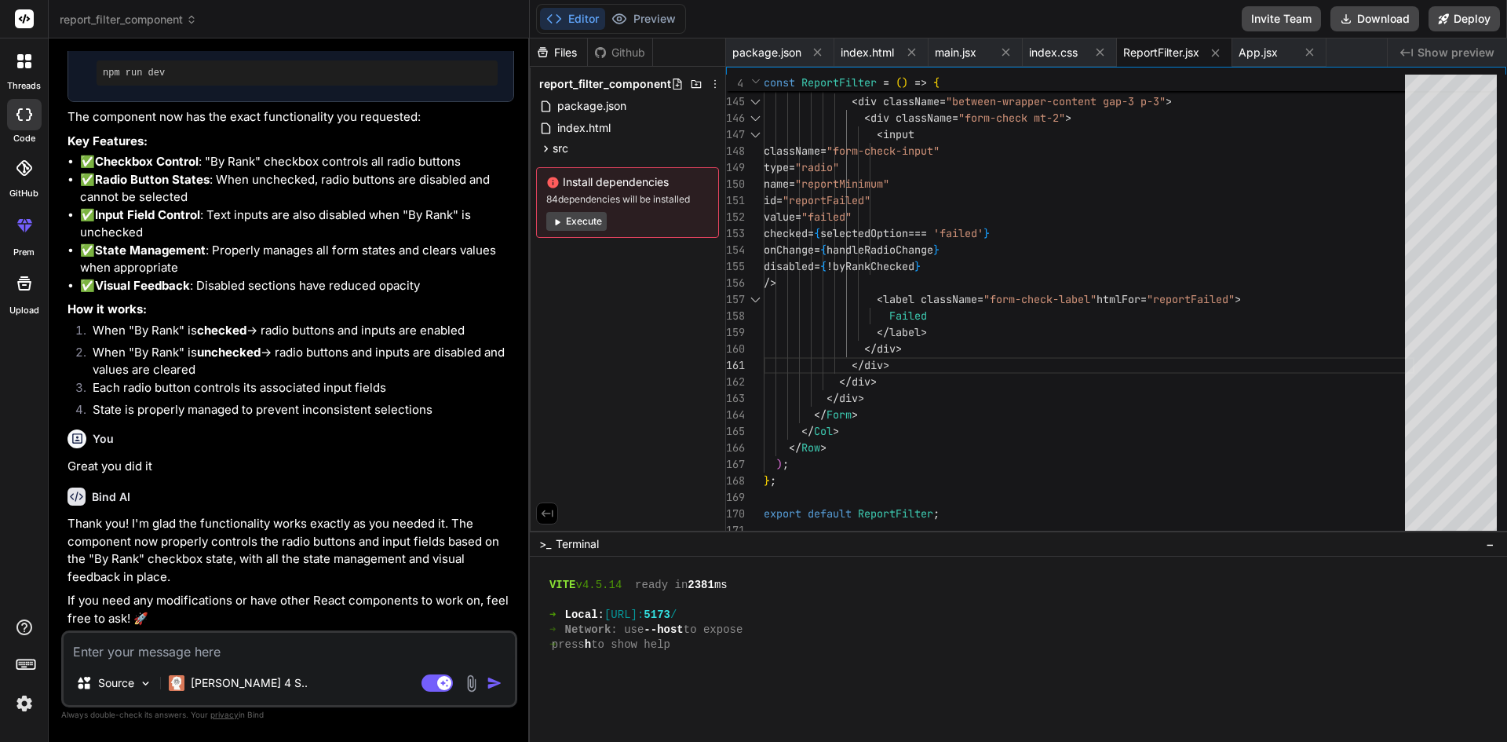
click at [204, 645] on textarea at bounding box center [289, 647] width 451 height 28
drag, startPoint x: 235, startPoint y: 656, endPoint x: 314, endPoint y: 289, distance: 375.8
click at [314, 289] on li "✅ Visual Feedback : Disabled sections have reduced opacity" at bounding box center [297, 286] width 434 height 18
click at [241, 655] on textarea "I also want 1 thing additionaly" at bounding box center [289, 647] width 451 height 28
click at [282, 648] on textarea "I also want 1 thing additionally" at bounding box center [289, 647] width 451 height 28
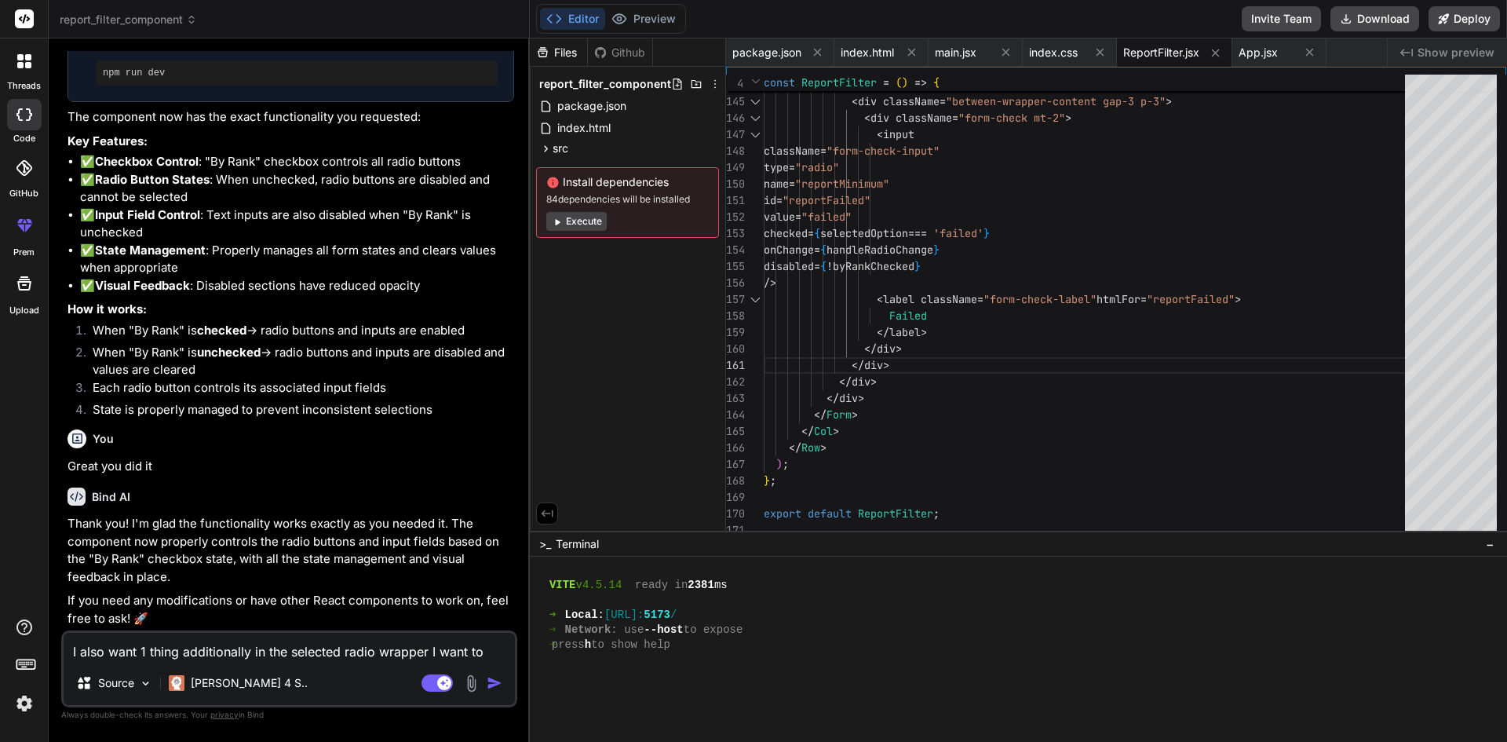
scroll to position [1888, 0]
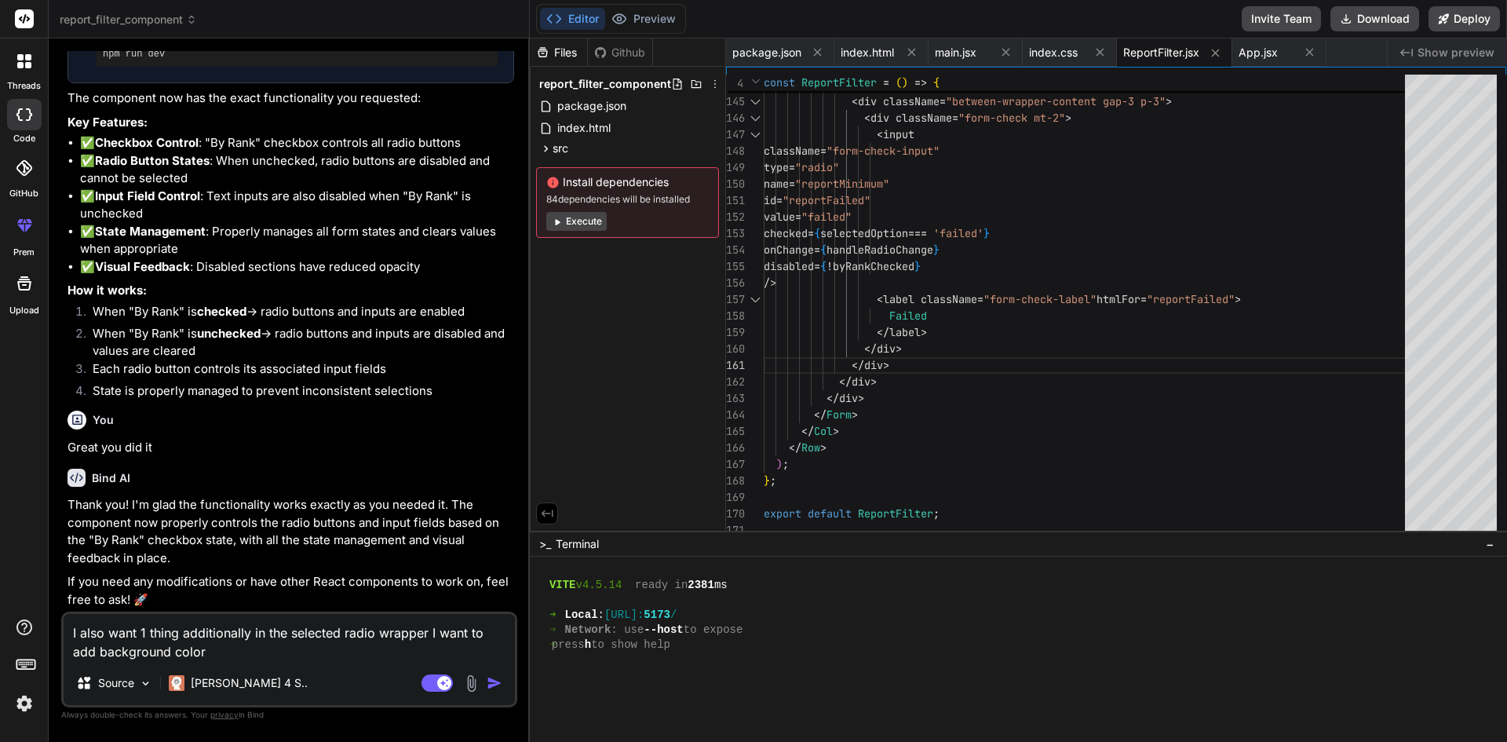
paste textarea "F5F8FF"
click at [208, 651] on textarea "I also want 1 thing additionally in the selected radio wrapper I want to add ba…" at bounding box center [289, 637] width 451 height 47
click at [276, 644] on textarea "I also want 1 thing additionally in the selected radio wrapper I want to add ba…" at bounding box center [289, 637] width 451 height 47
paste textarea "DEE8FF"
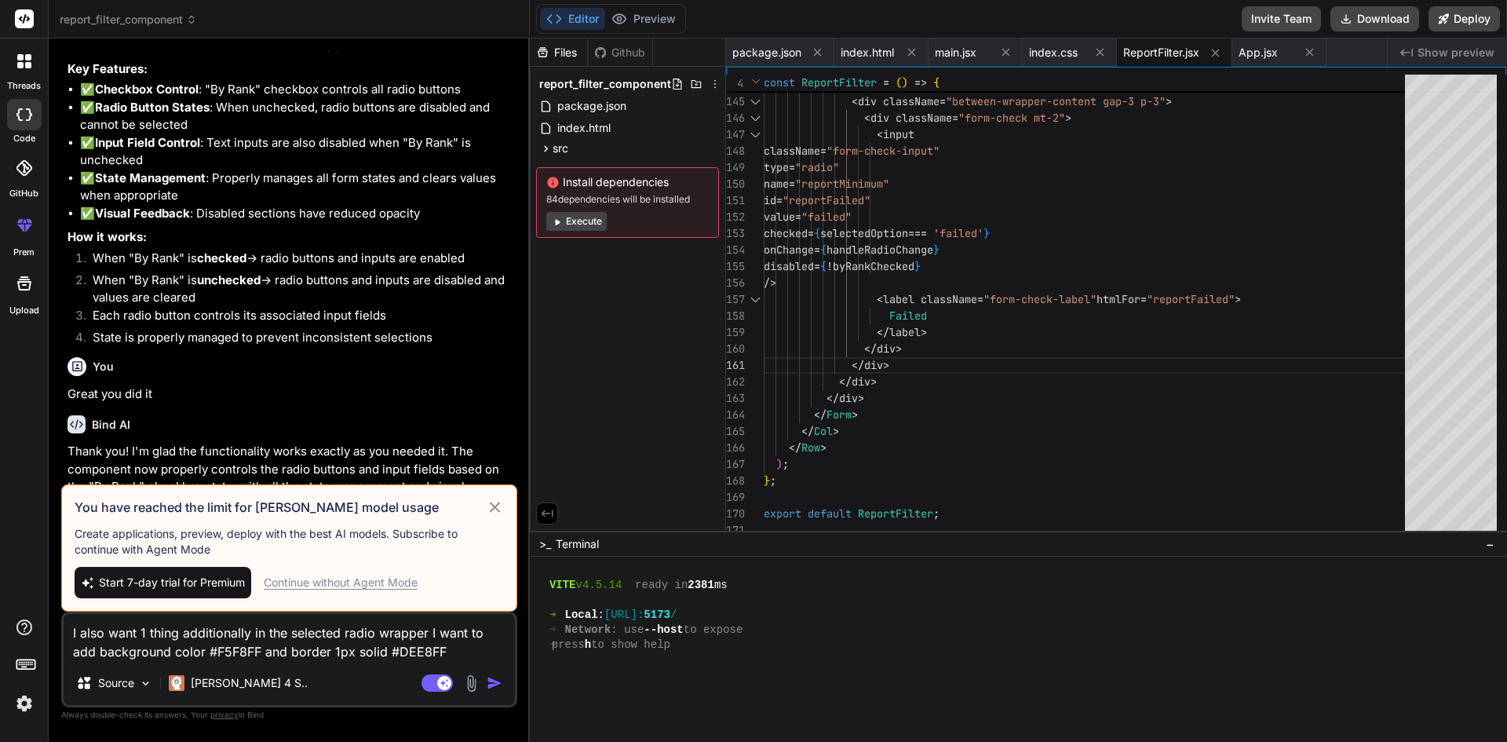
scroll to position [1906, 0]
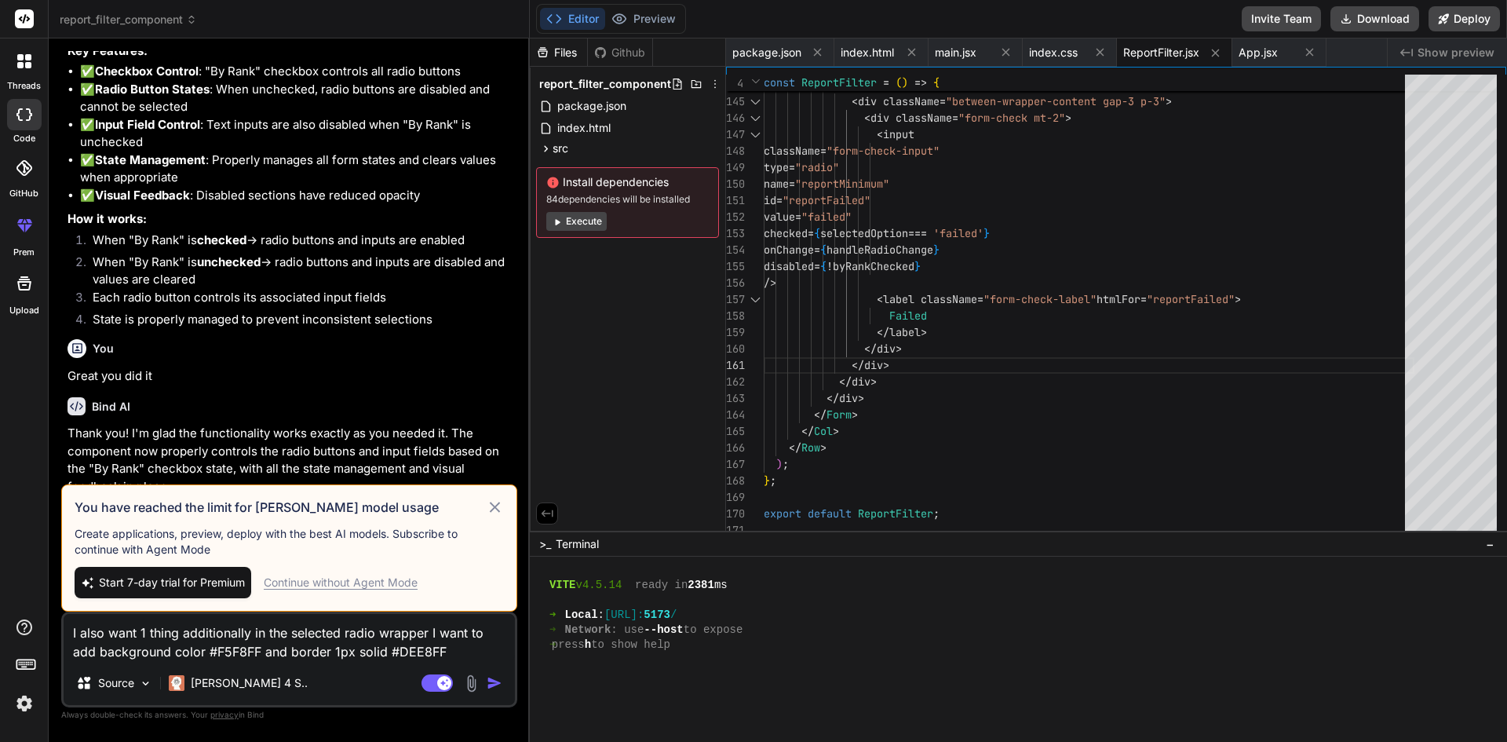
click at [494, 506] on icon at bounding box center [495, 507] width 10 height 10
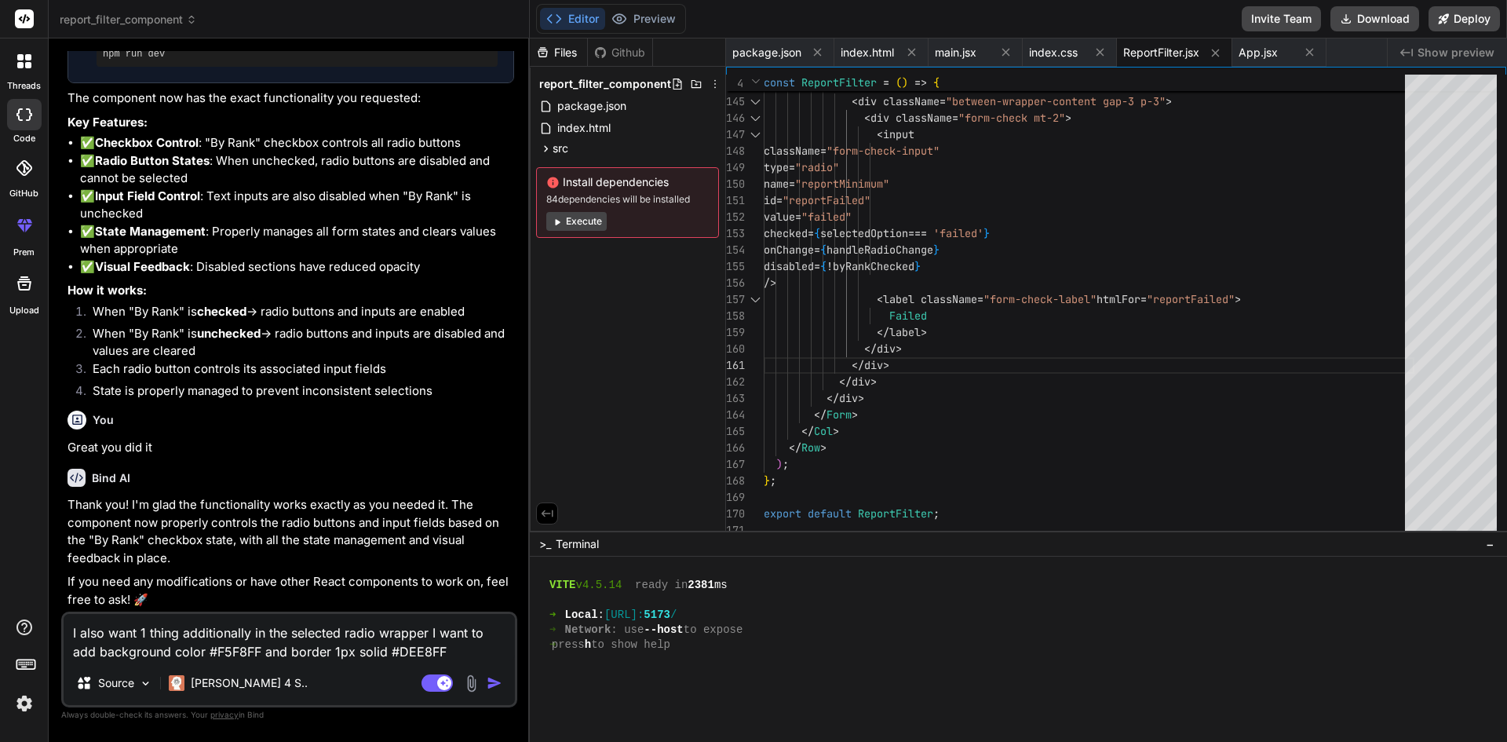
scroll to position [1888, 0]
drag, startPoint x: 454, startPoint y: 650, endPoint x: 48, endPoint y: 635, distance: 406.1
click at [48, 635] on div "threads code GitHub prem Upload report_filter_component Created with Pixso. Bin…" at bounding box center [753, 371] width 1507 height 742
click at [491, 678] on img "button" at bounding box center [495, 683] width 16 height 16
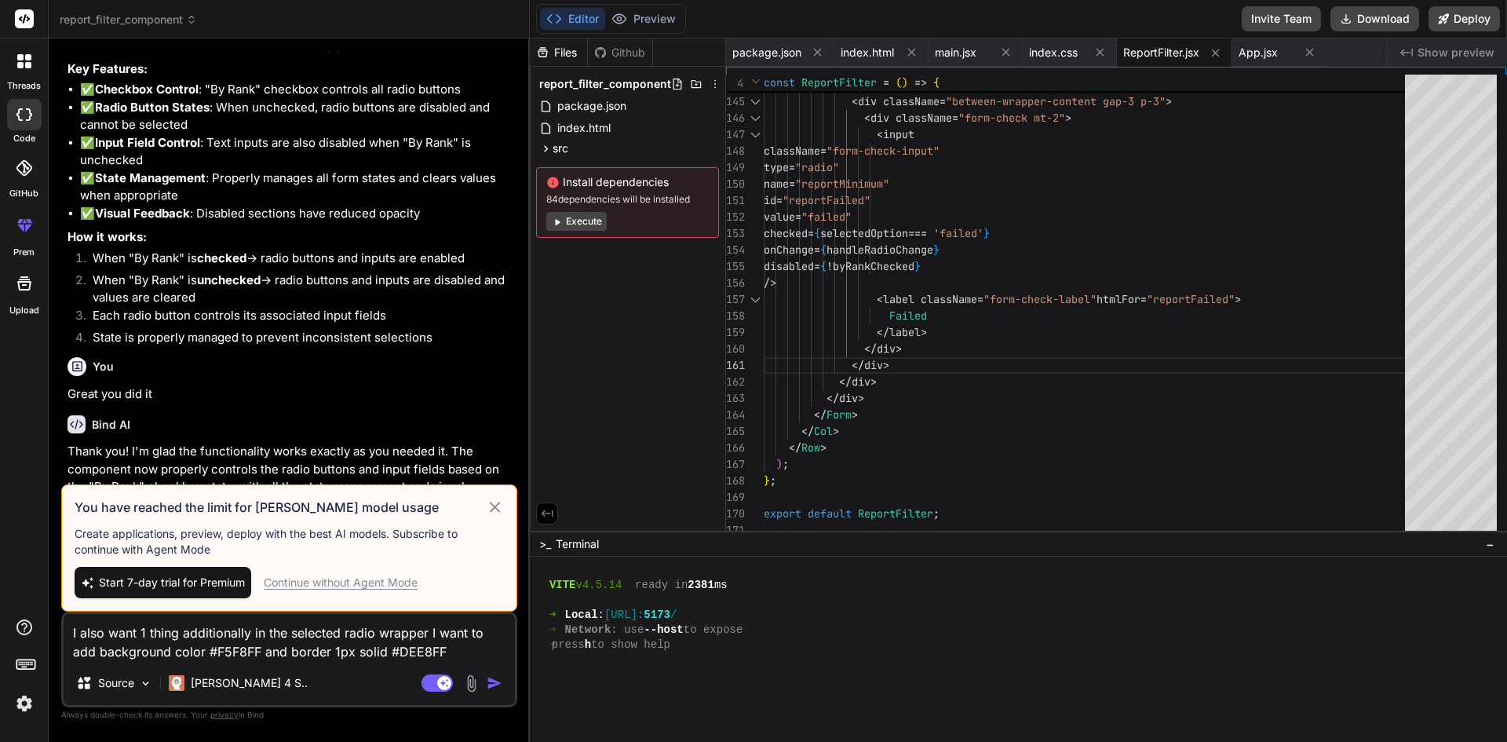
scroll to position [1906, 0]
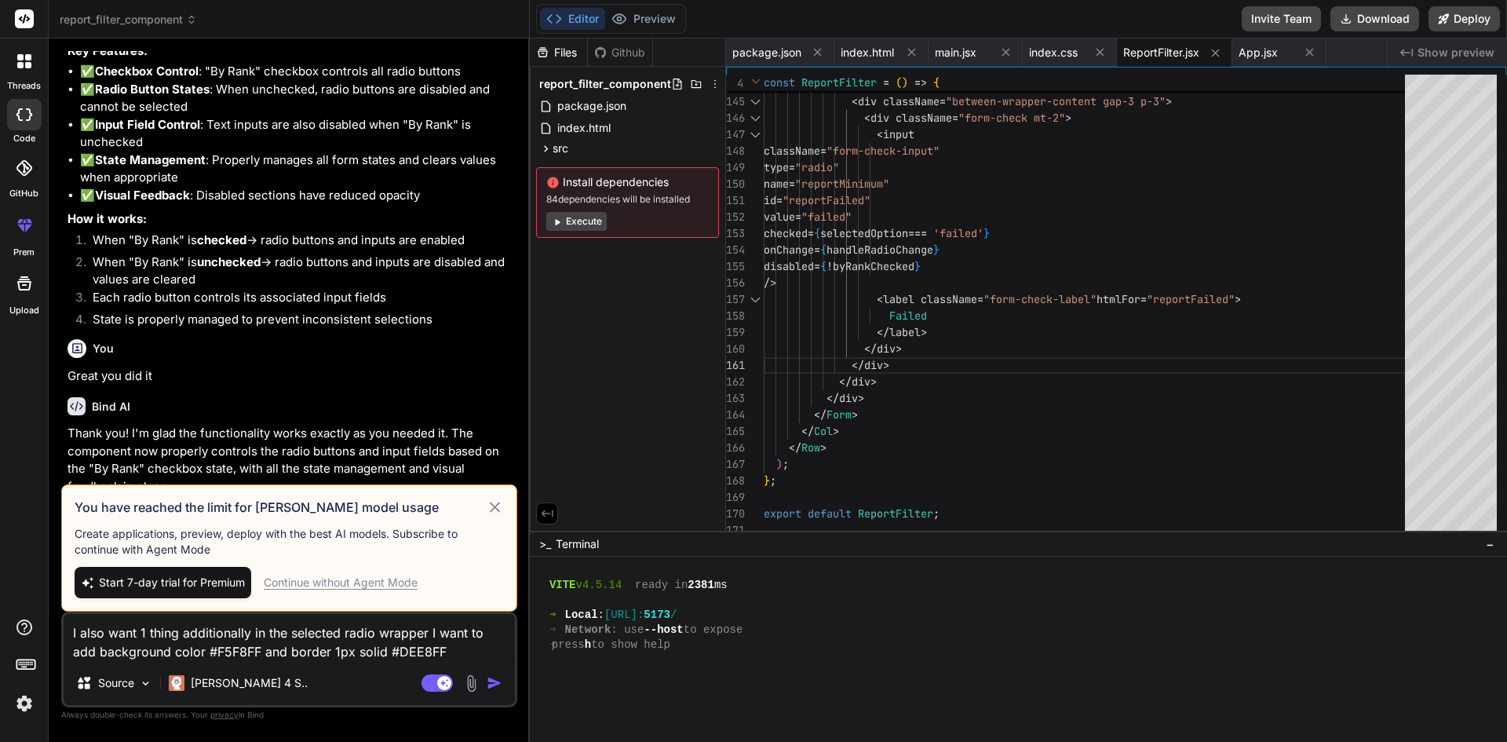
click at [380, 576] on div "Continue without Agent Mode" at bounding box center [341, 583] width 154 height 16
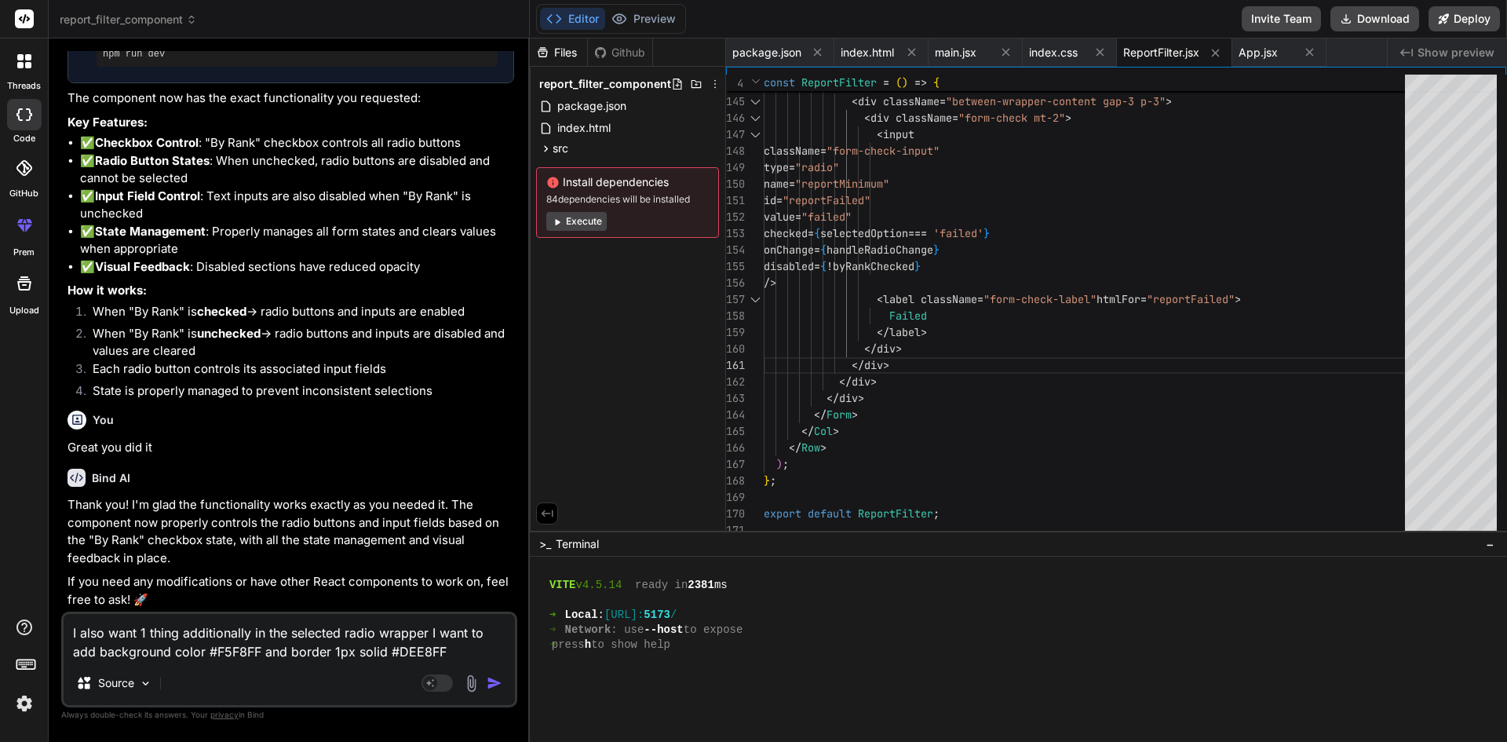
click at [492, 682] on img "button" at bounding box center [495, 683] width 16 height 16
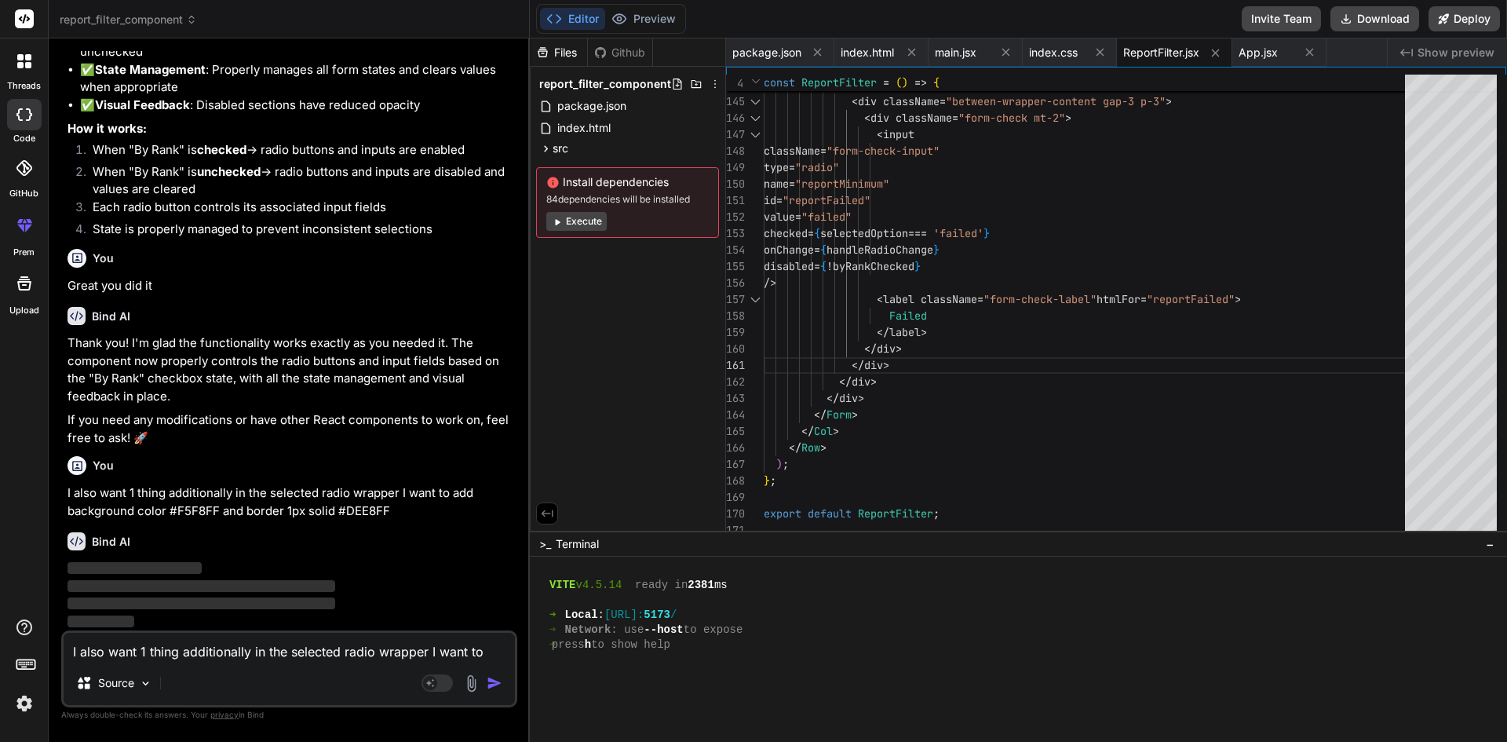
scroll to position [2049, 0]
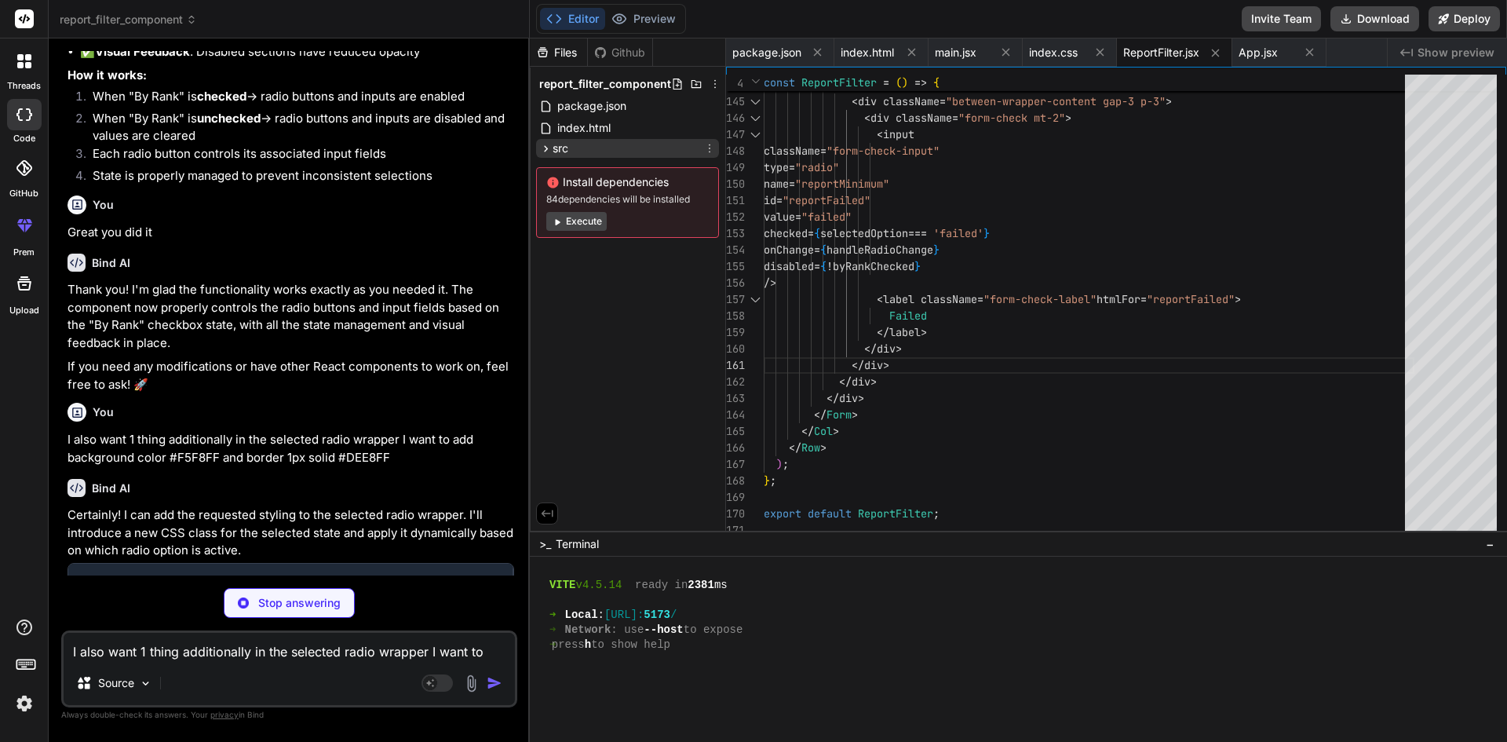
click at [543, 148] on icon at bounding box center [545, 148] width 13 height 13
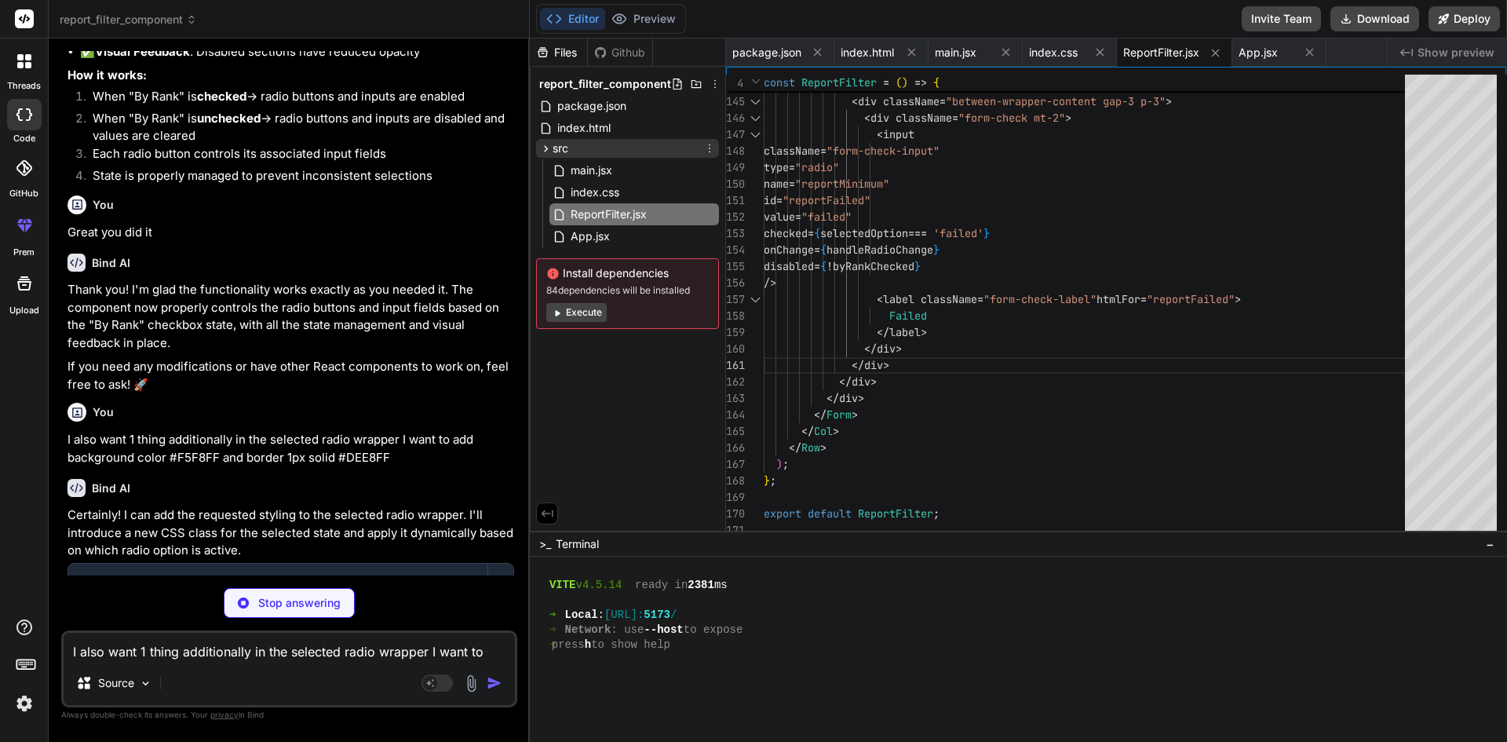
click at [543, 148] on icon at bounding box center [545, 148] width 13 height 13
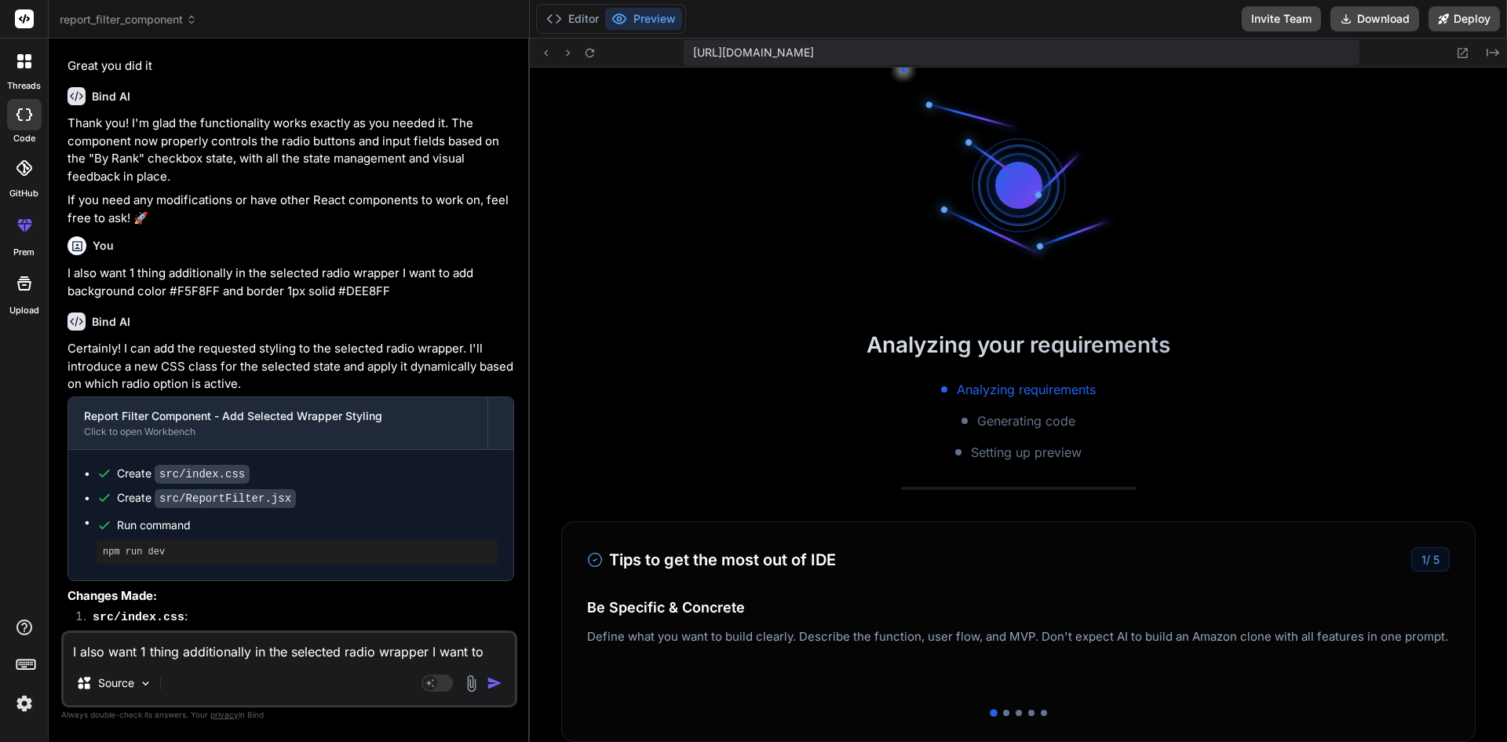
scroll to position [835, 0]
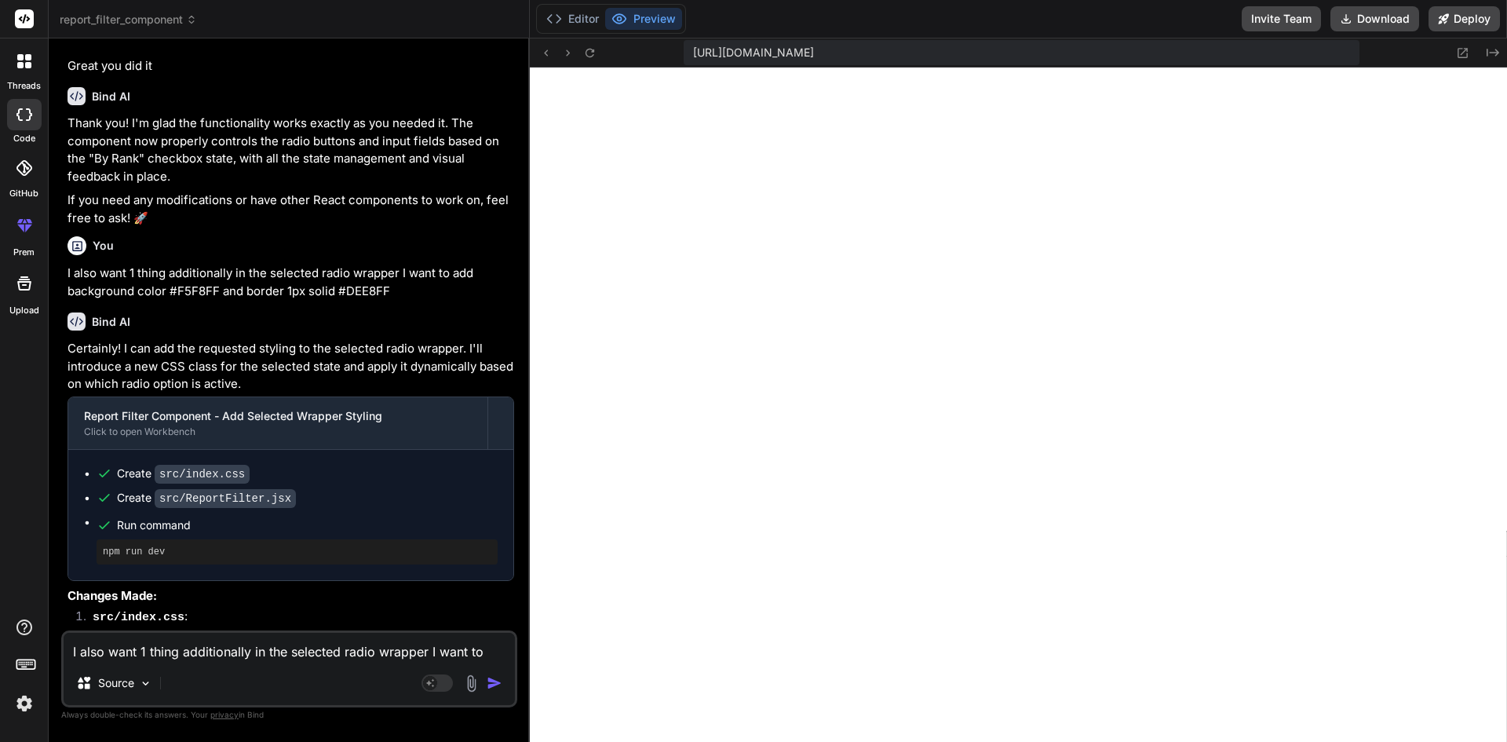
click at [138, 651] on textarea "I also want 1 thing additionally in the selected radio wrapper I want to add ba…" at bounding box center [289, 647] width 451 height 28
click at [239, 650] on textarea "I want to add backgroound-color and" at bounding box center [289, 647] width 451 height 28
click at [306, 653] on textarea "I want to add background color and" at bounding box center [289, 647] width 451 height 28
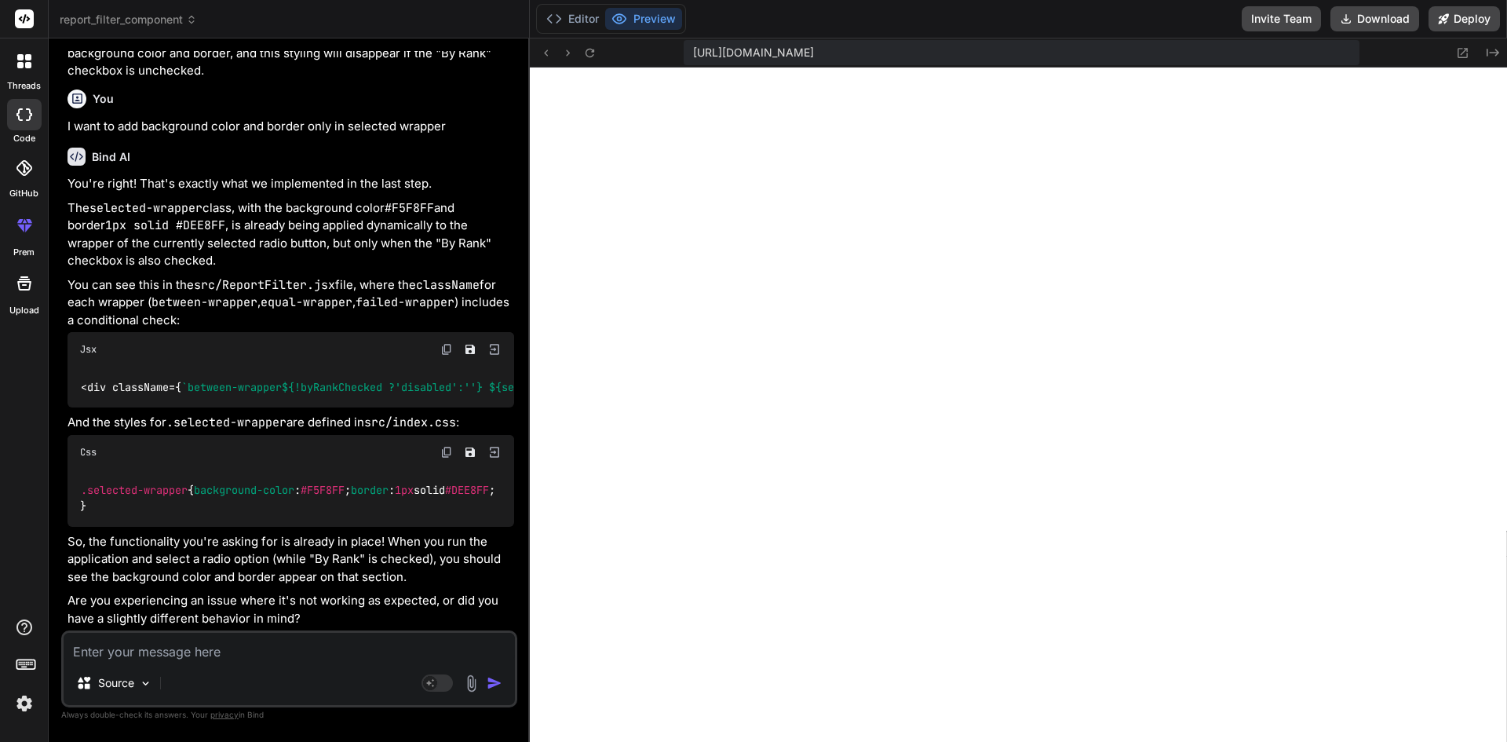
scroll to position [3211, 0]
drag, startPoint x: 89, startPoint y: 504, endPoint x: 79, endPoint y: 459, distance: 45.7
click at [79, 469] on div ".selected-wrapper { background-color : #F5F8FF ; border : 1px solid #DEE8FF ; }" at bounding box center [290, 497] width 447 height 57
copy code ".selected-wrapper { background-color : #F5F8FF ; border : 1px solid #DEE8FF ; }"
click at [412, 549] on p "So, the functionality you're asking for is already in place! When you run the a…" at bounding box center [290, 559] width 447 height 53
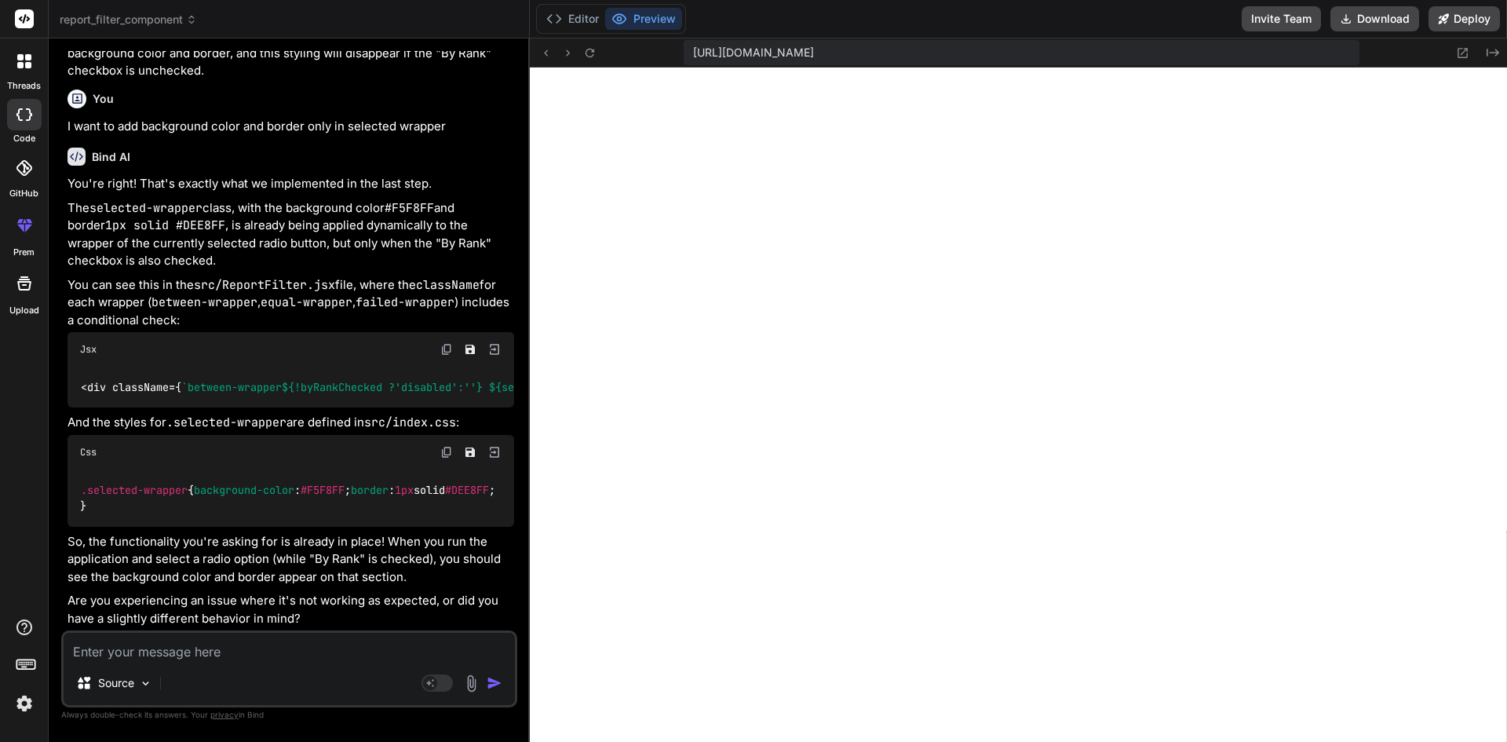
click at [624, 20] on icon at bounding box center [619, 19] width 16 height 16
click at [226, 650] on textarea at bounding box center [289, 647] width 451 height 28
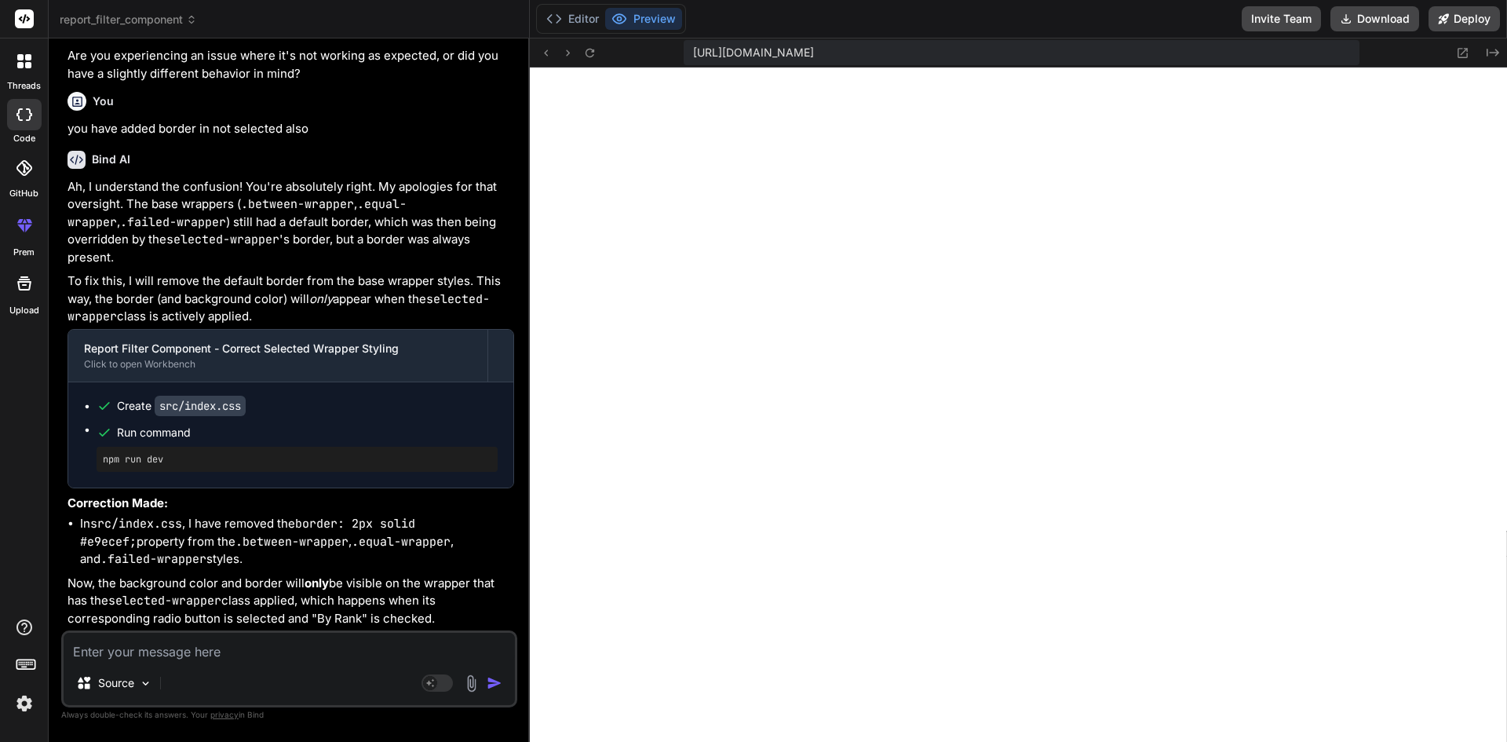
scroll to position [3738, 0]
click at [571, 14] on button "Editor" at bounding box center [572, 19] width 65 height 22
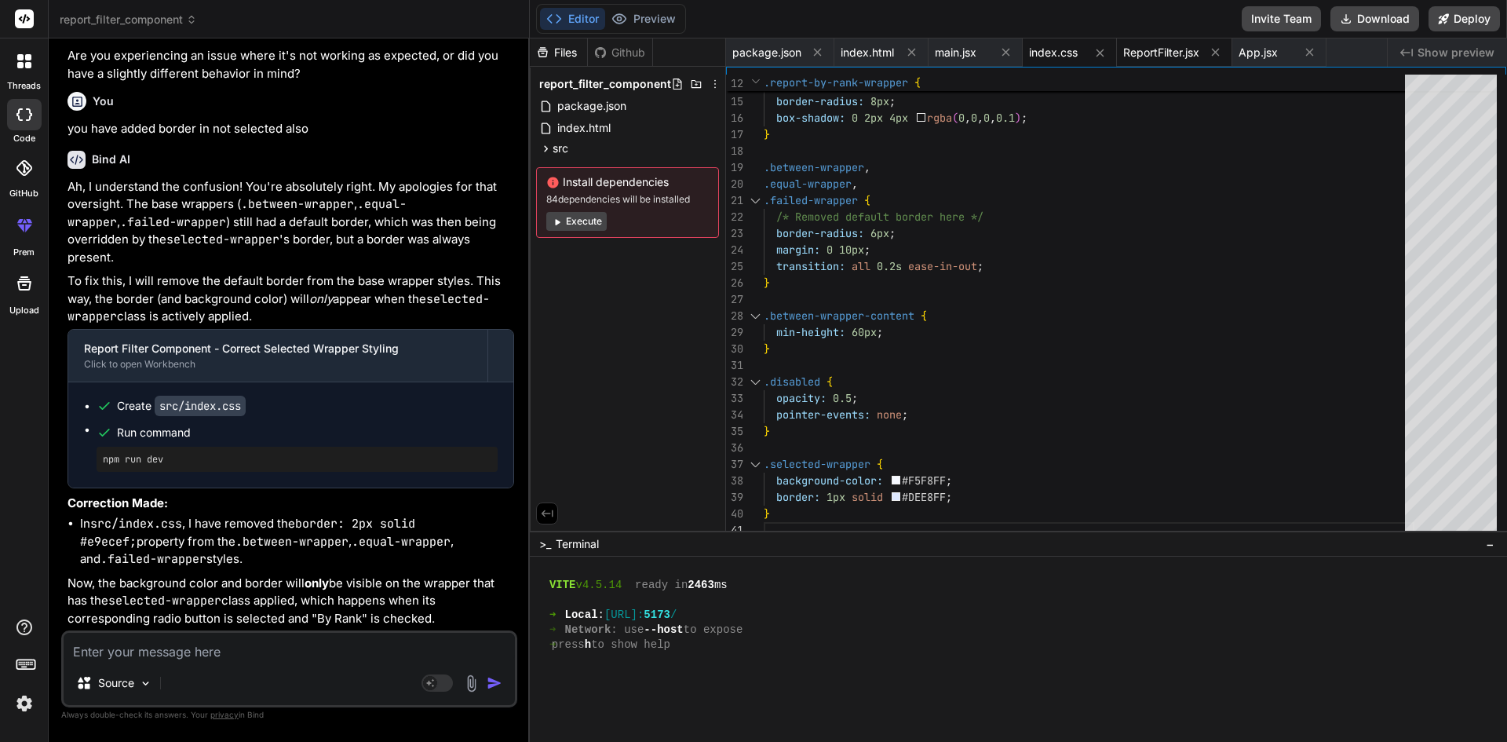
click at [1144, 48] on span "ReportFilter.jsx" at bounding box center [1161, 53] width 76 height 16
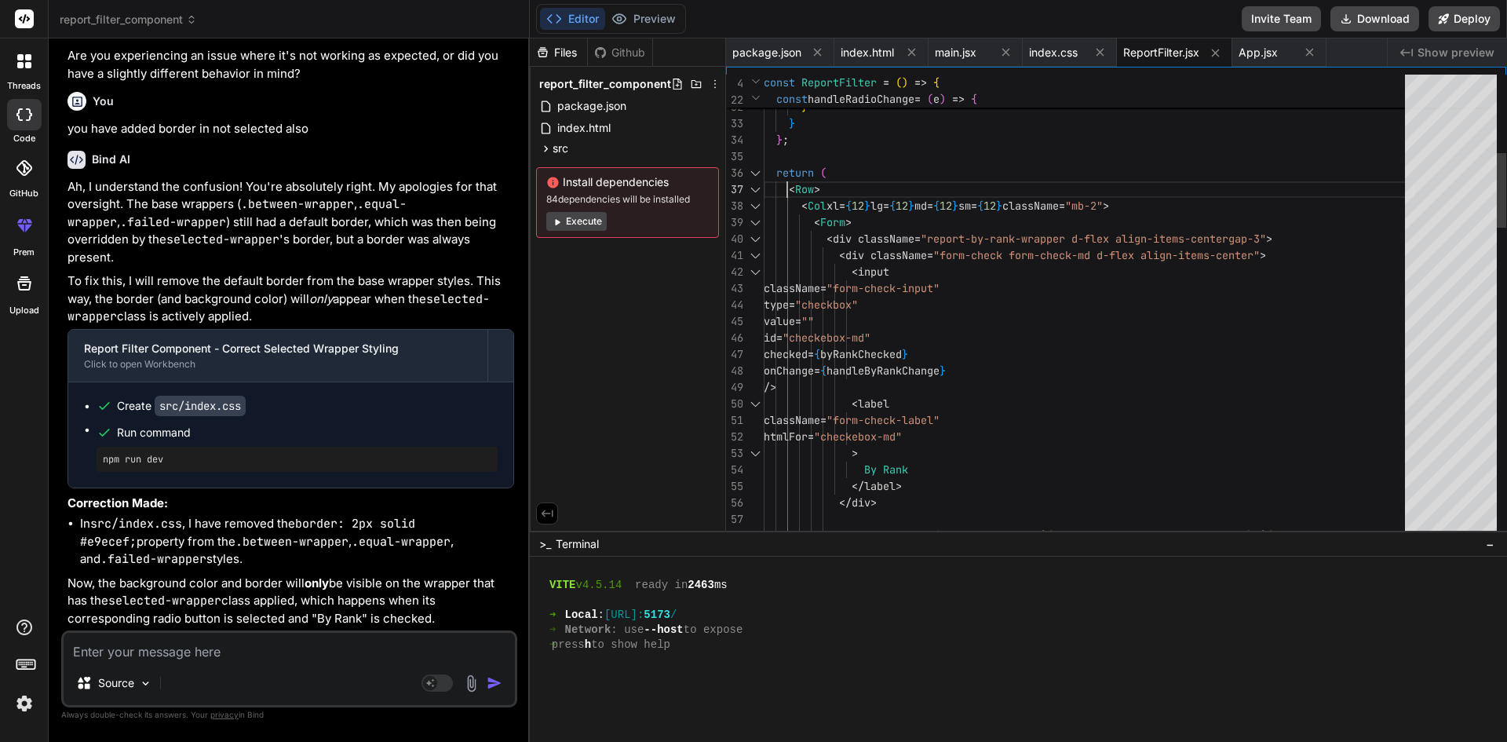
scroll to position [0, 0]
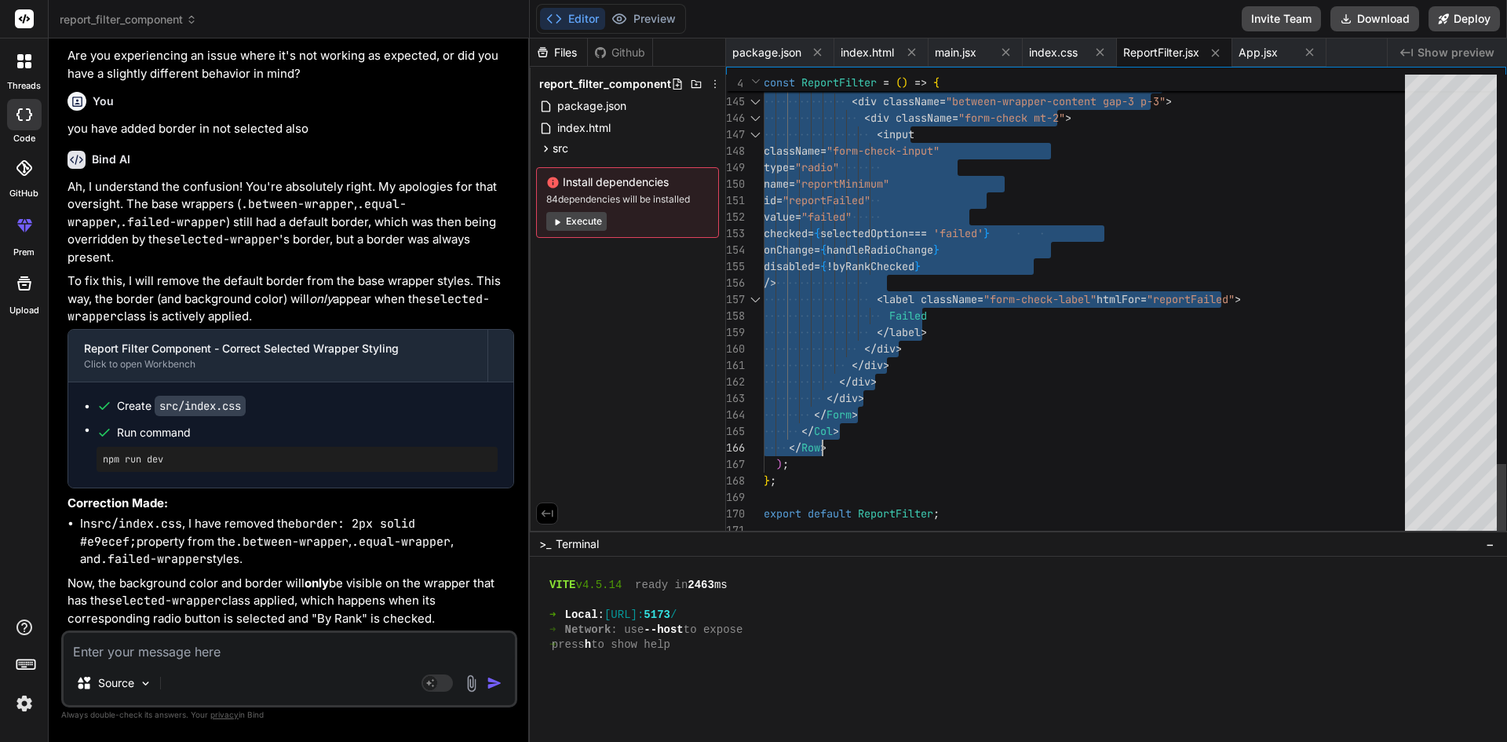
drag, startPoint x: 787, startPoint y: 182, endPoint x: 859, endPoint y: 445, distance: 272.5
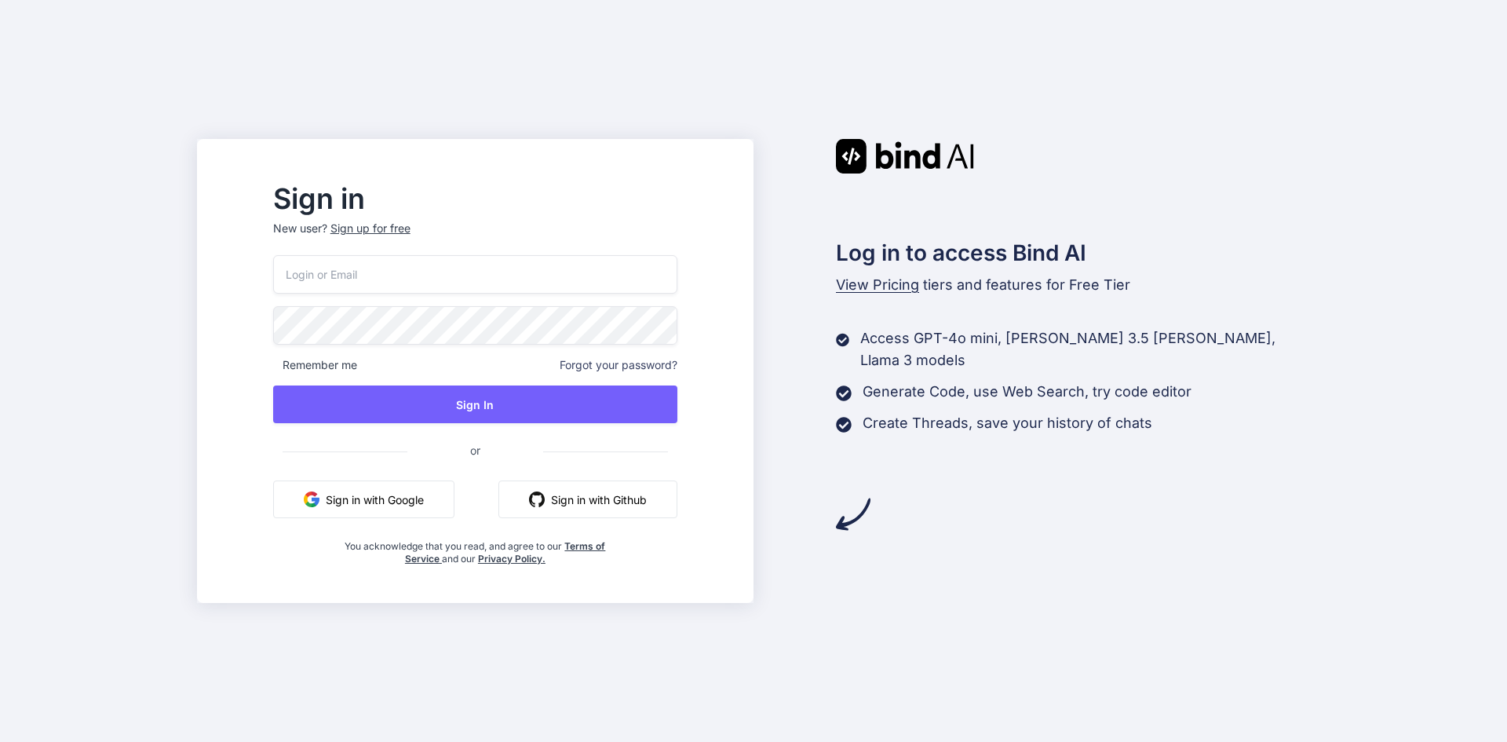
click at [383, 278] on input "email" at bounding box center [475, 274] width 404 height 38
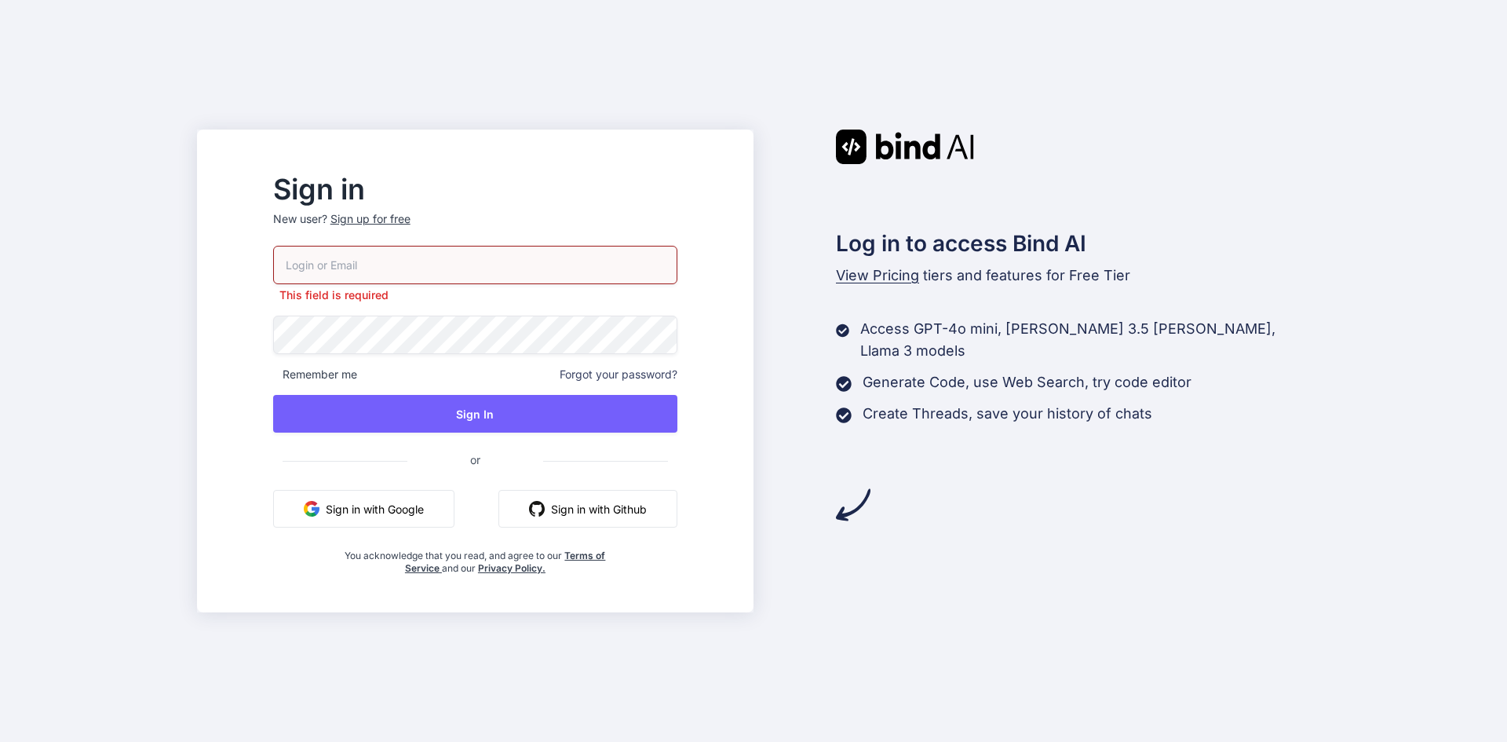
click at [383, 264] on input "email" at bounding box center [475, 265] width 404 height 38
paste input "[EMAIL_ADDRESS][DOMAIN_NAME]"
type input "[EMAIL_ADDRESS][DOMAIN_NAME]"
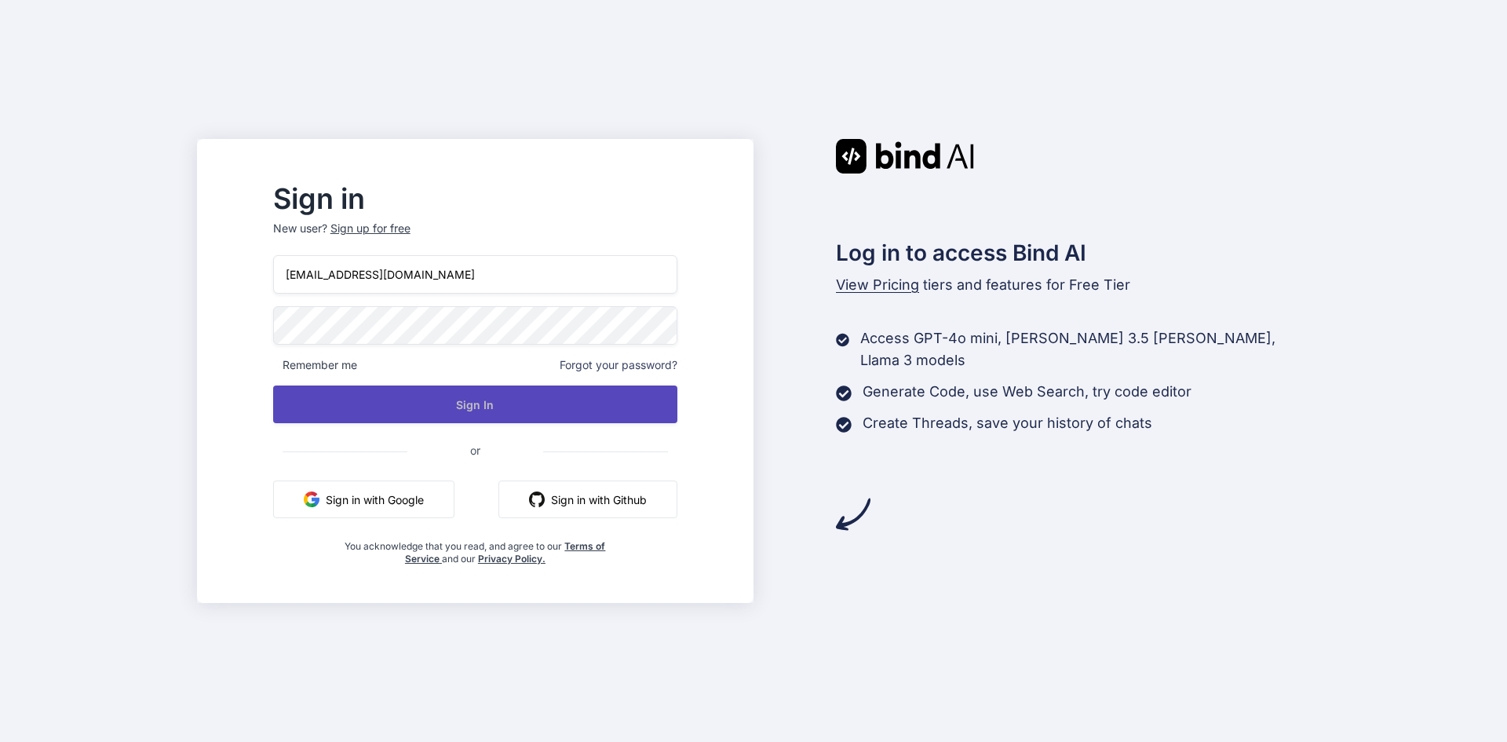
click at [530, 406] on button "Sign In" at bounding box center [475, 404] width 404 height 38
click at [518, 404] on button "Sign In" at bounding box center [475, 404] width 404 height 38
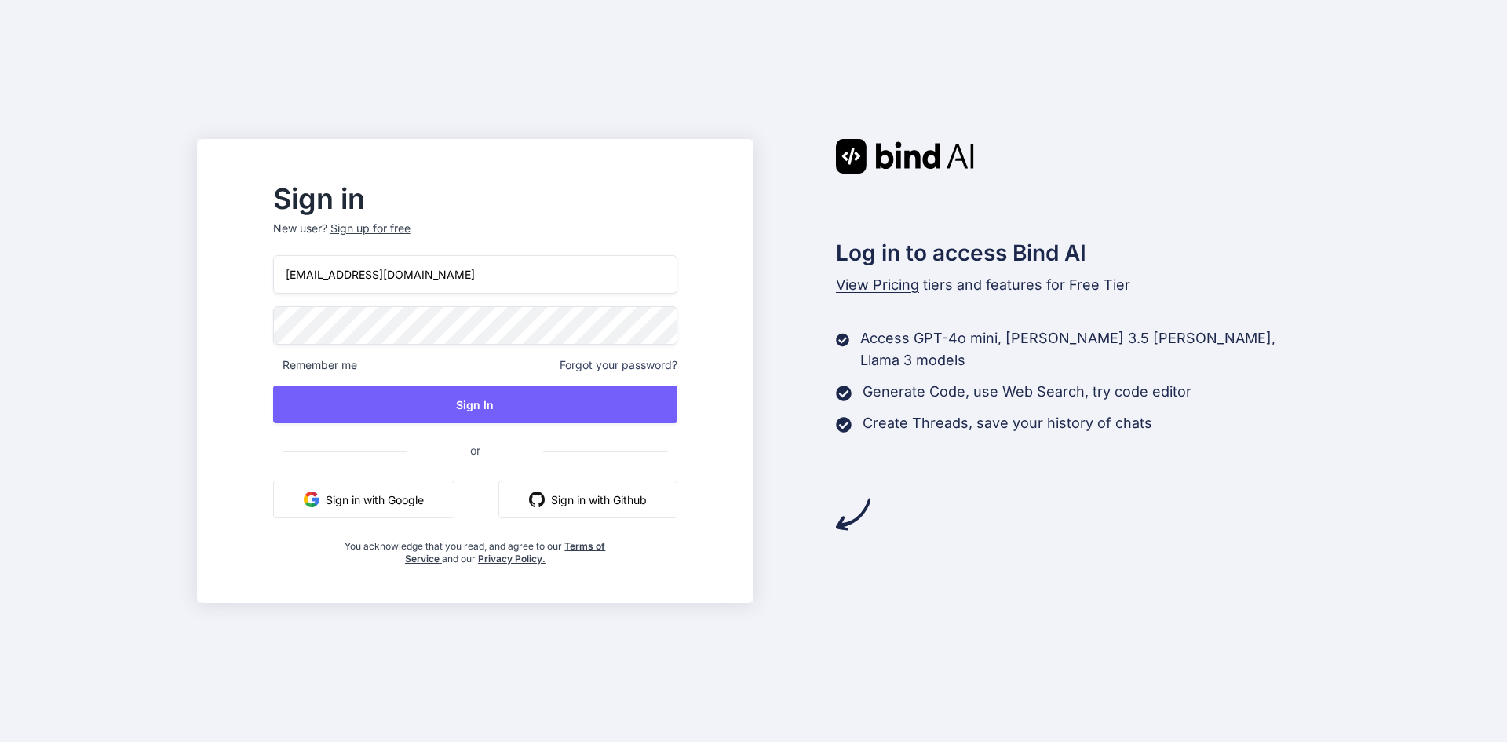
click at [541, 282] on input "[EMAIL_ADDRESS][DOMAIN_NAME]" at bounding box center [475, 274] width 404 height 38
click at [325, 276] on input "[EMAIL_ADDRESS][DOMAIN_NAME]" at bounding box center [475, 274] width 404 height 38
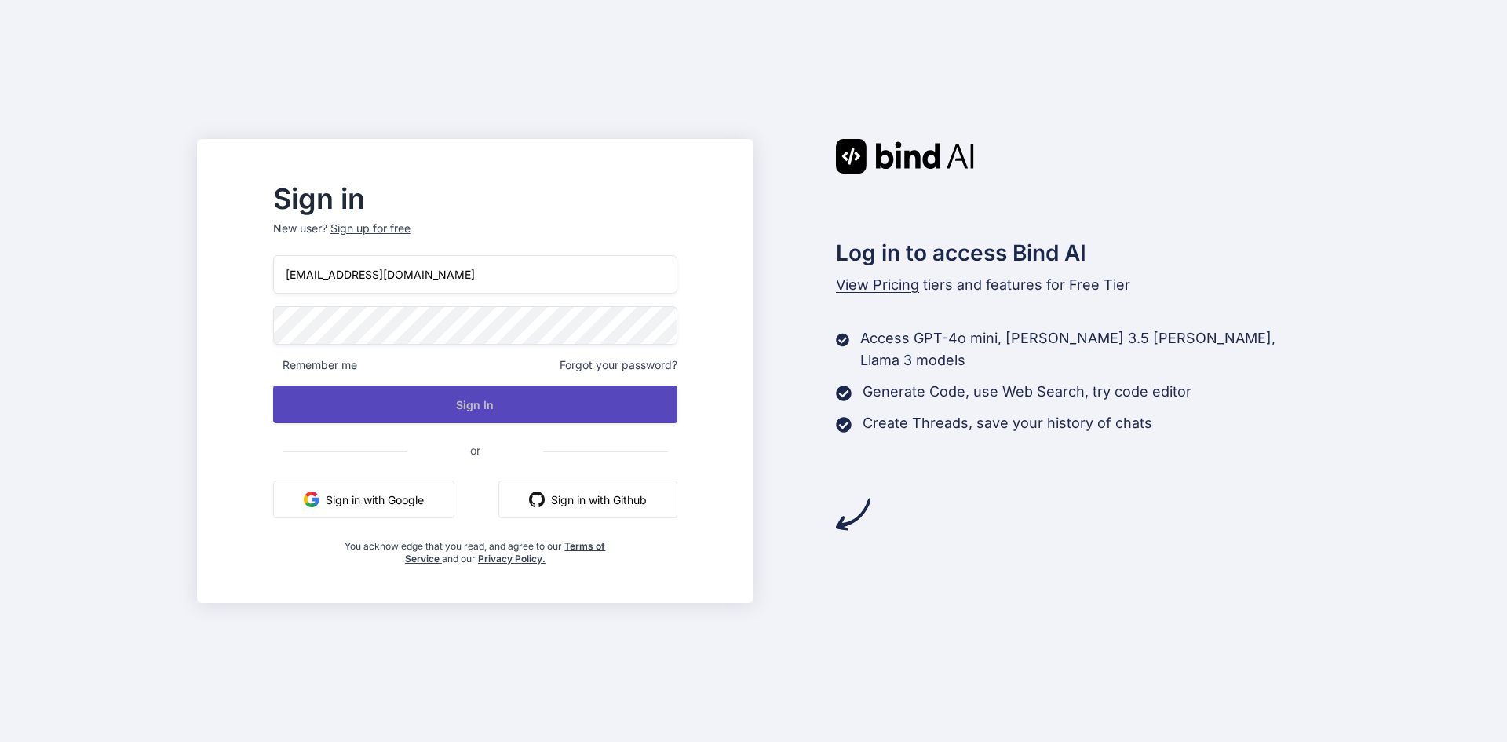
click at [543, 406] on button "Sign In" at bounding box center [475, 404] width 404 height 38
click at [484, 405] on button "Sign In" at bounding box center [475, 404] width 404 height 38
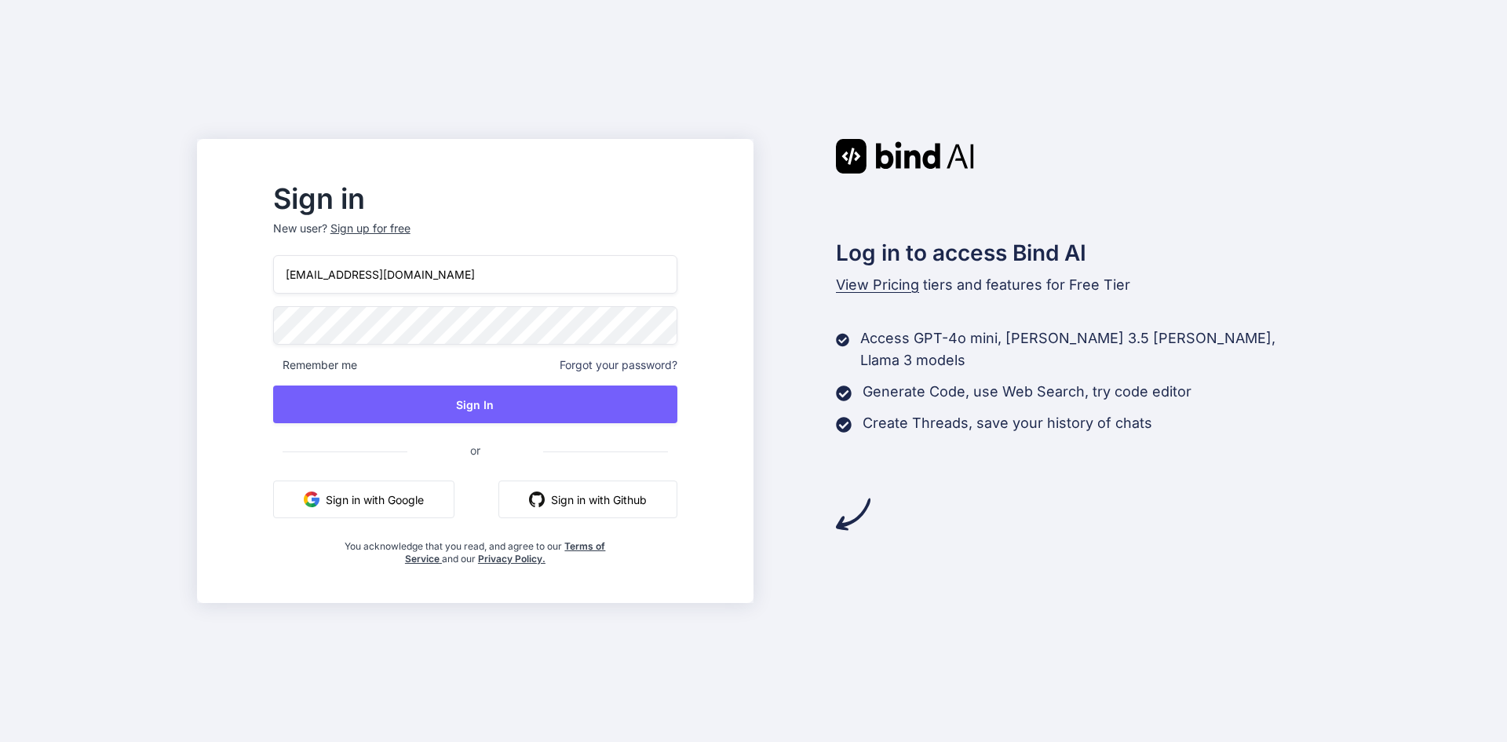
click at [283, 303] on div "Sign in New user? Sign up for free [EMAIL_ADDRESS][DOMAIN_NAME] Remember me For…" at bounding box center [475, 371] width 556 height 464
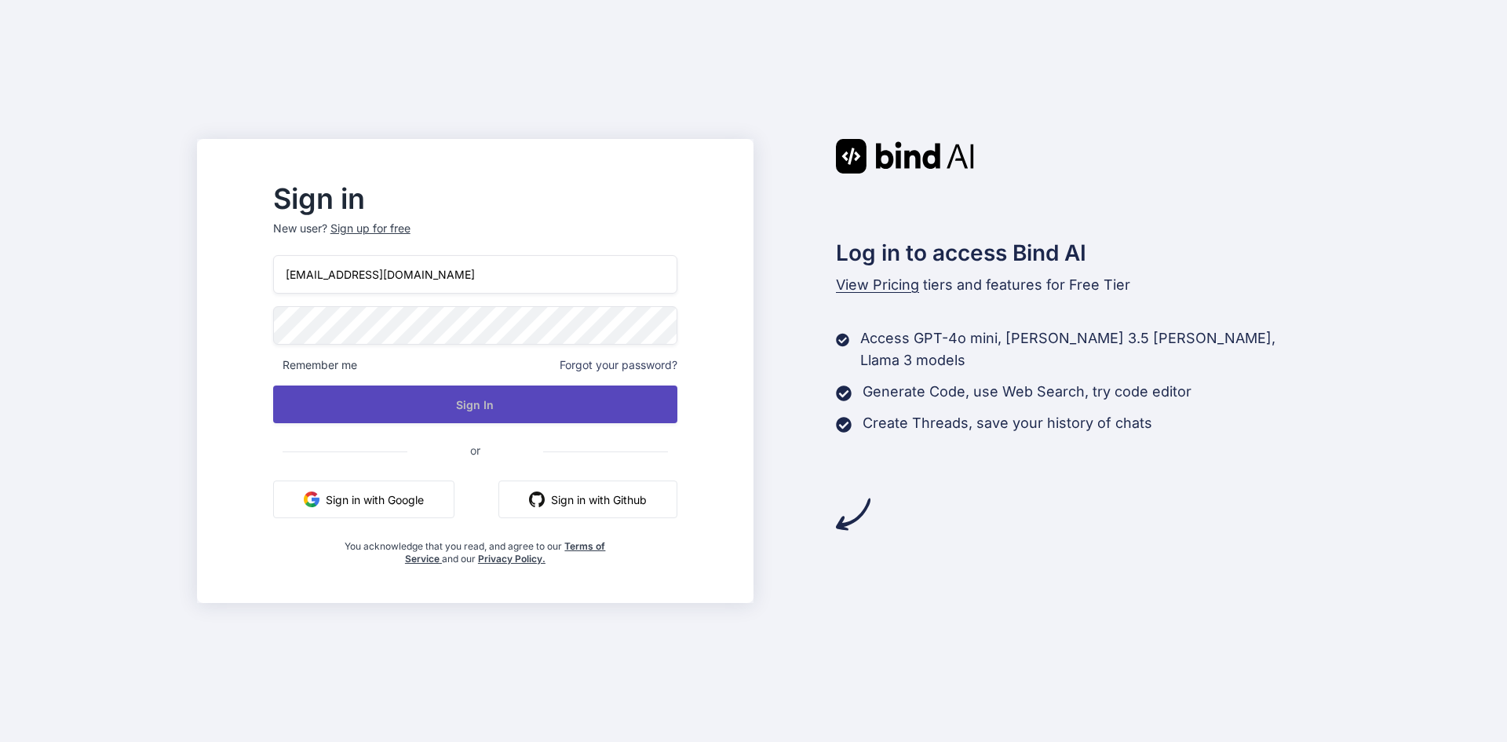
click at [549, 399] on button "Sign In" at bounding box center [475, 404] width 404 height 38
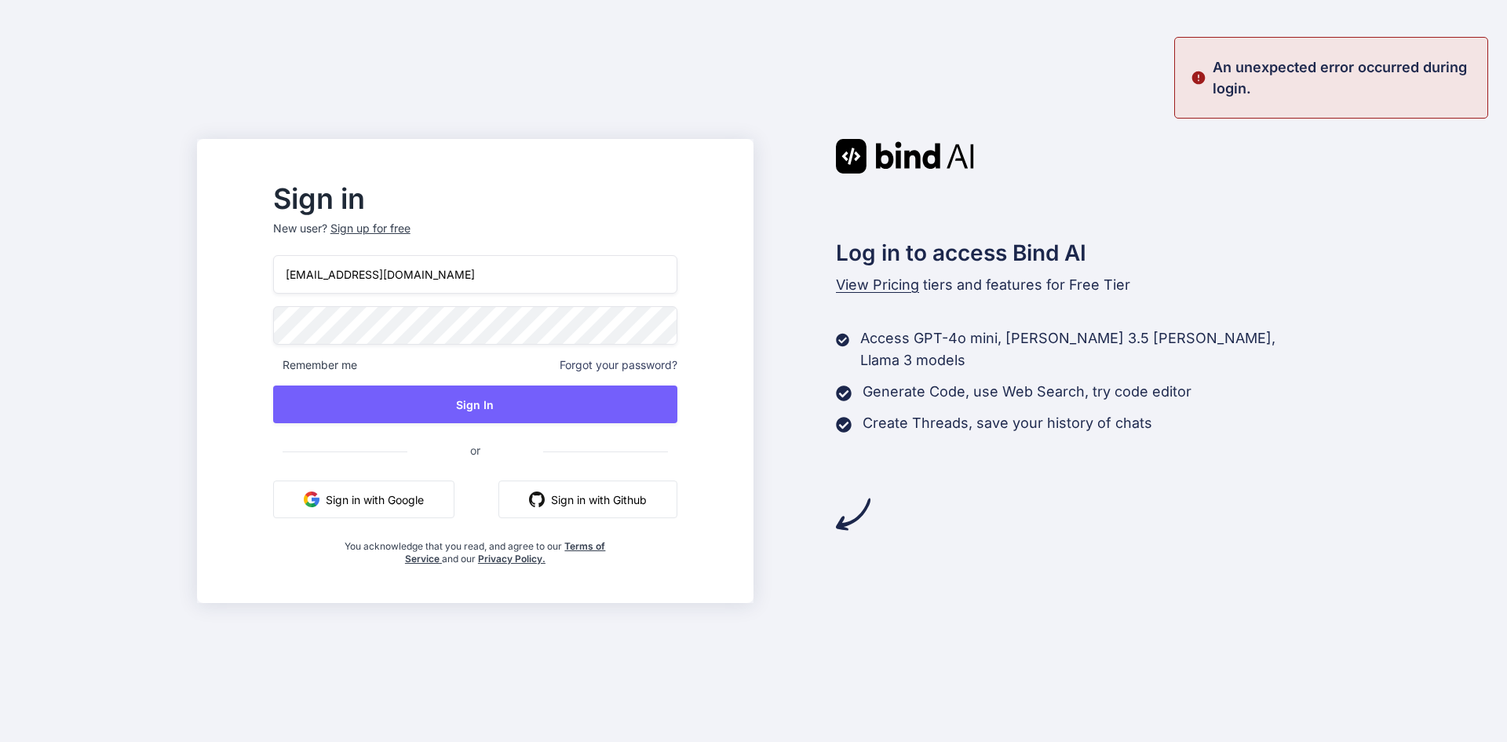
click at [494, 274] on input "[EMAIL_ADDRESS][DOMAIN_NAME]" at bounding box center [475, 274] width 404 height 38
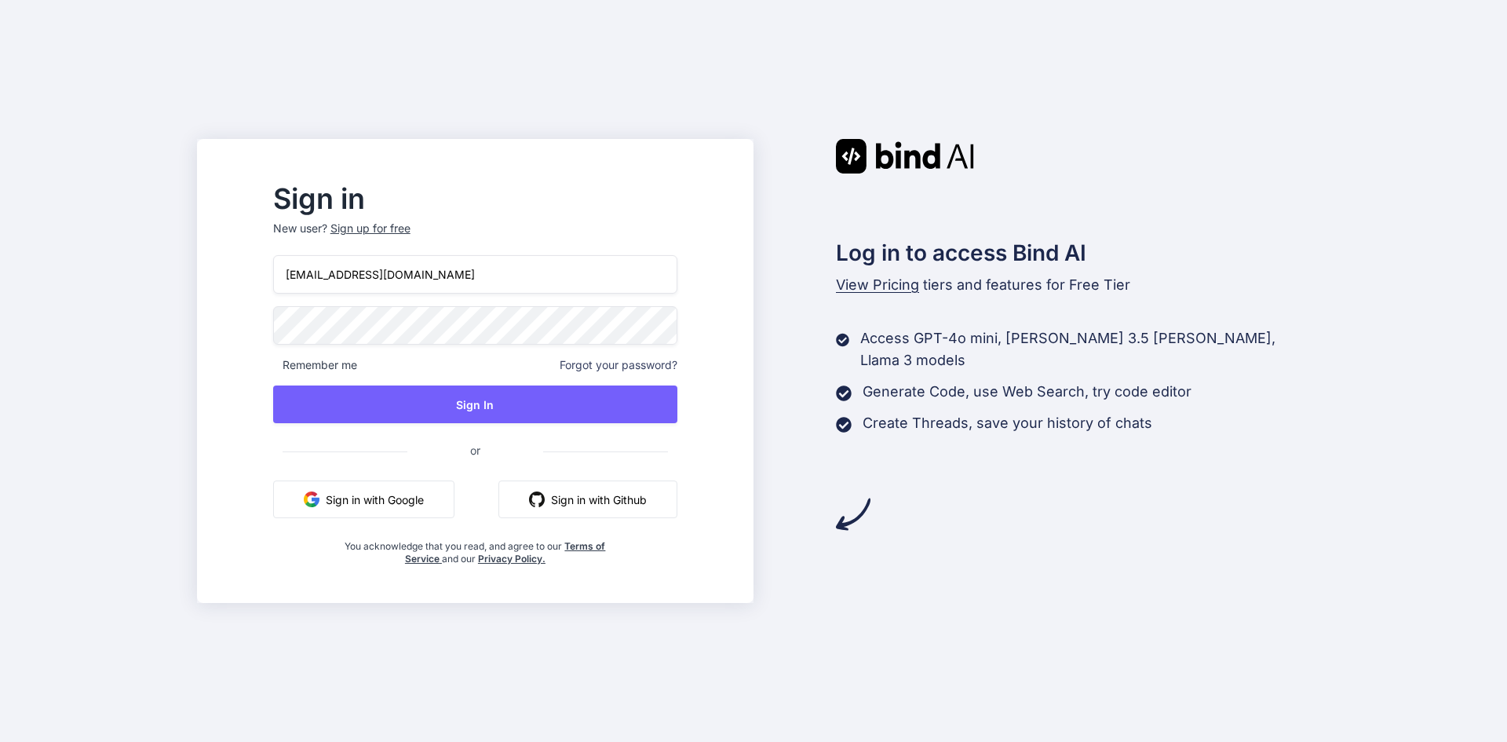
click at [233, 314] on div "Sign in New user? Sign up for free [EMAIL_ADDRESS][DOMAIN_NAME] Remember me For…" at bounding box center [753, 371] width 1507 height 742
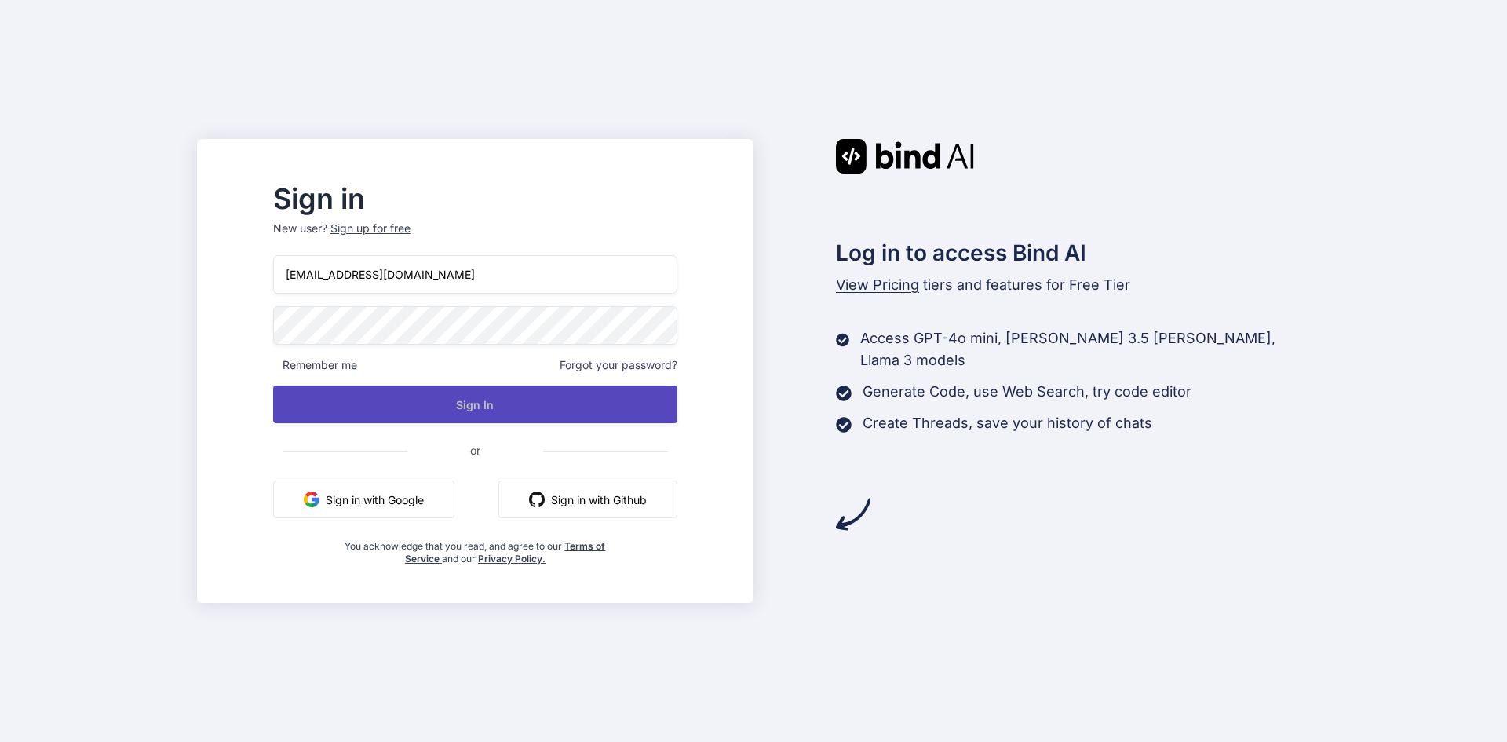
click at [494, 396] on button "Sign In" at bounding box center [475, 404] width 404 height 38
click at [527, 407] on button "Sign In" at bounding box center [475, 404] width 404 height 38
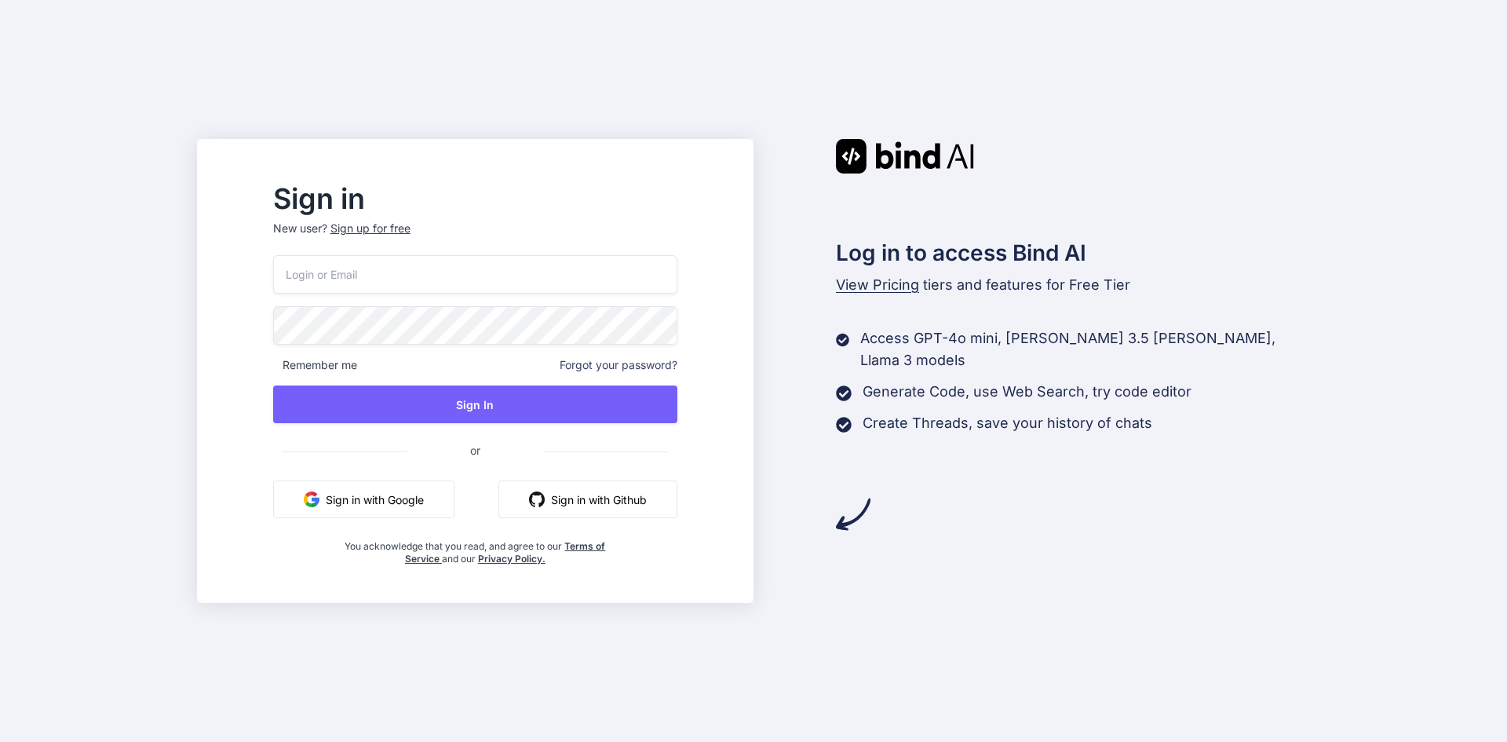
click at [410, 287] on input "email" at bounding box center [475, 274] width 404 height 38
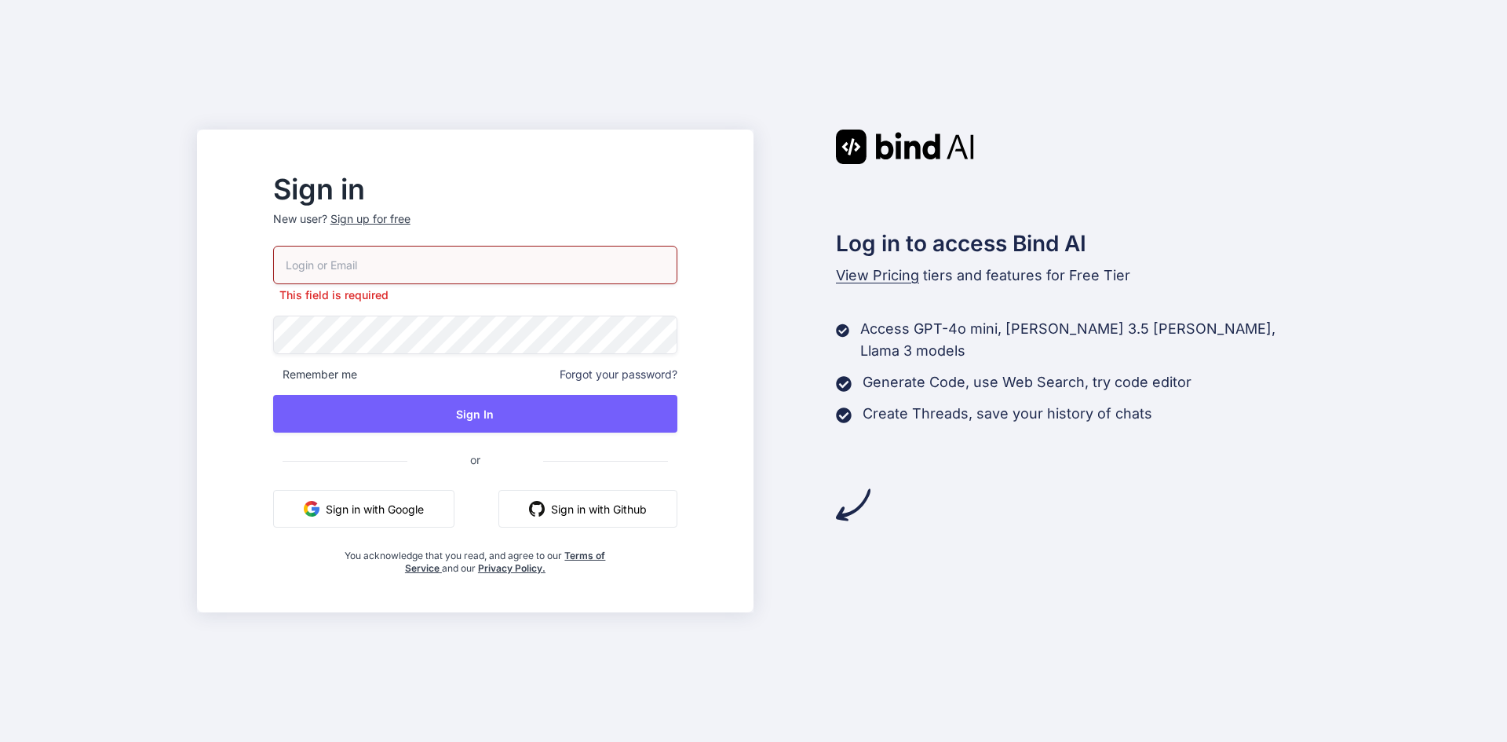
click at [362, 263] on input "email" at bounding box center [475, 265] width 404 height 38
paste input "vodafes827@cristout.com"
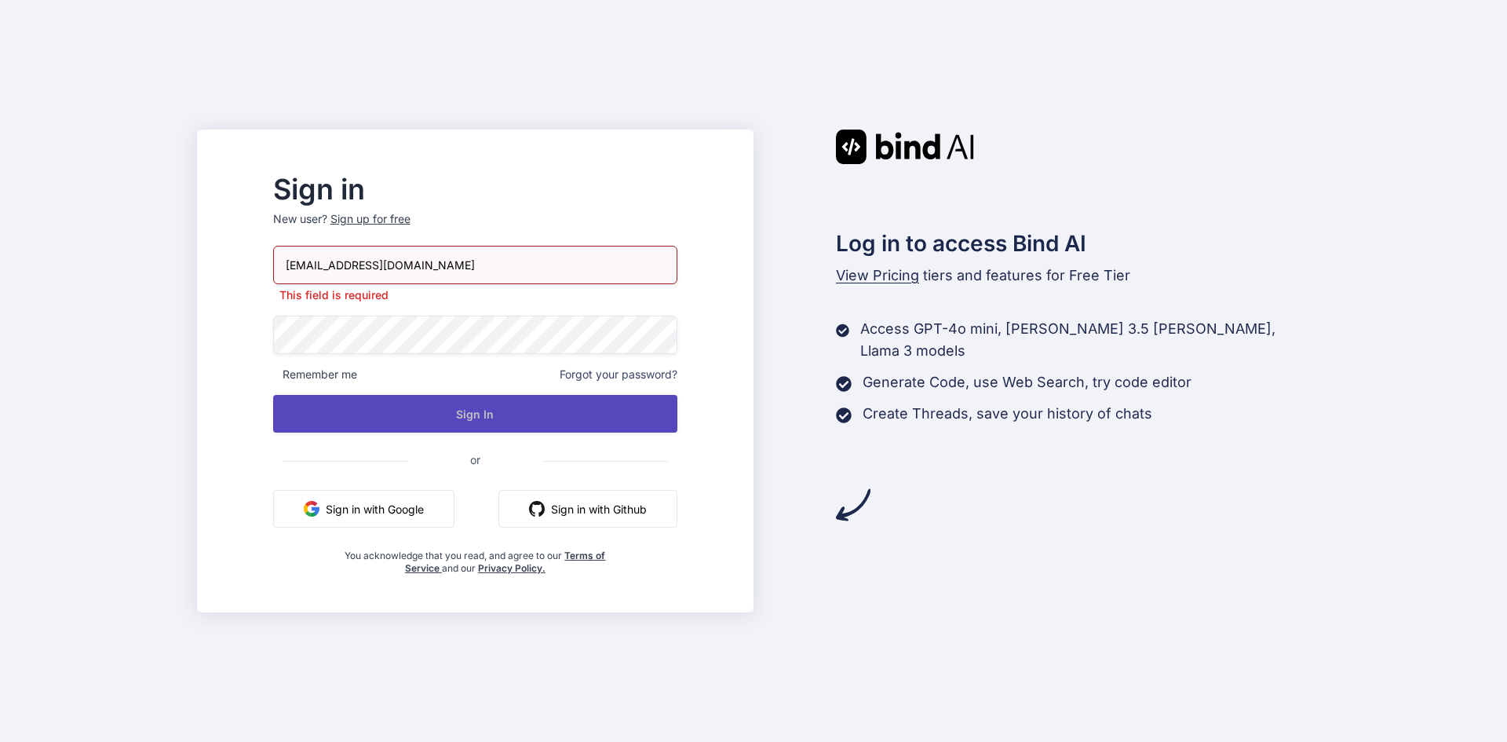
type input "vodafes827@cristout.com"
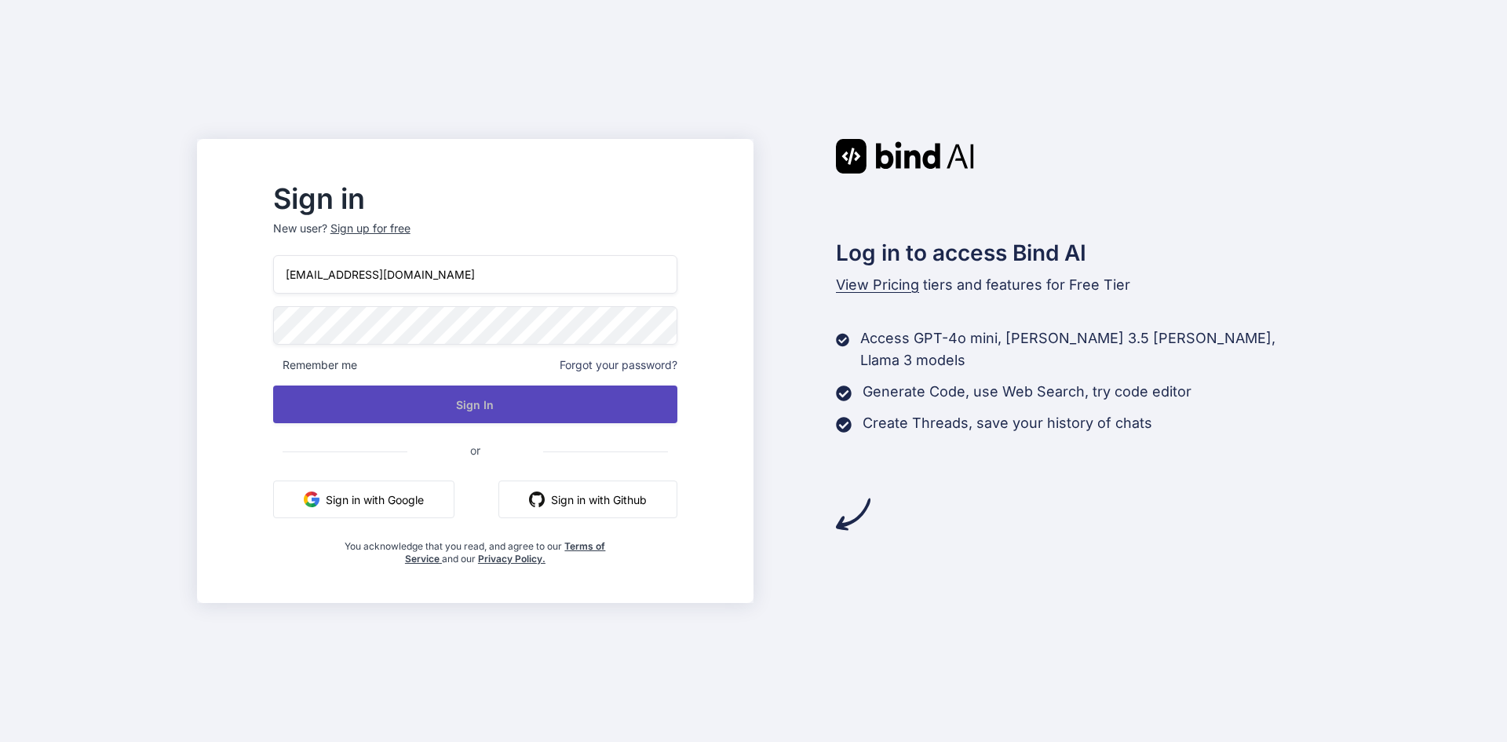
click at [511, 415] on button "Sign In" at bounding box center [475, 404] width 404 height 38
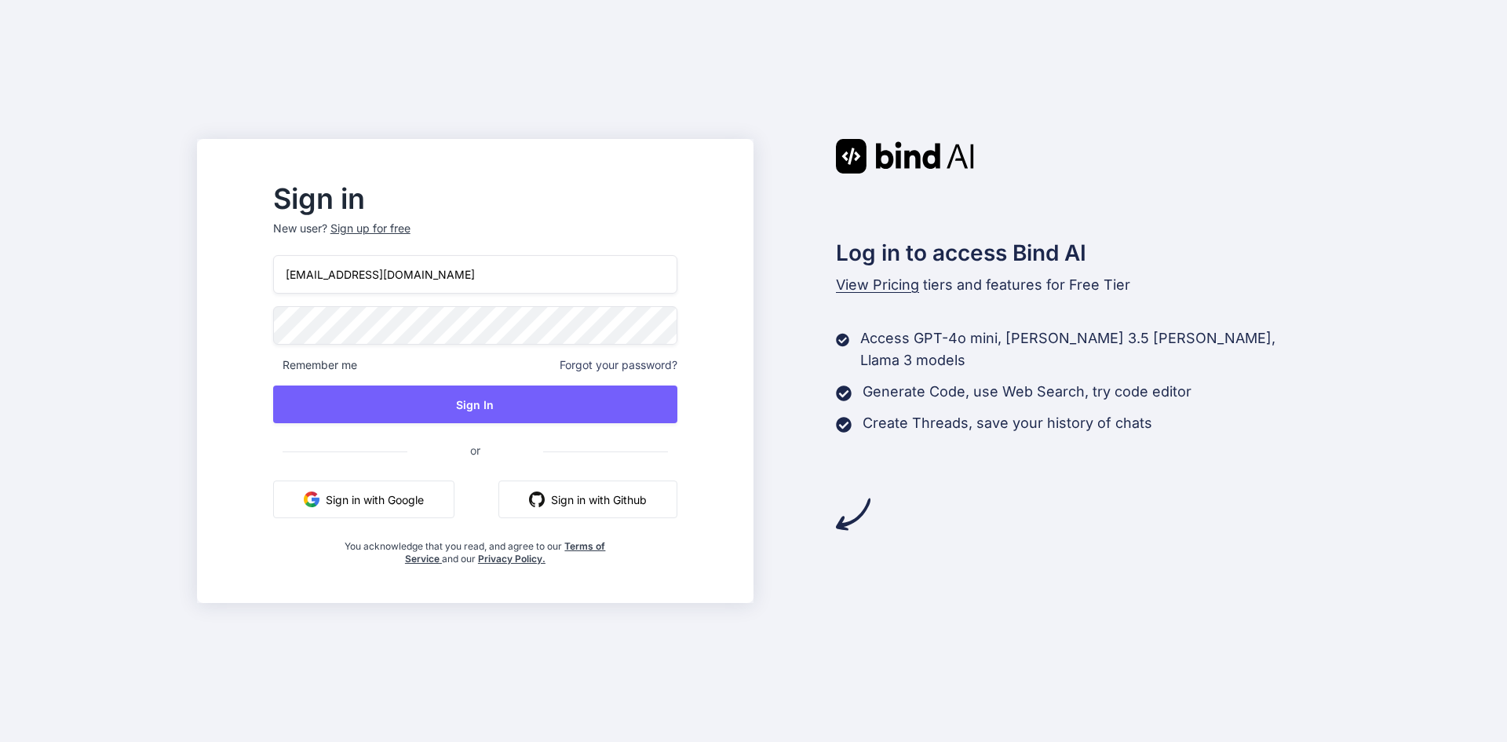
drag, startPoint x: 511, startPoint y: 267, endPoint x: 216, endPoint y: 275, distance: 295.2
click at [216, 275] on div "Sign in New user? Sign up for free vodafes827@cristout.com Remember me Forgot y…" at bounding box center [753, 371] width 1507 height 742
click at [410, 225] on div "Sign up for free" at bounding box center [370, 229] width 80 height 16
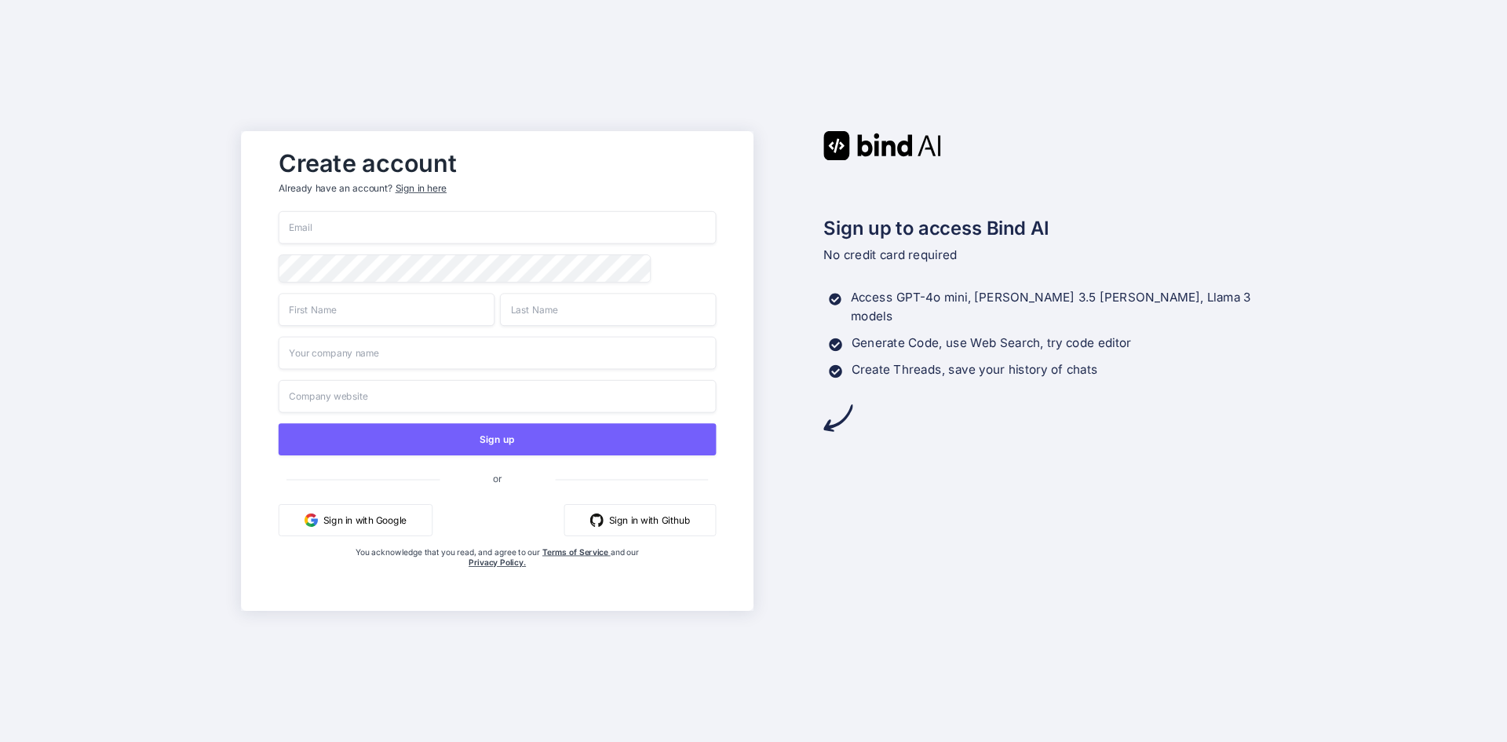
click at [429, 232] on input "email" at bounding box center [498, 227] width 438 height 33
paste input "fisori8497@mogash.com"
type input "fisori8497@mogash.com"
click at [376, 316] on input "text" at bounding box center [387, 309] width 216 height 33
type input "Bind"
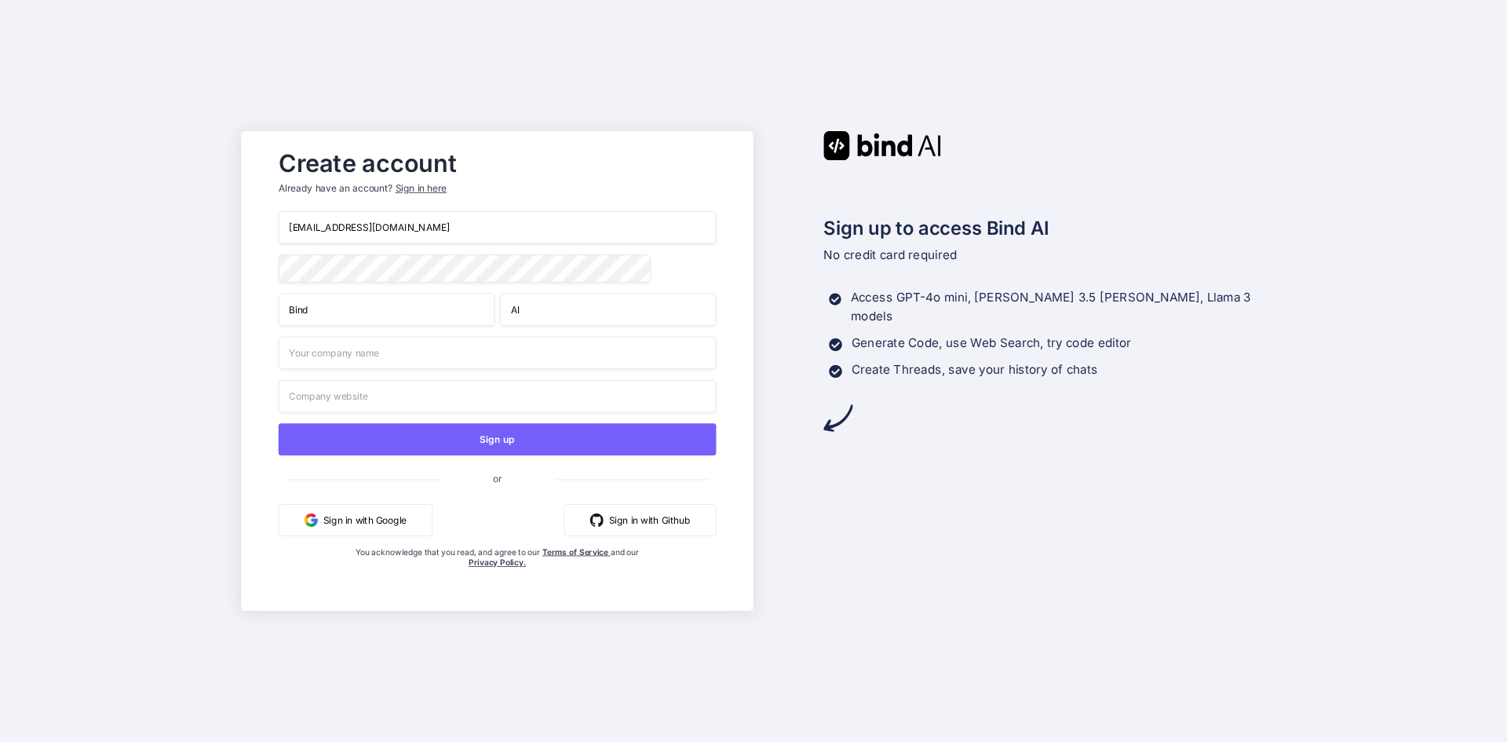
type input "AI"
click at [363, 355] on input "text" at bounding box center [498, 353] width 438 height 33
type input "Bind AI"
click at [316, 394] on input "text" at bounding box center [498, 396] width 438 height 33
paste input "https://chat.two.ai/"
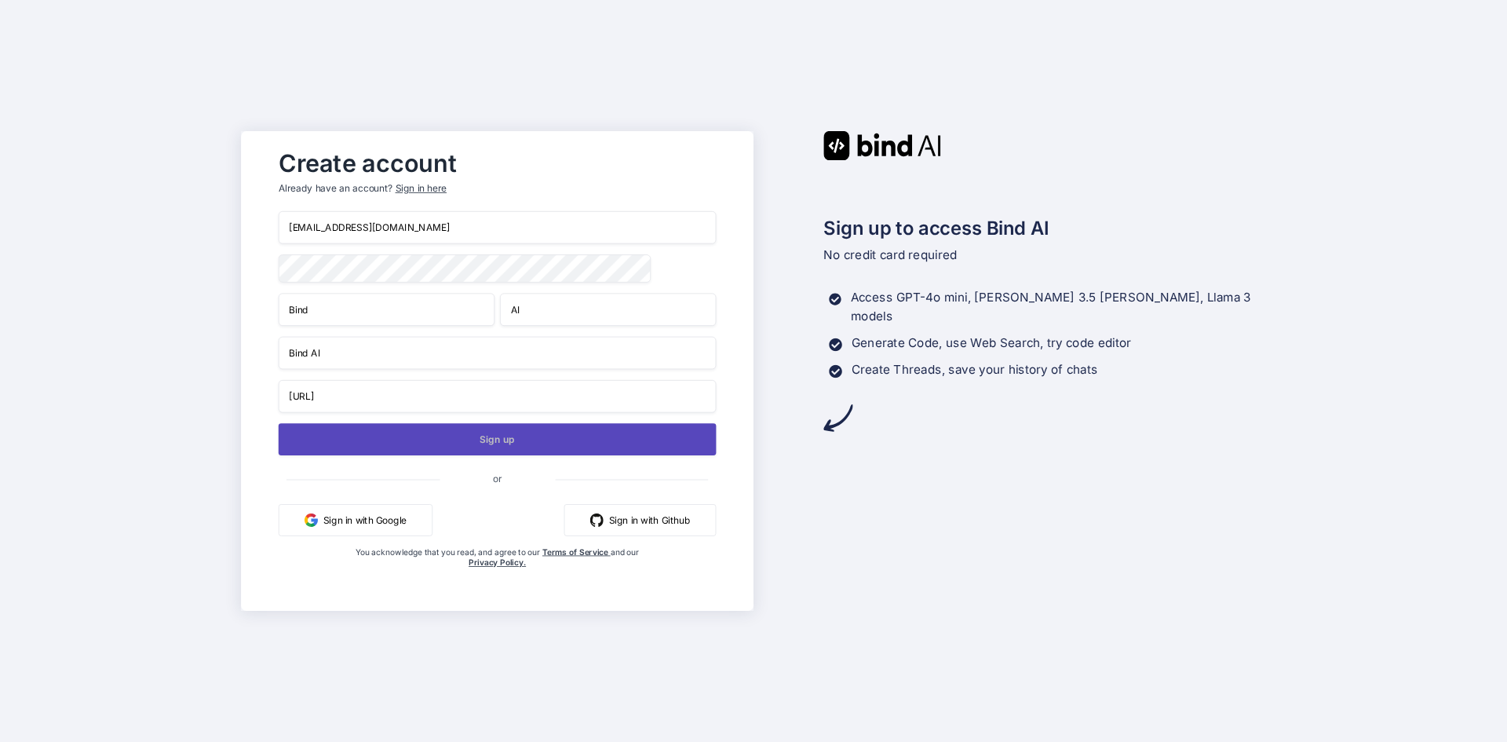
type input "https://chat.two.ai/"
click at [533, 444] on button "Sign up" at bounding box center [498, 439] width 438 height 32
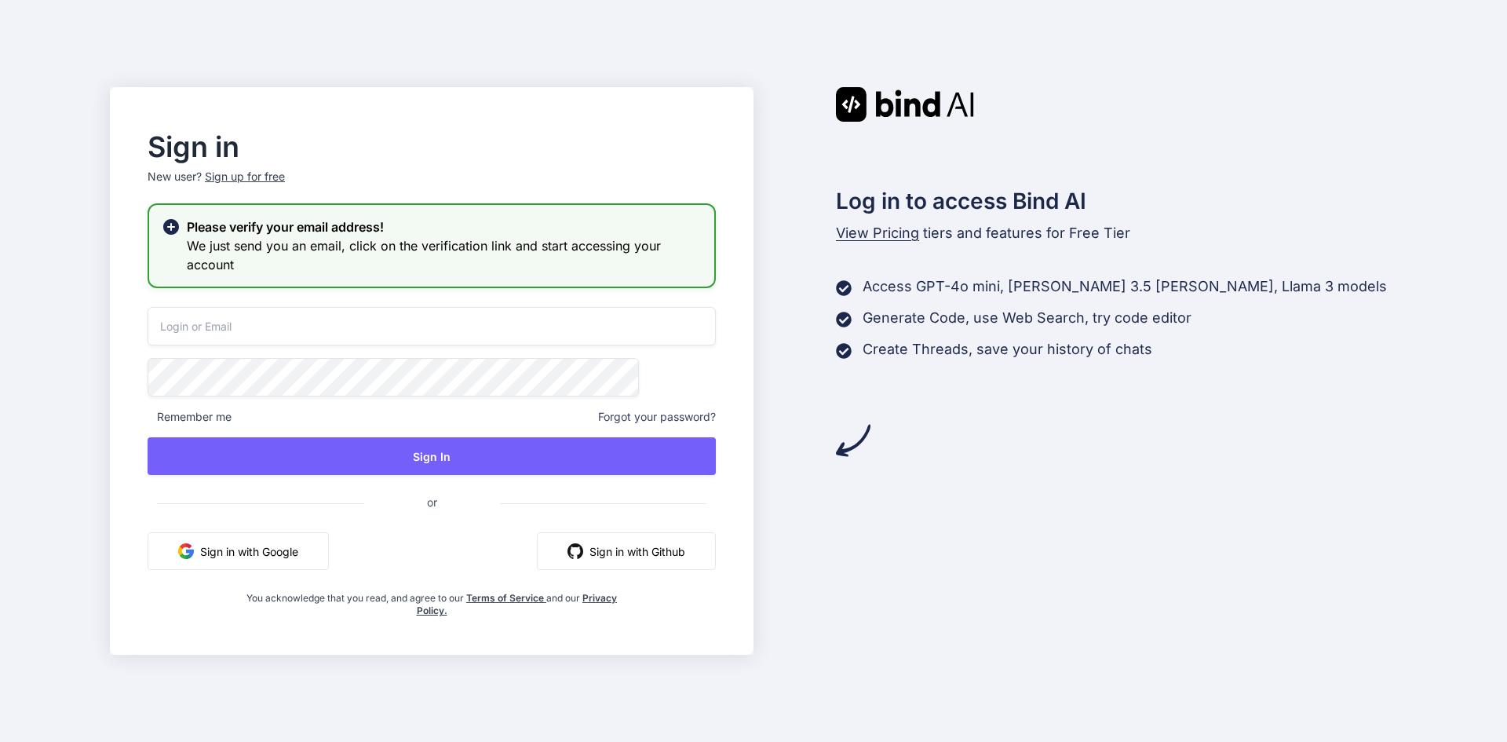
type input "fisori8497@mogash.com"
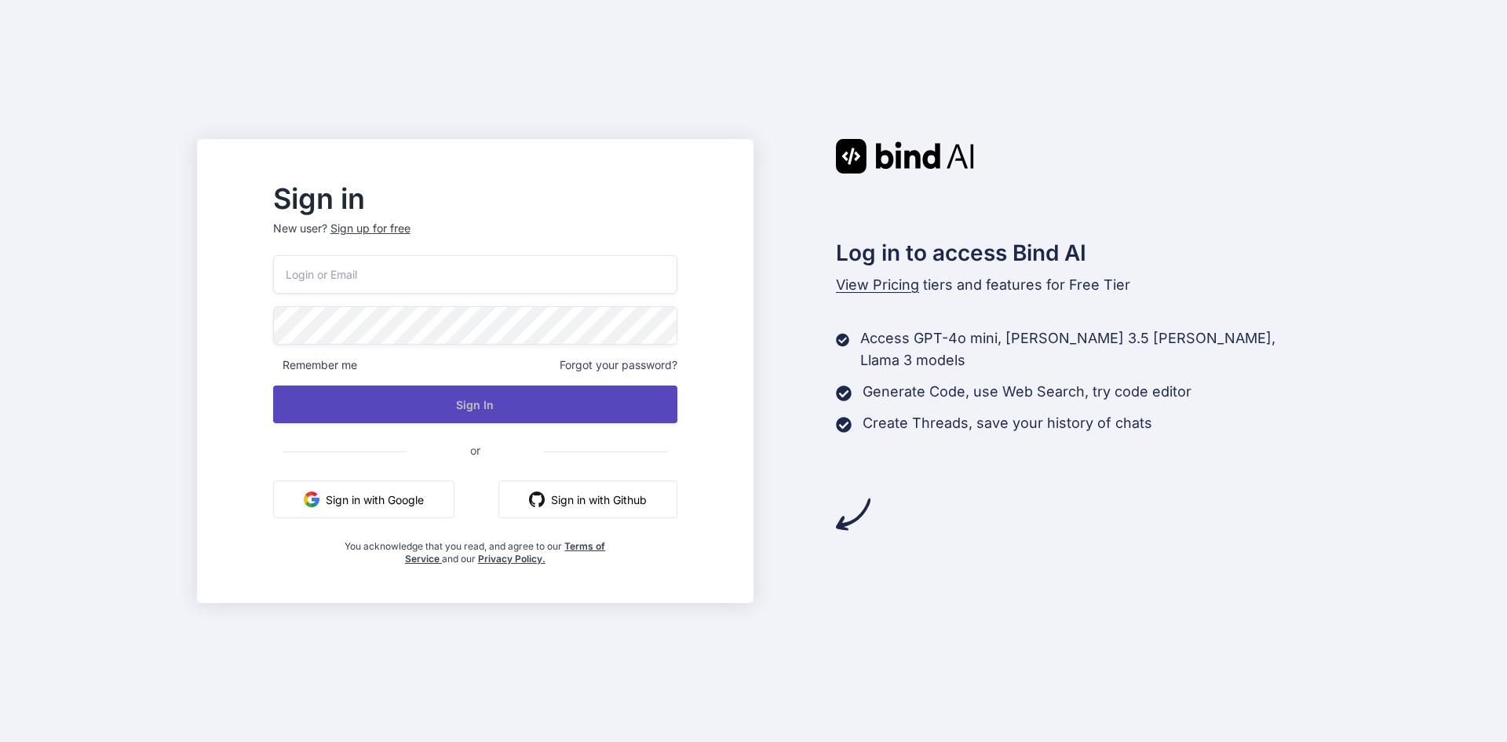
type input "[EMAIL_ADDRESS][DOMAIN_NAME]"
click at [501, 402] on button "Sign In" at bounding box center [475, 404] width 404 height 38
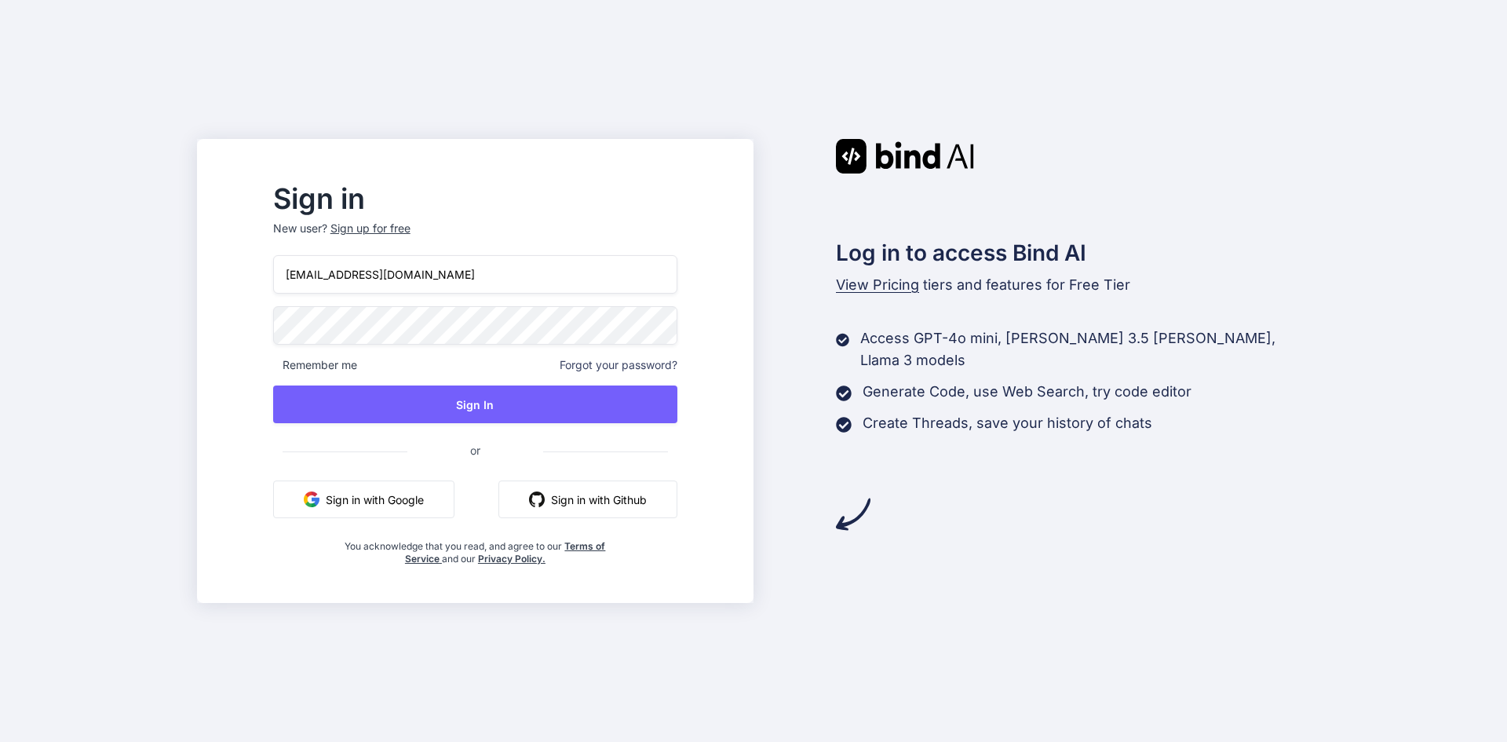
drag, startPoint x: 520, startPoint y: 279, endPoint x: 298, endPoint y: 281, distance: 221.3
click at [298, 281] on div "Sign in New user? Sign up for free fisori8497@mogash.com Remember me Forgot you…" at bounding box center [475, 375] width 454 height 379
click at [1056, 491] on div "Log in to access Bind AI View Pricing tiers and features for Free Tier Access G…" at bounding box center [1031, 335] width 556 height 392
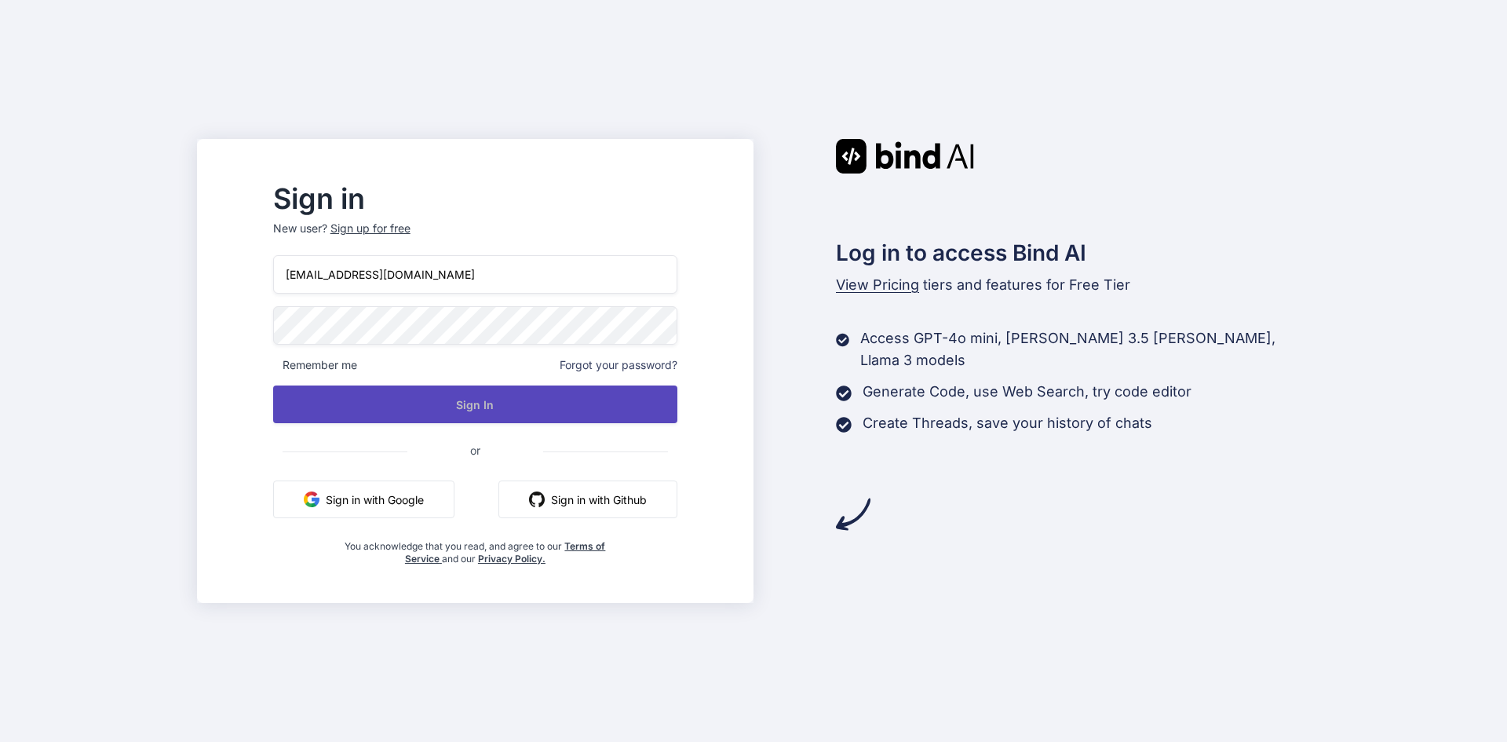
click at [512, 402] on button "Sign In" at bounding box center [475, 404] width 404 height 38
